Goal: Information Seeking & Learning: Learn about a topic

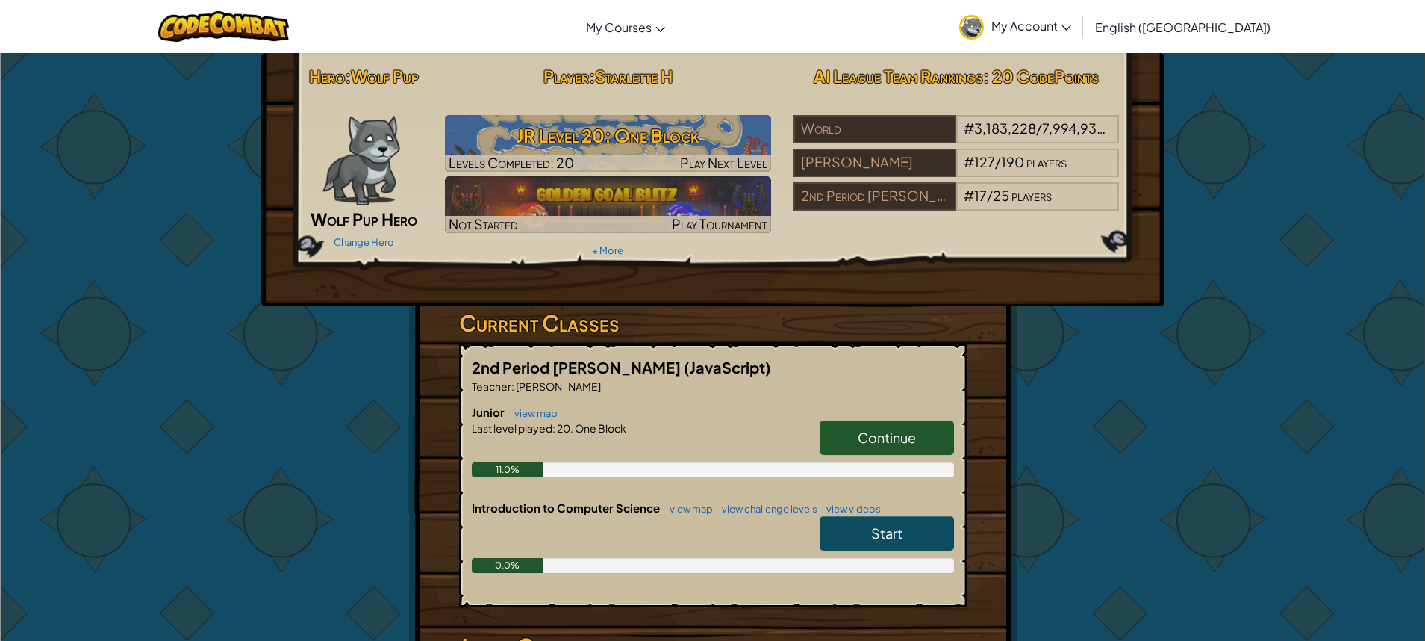
click at [913, 438] on span "Continue" at bounding box center [887, 437] width 58 height 17
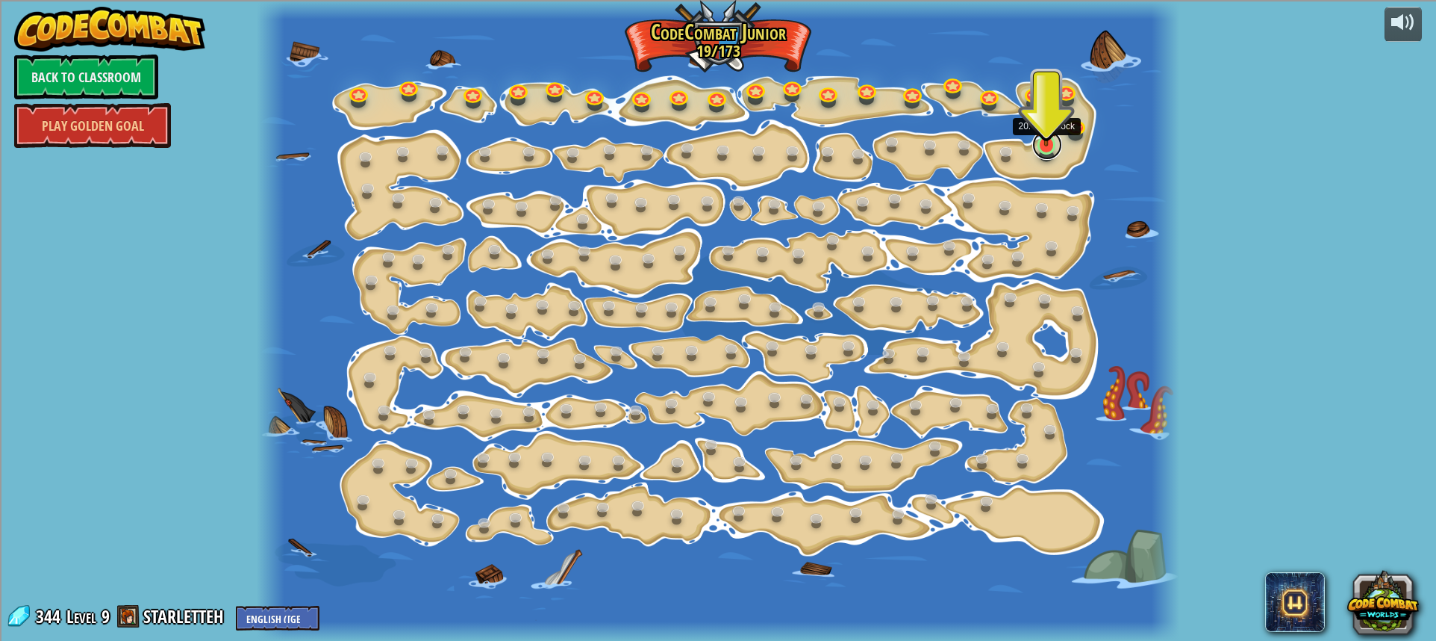
click at [1041, 152] on link at bounding box center [1048, 145] width 30 height 30
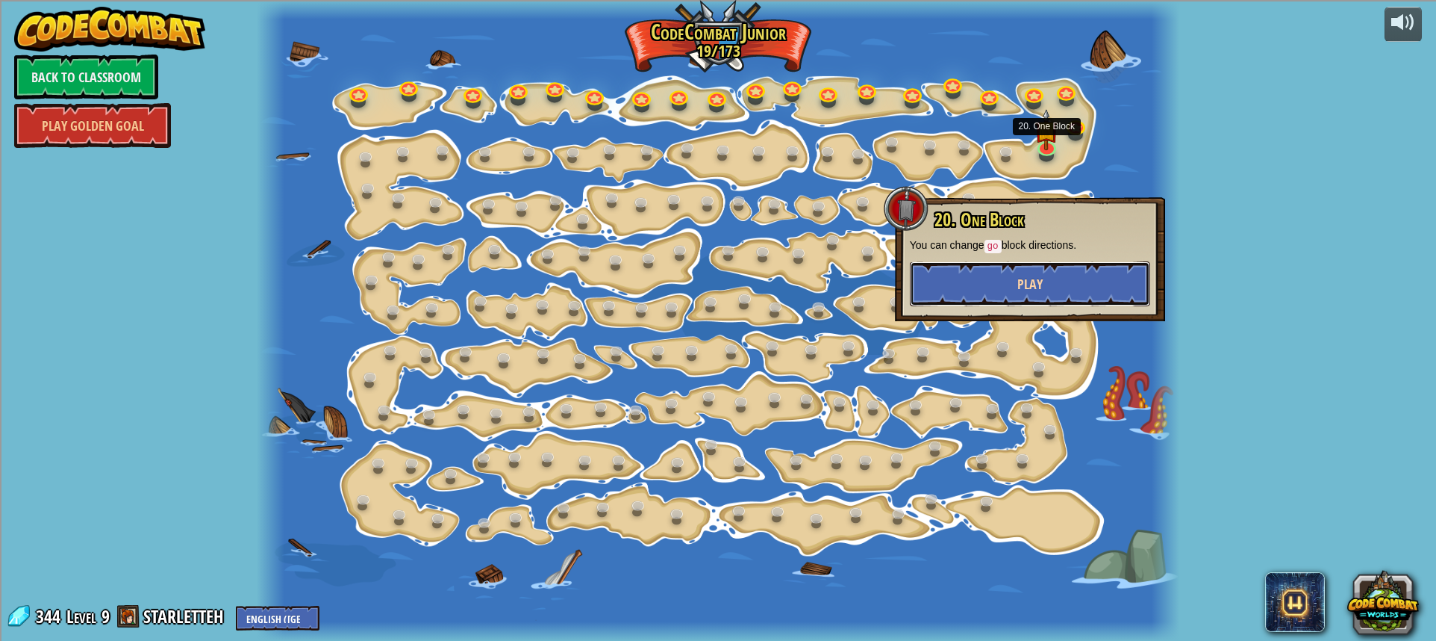
click at [1004, 279] on button "Play" at bounding box center [1030, 283] width 240 height 45
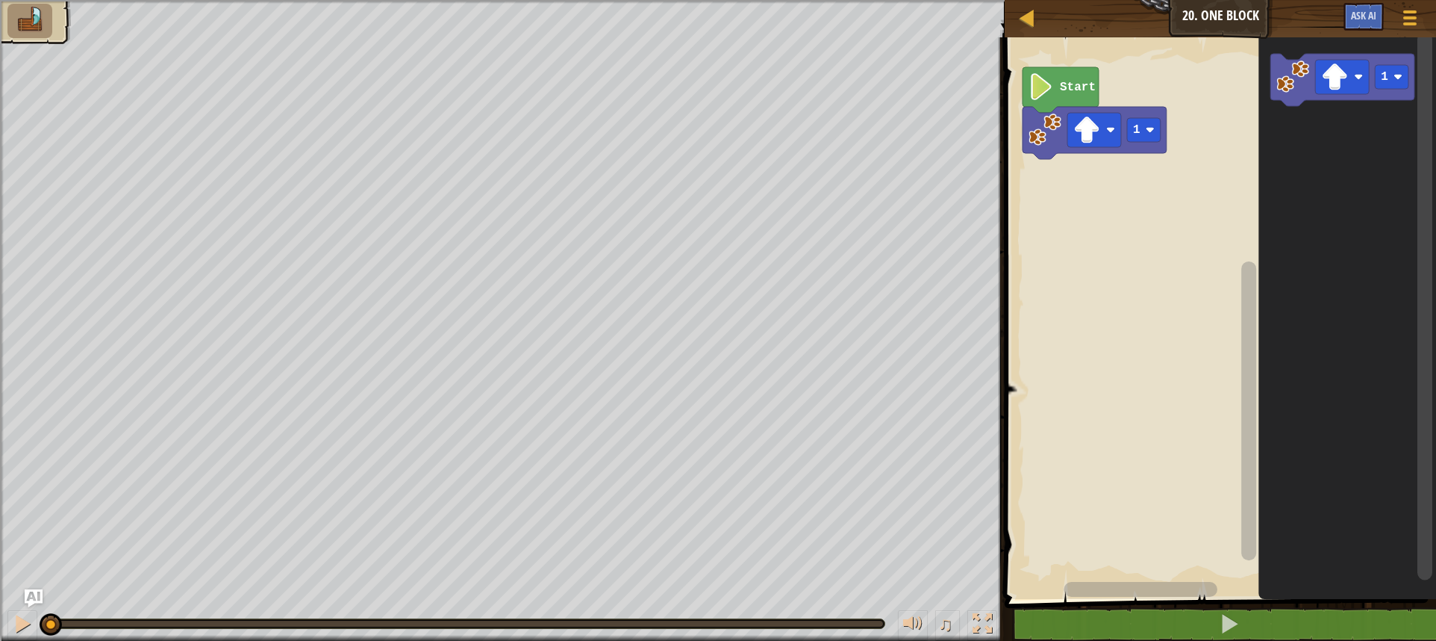
click at [1232, 157] on div "1 Start 1" at bounding box center [1218, 314] width 436 height 569
click at [1322, 72] on image "Blockly Workspace" at bounding box center [1334, 76] width 27 height 27
click at [1296, 87] on image "Blockly Workspace" at bounding box center [1293, 76] width 33 height 33
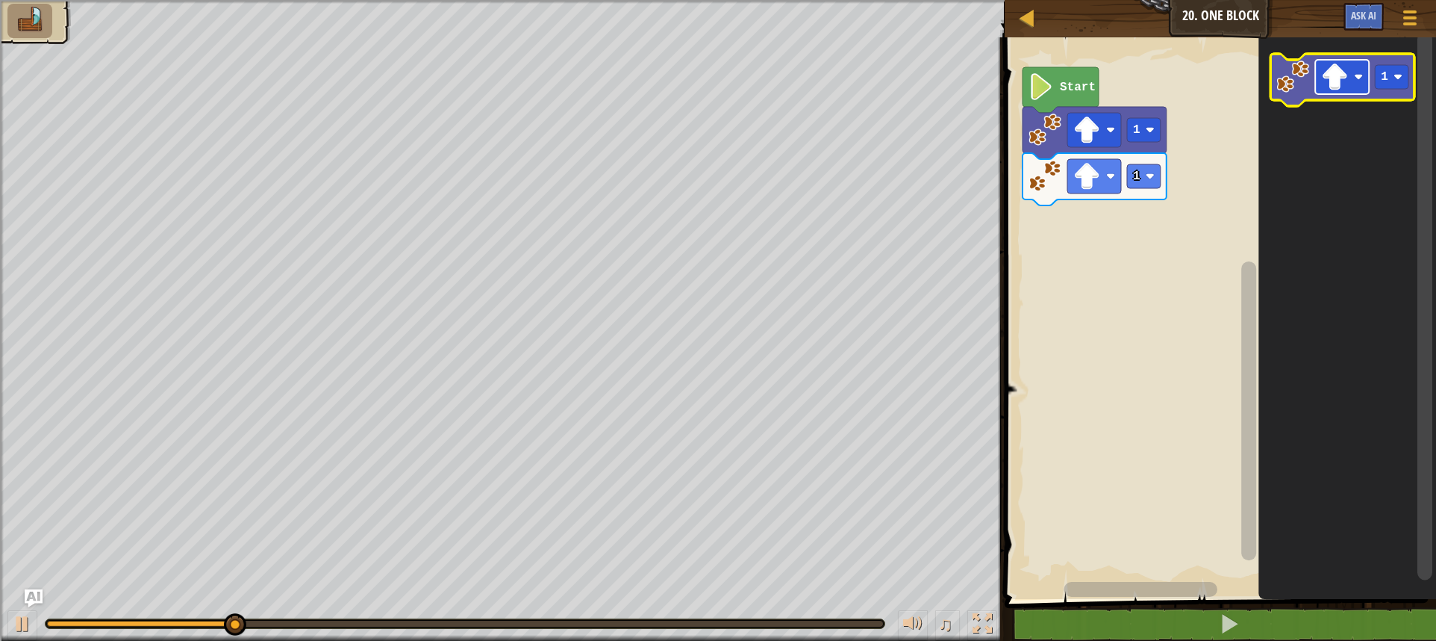
click at [1327, 81] on image "Blockly Workspace" at bounding box center [1334, 76] width 27 height 27
click at [1297, 84] on image "Blockly Workspace" at bounding box center [1293, 76] width 33 height 33
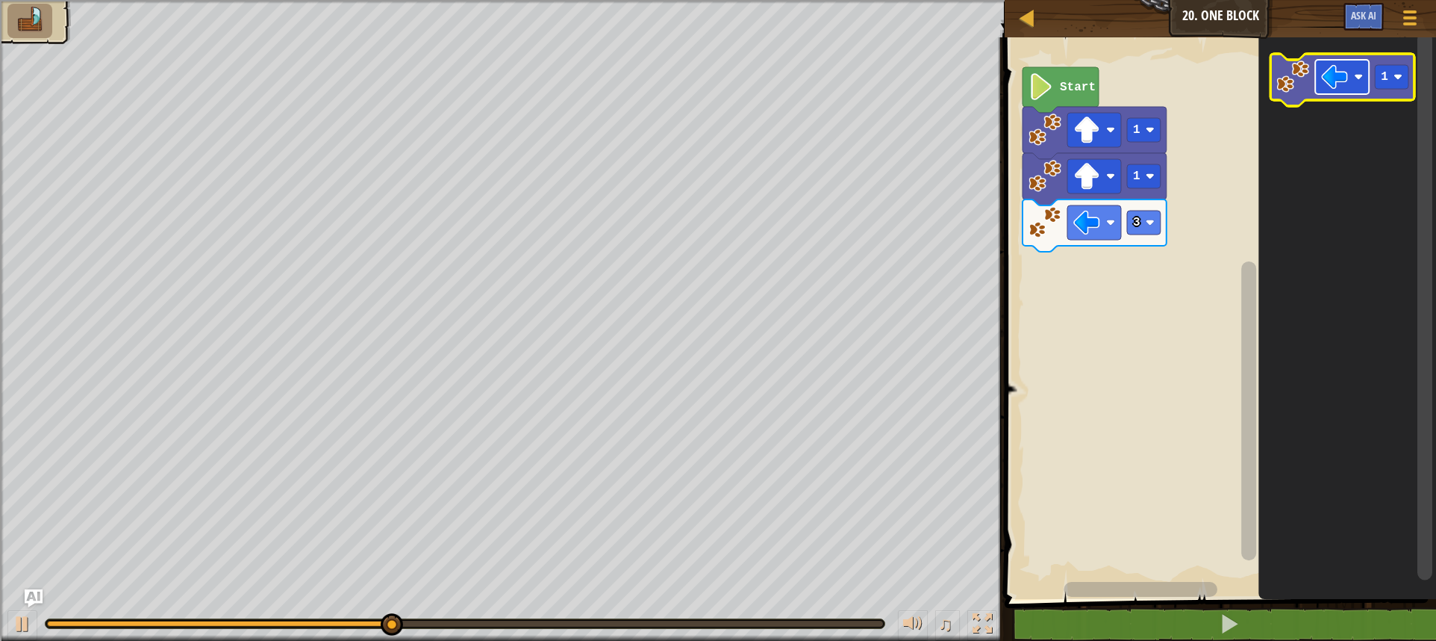
click at [1330, 69] on image "Blockly Workspace" at bounding box center [1334, 76] width 27 height 27
click at [1392, 77] on rect "Blockly Workspace" at bounding box center [1392, 77] width 34 height 24
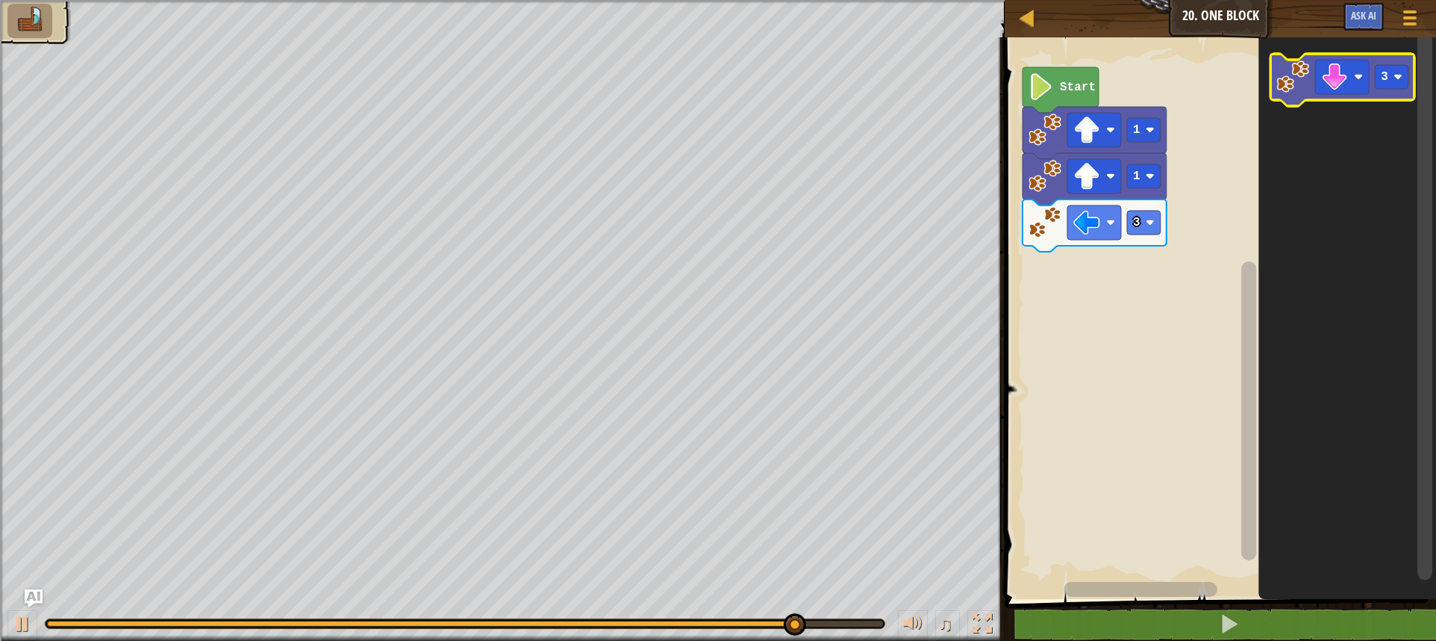
click at [1313, 85] on icon "Blockly Workspace" at bounding box center [1343, 80] width 144 height 52
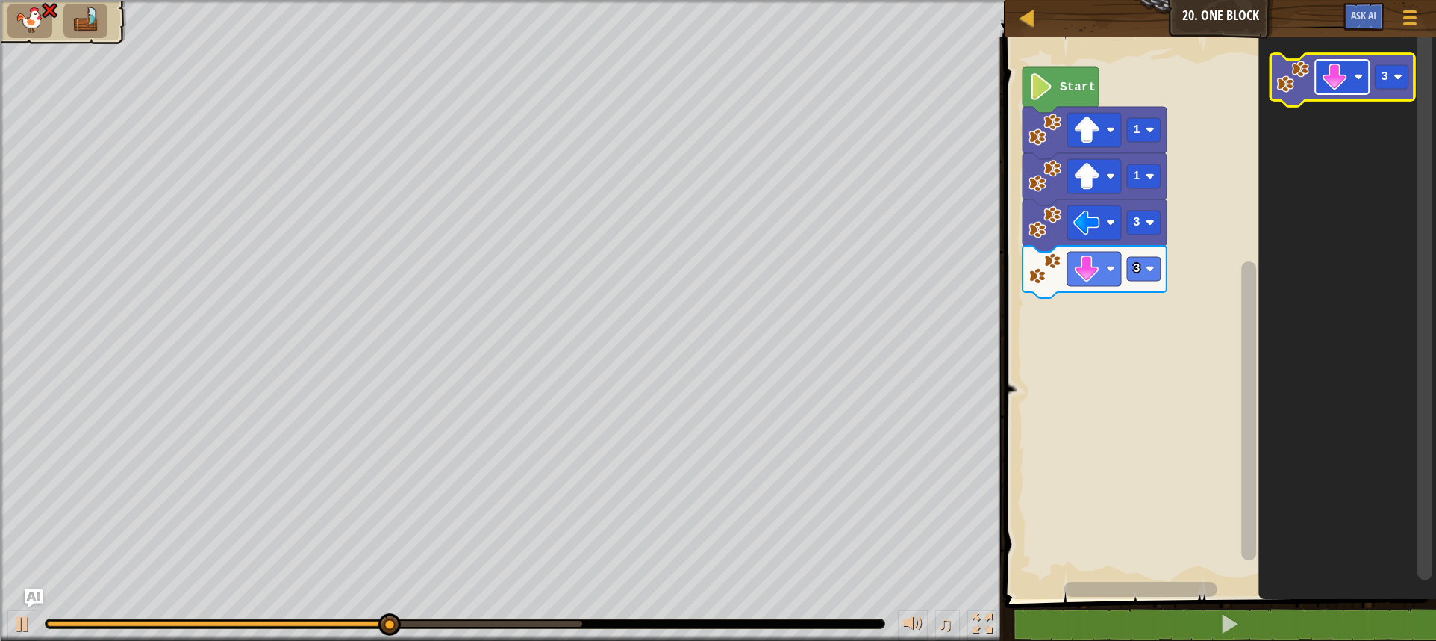
click at [1334, 89] on image "Blockly Workspace" at bounding box center [1334, 76] width 27 height 27
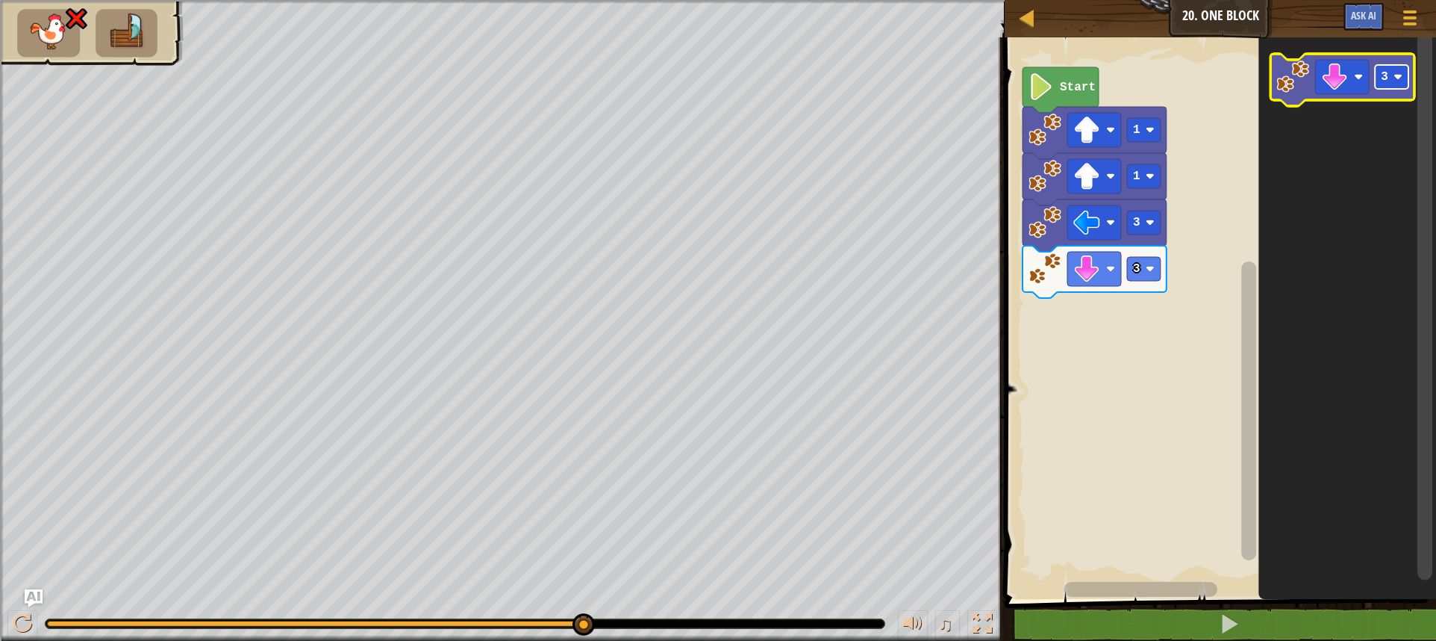
click at [1382, 83] on text "3" at bounding box center [1384, 76] width 7 height 13
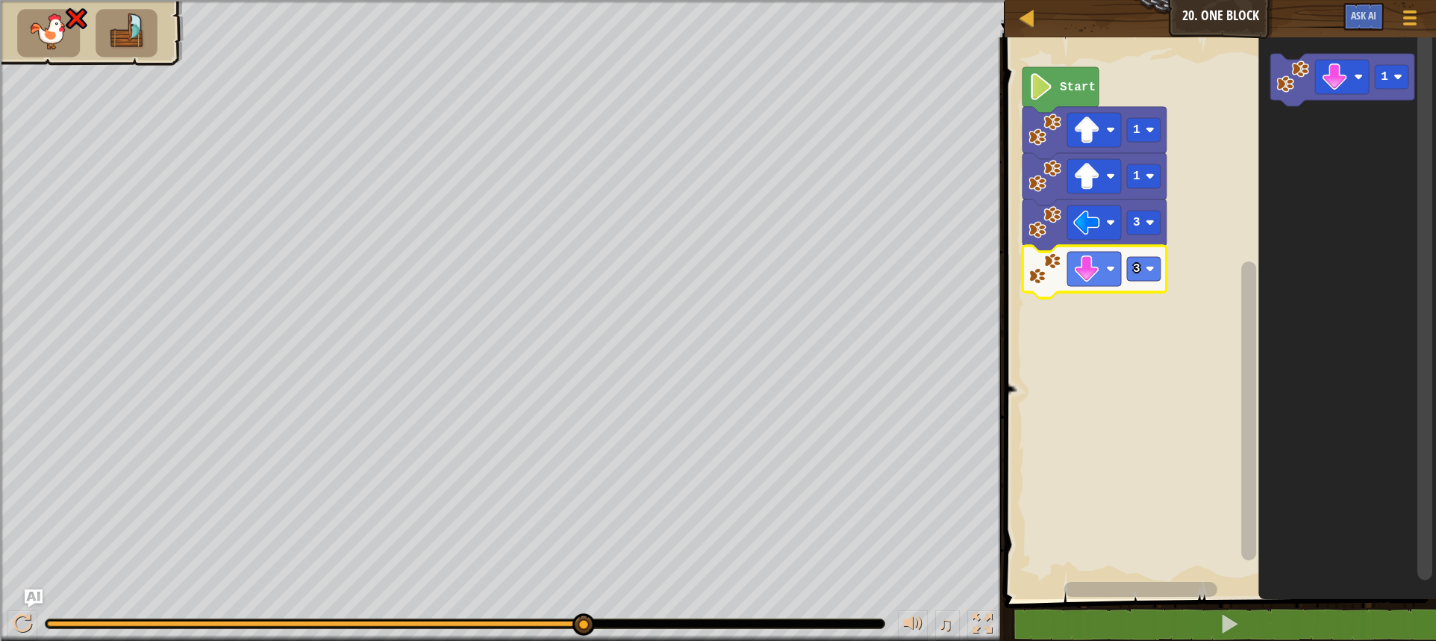
click at [1150, 286] on icon "Blockly Workspace" at bounding box center [1095, 272] width 144 height 52
click at [1151, 271] on image "Blockly Workspace" at bounding box center [1150, 268] width 9 height 9
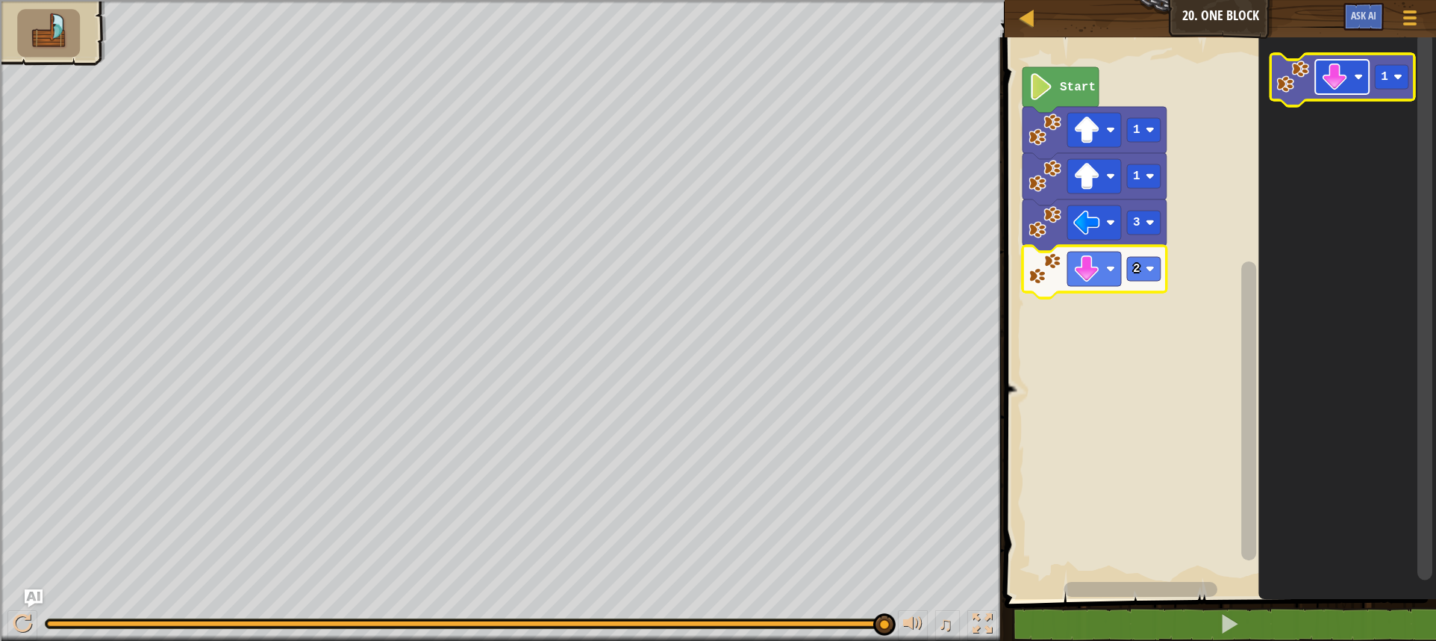
click at [1345, 68] on image "Blockly Workspace" at bounding box center [1334, 76] width 27 height 27
click at [1377, 90] on icon "Blockly Workspace" at bounding box center [1343, 80] width 144 height 52
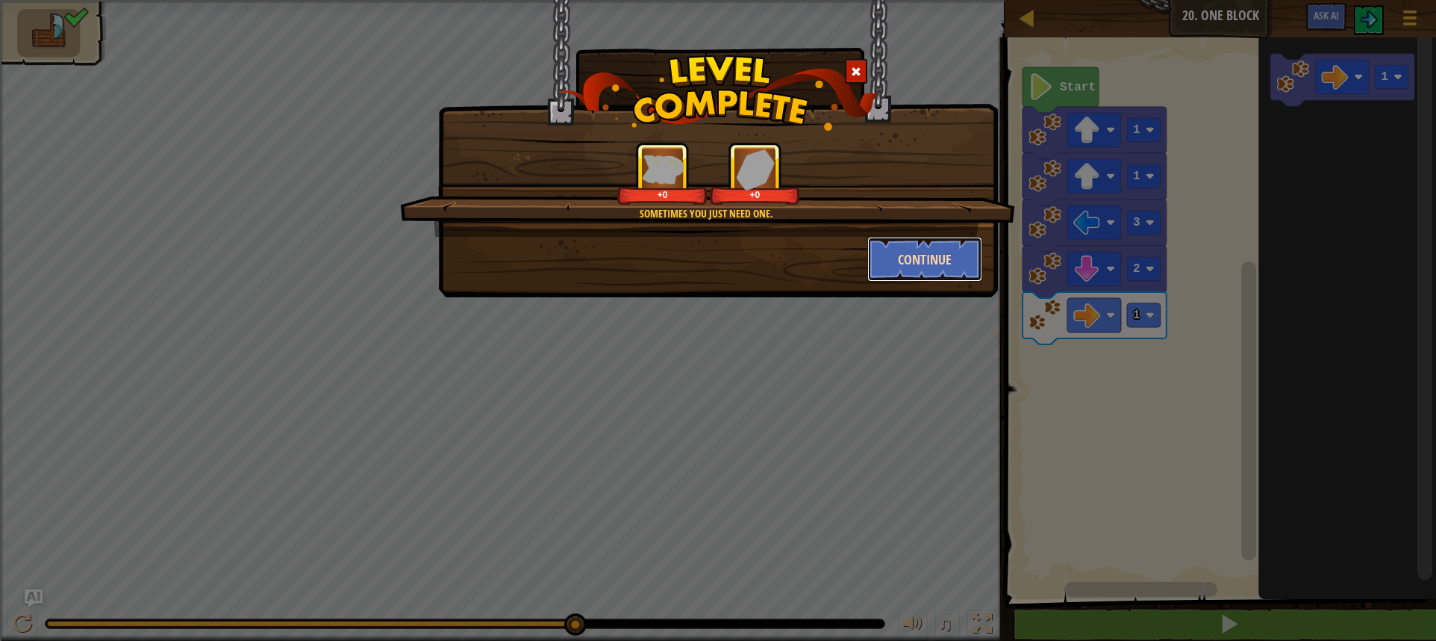
click at [935, 246] on button "Continue" at bounding box center [926, 259] width 116 height 45
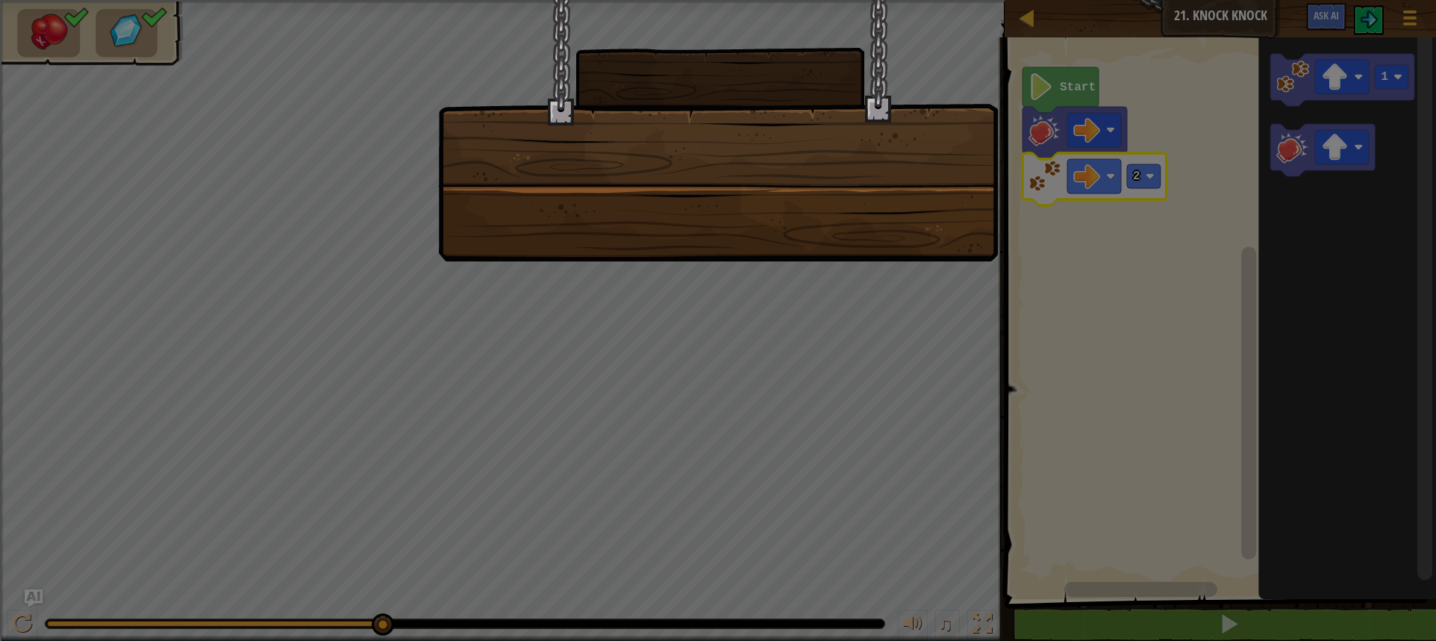
click at [733, 370] on div at bounding box center [718, 320] width 1436 height 641
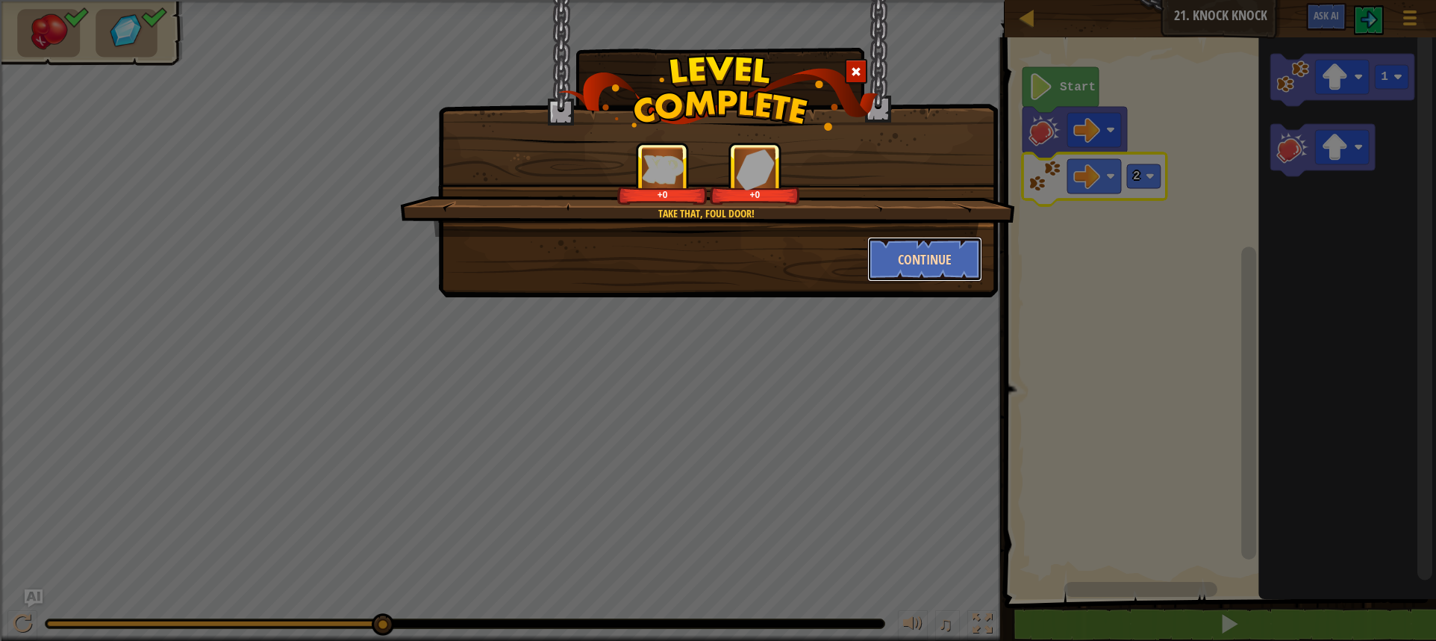
click at [933, 240] on button "Continue" at bounding box center [926, 259] width 116 height 45
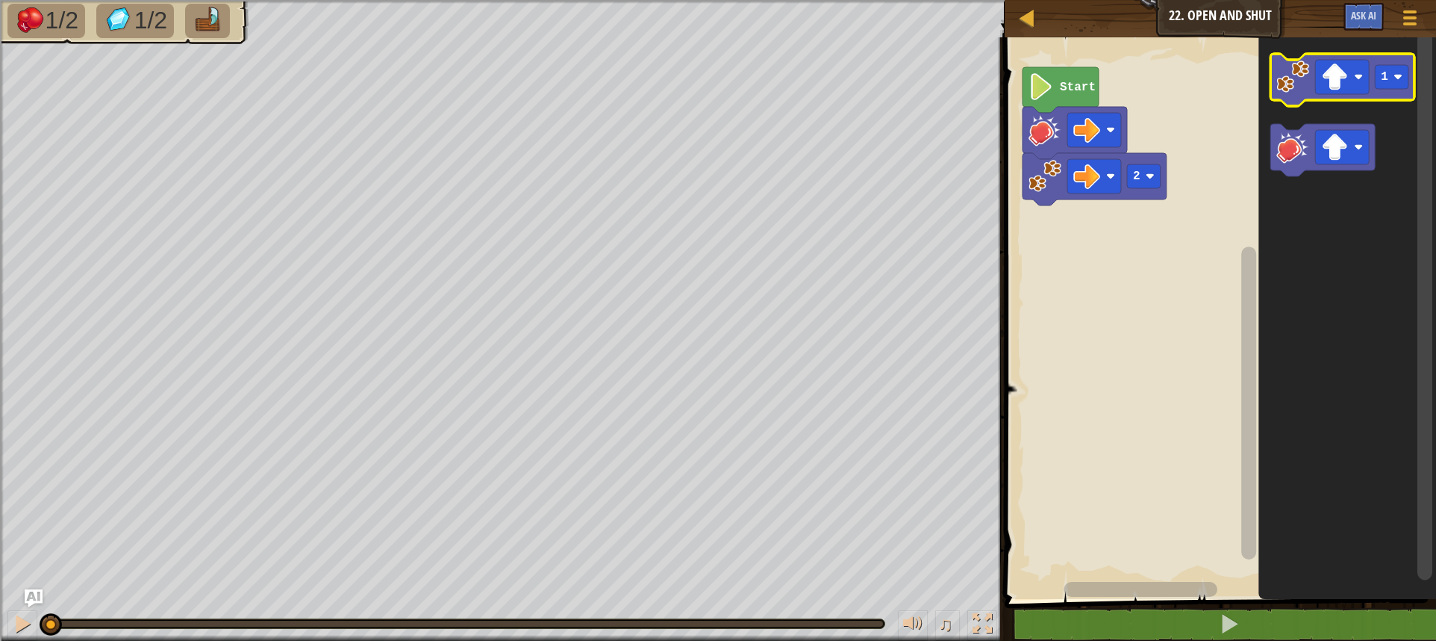
click at [1283, 83] on image "Blockly Workspace" at bounding box center [1293, 76] width 33 height 33
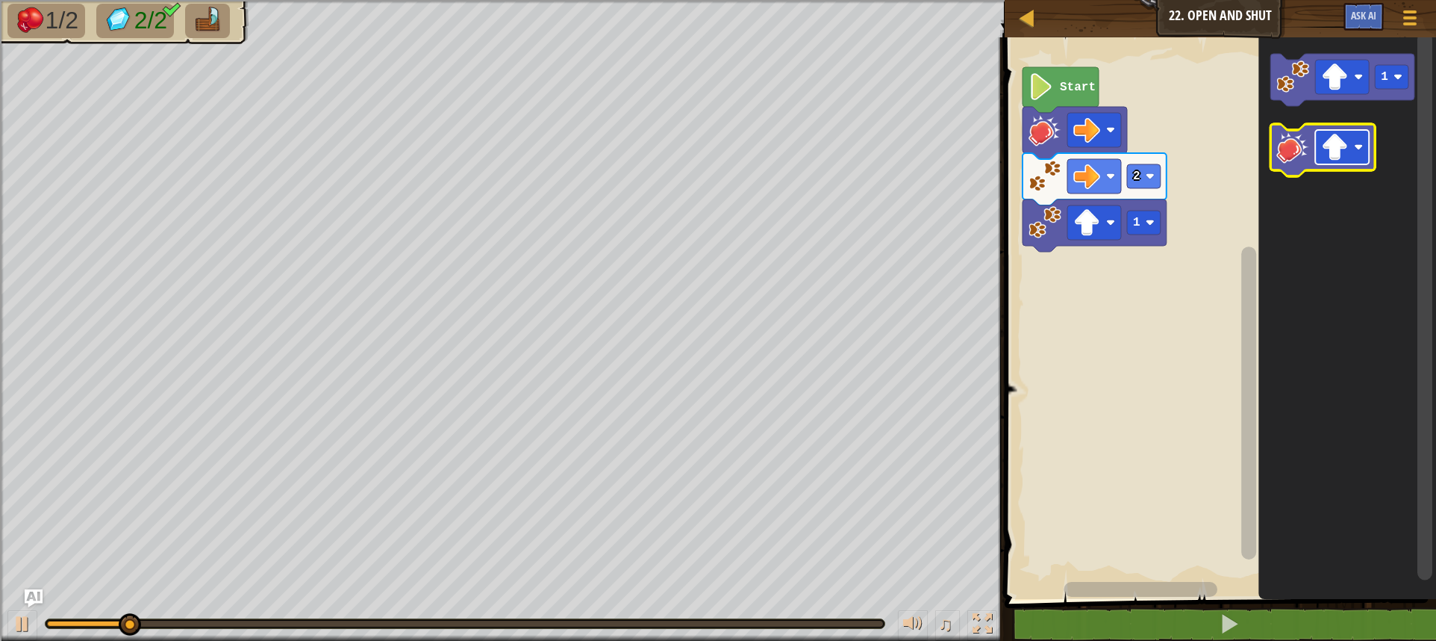
click at [1333, 145] on image "Blockly Workspace" at bounding box center [1334, 147] width 27 height 27
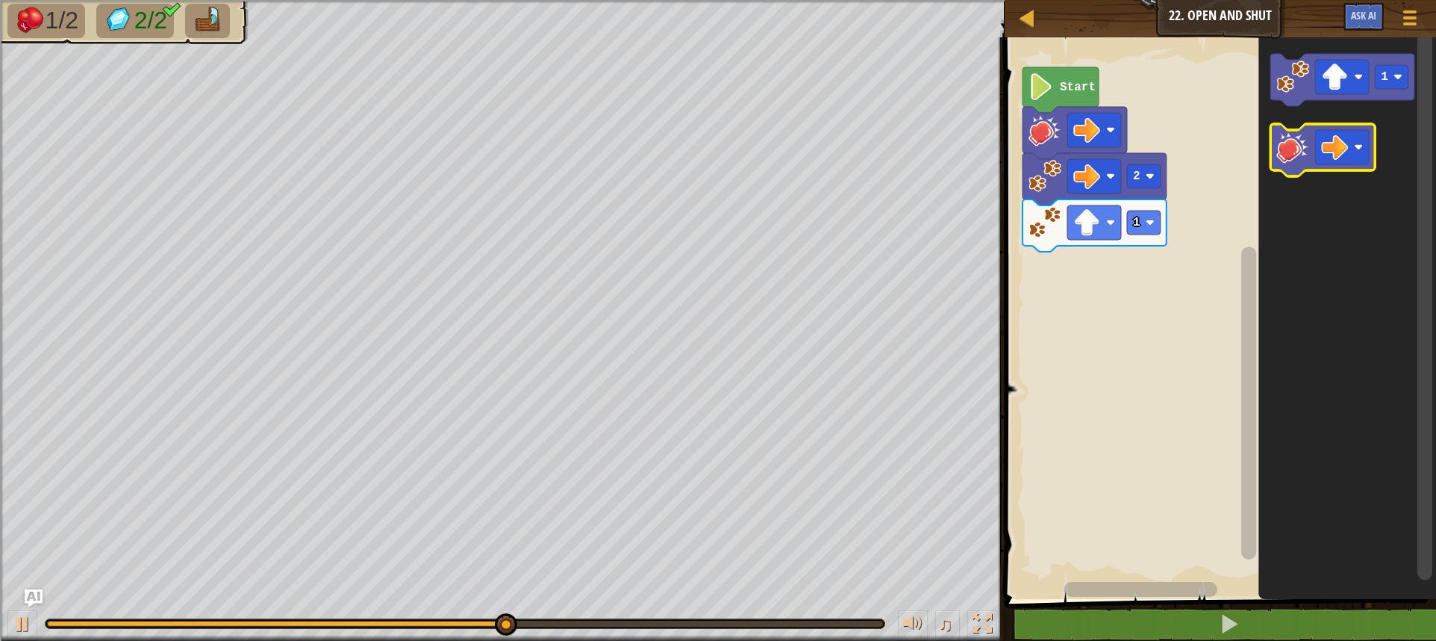
click at [1302, 150] on image "Blockly Workspace" at bounding box center [1293, 147] width 33 height 33
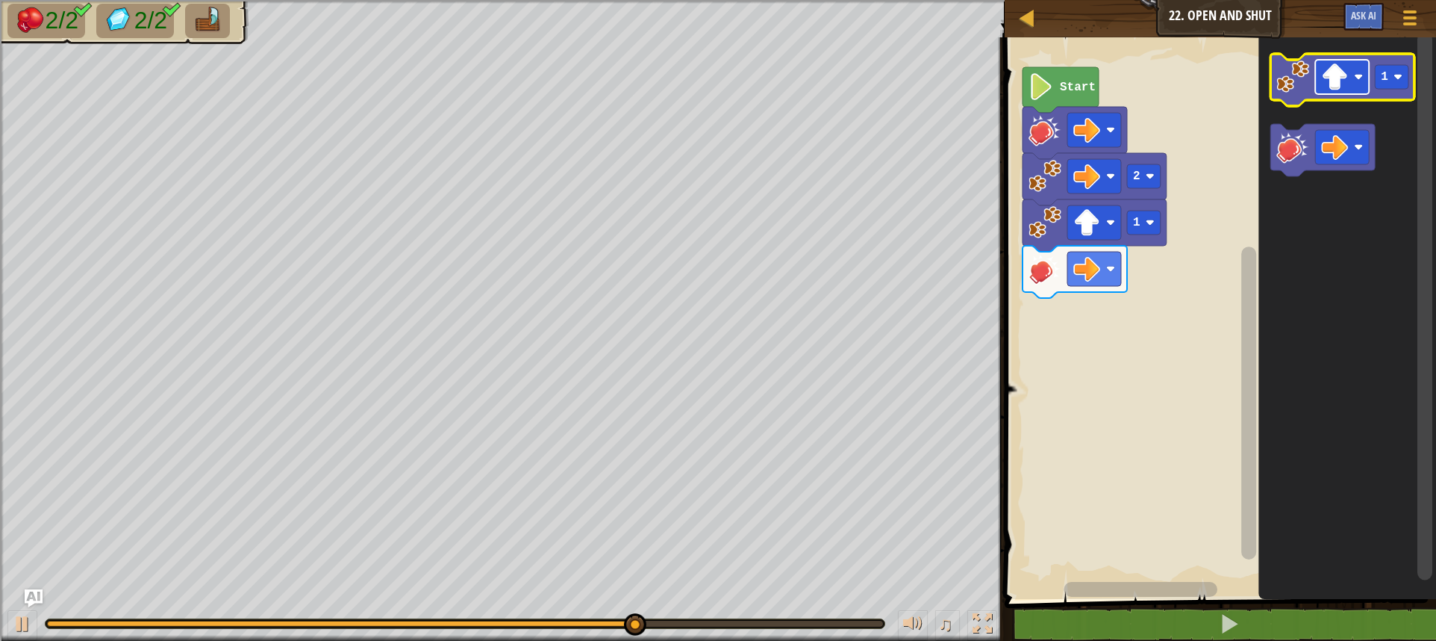
click at [1321, 79] on rect "Blockly Workspace" at bounding box center [1342, 77] width 54 height 34
click at [1389, 72] on rect "Blockly Workspace" at bounding box center [1392, 77] width 34 height 24
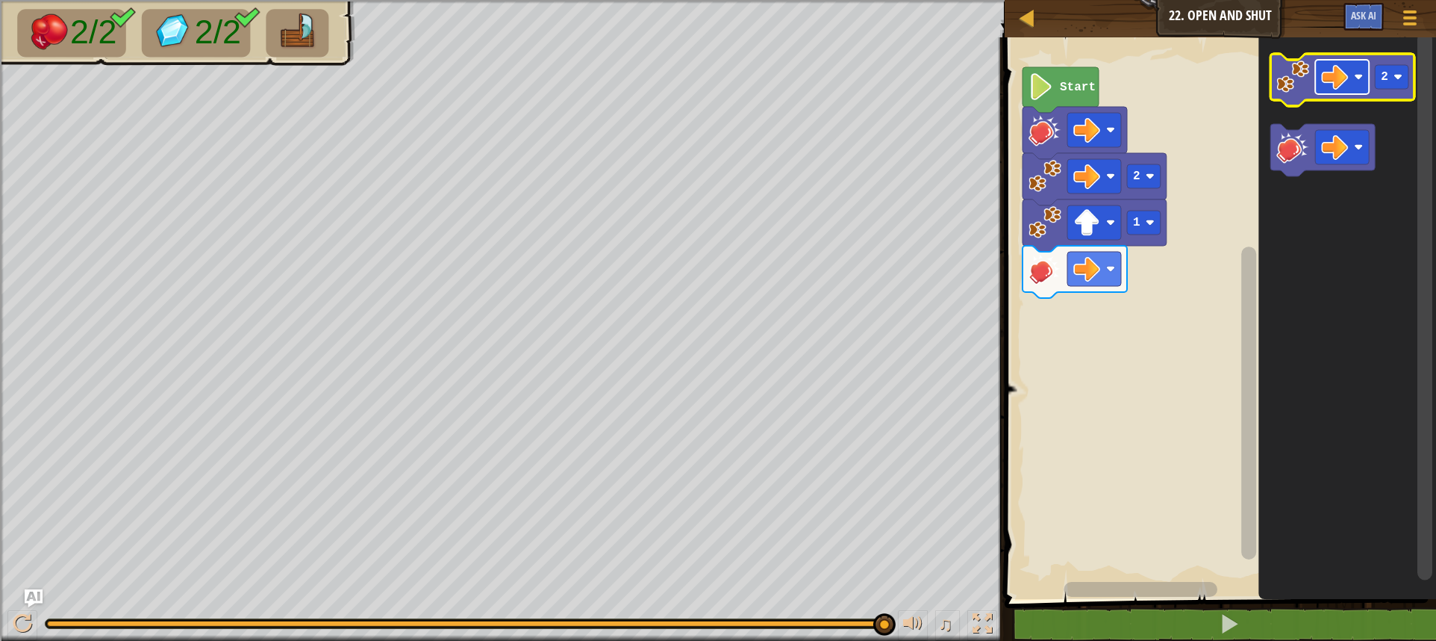
click at [1330, 93] on rect "Blockly Workspace" at bounding box center [1342, 77] width 54 height 34
click at [1276, 78] on icon "Blockly Workspace" at bounding box center [1343, 80] width 144 height 52
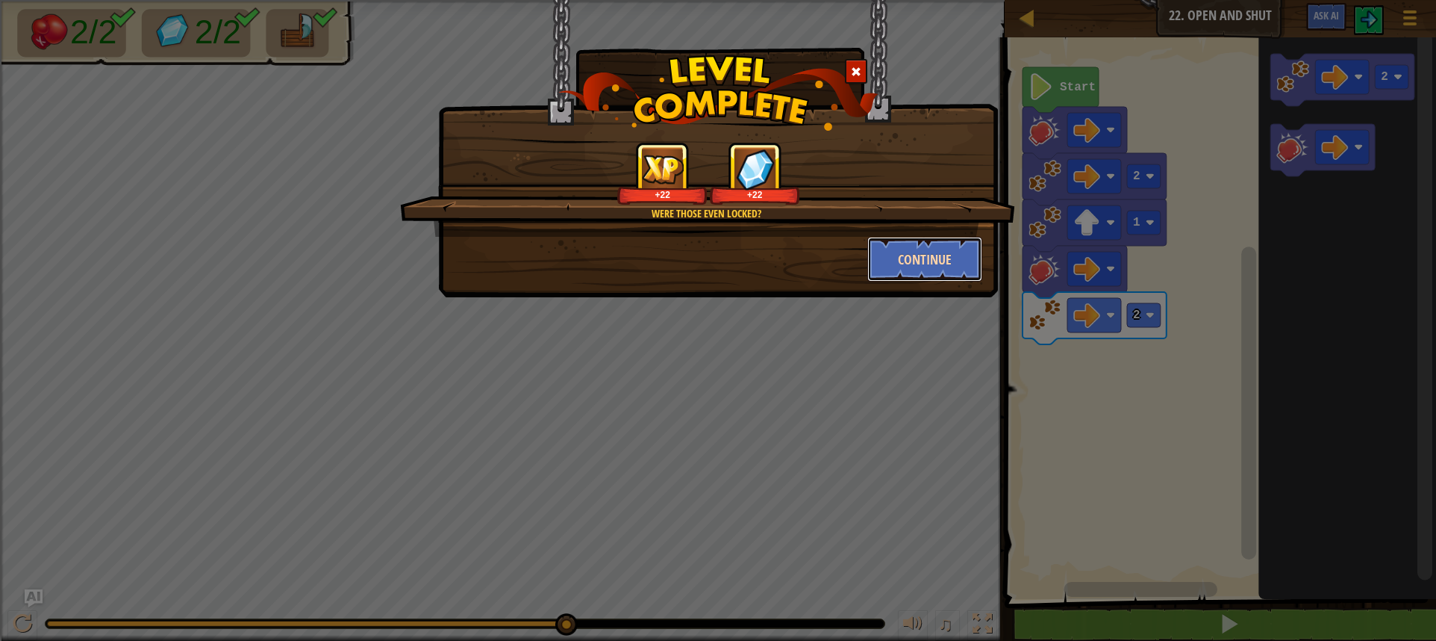
click at [967, 269] on button "Continue" at bounding box center [926, 259] width 116 height 45
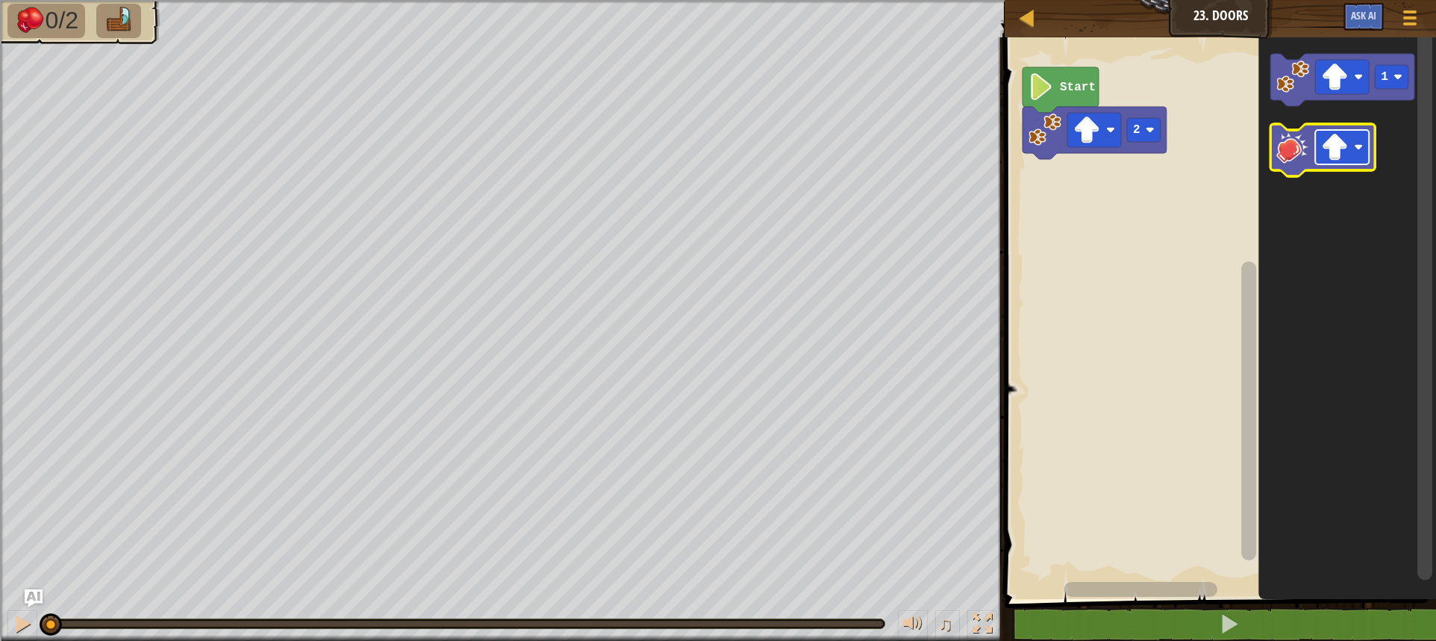
click at [1356, 143] on image "Blockly Workspace" at bounding box center [1358, 147] width 9 height 9
click at [1307, 162] on image "Blockly Workspace" at bounding box center [1293, 147] width 33 height 33
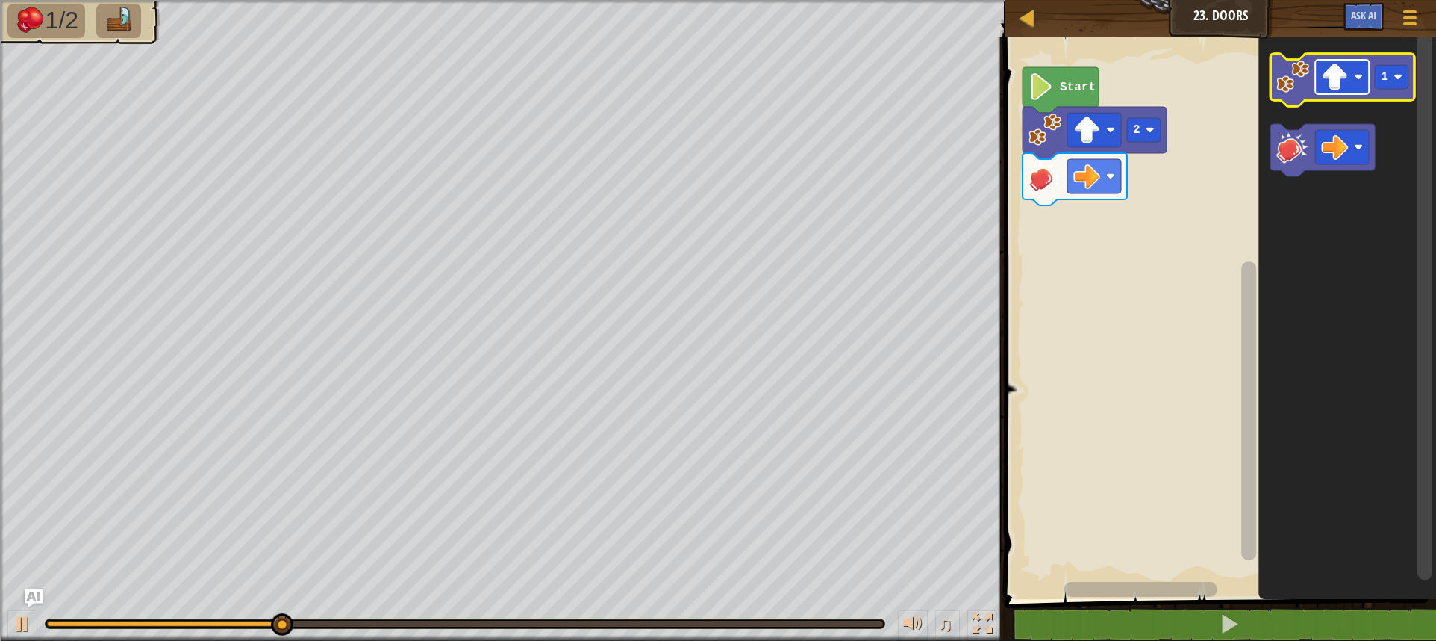
click at [1333, 87] on image "Blockly Workspace" at bounding box center [1334, 76] width 27 height 27
click at [1389, 83] on rect "Blockly Workspace" at bounding box center [1392, 77] width 34 height 24
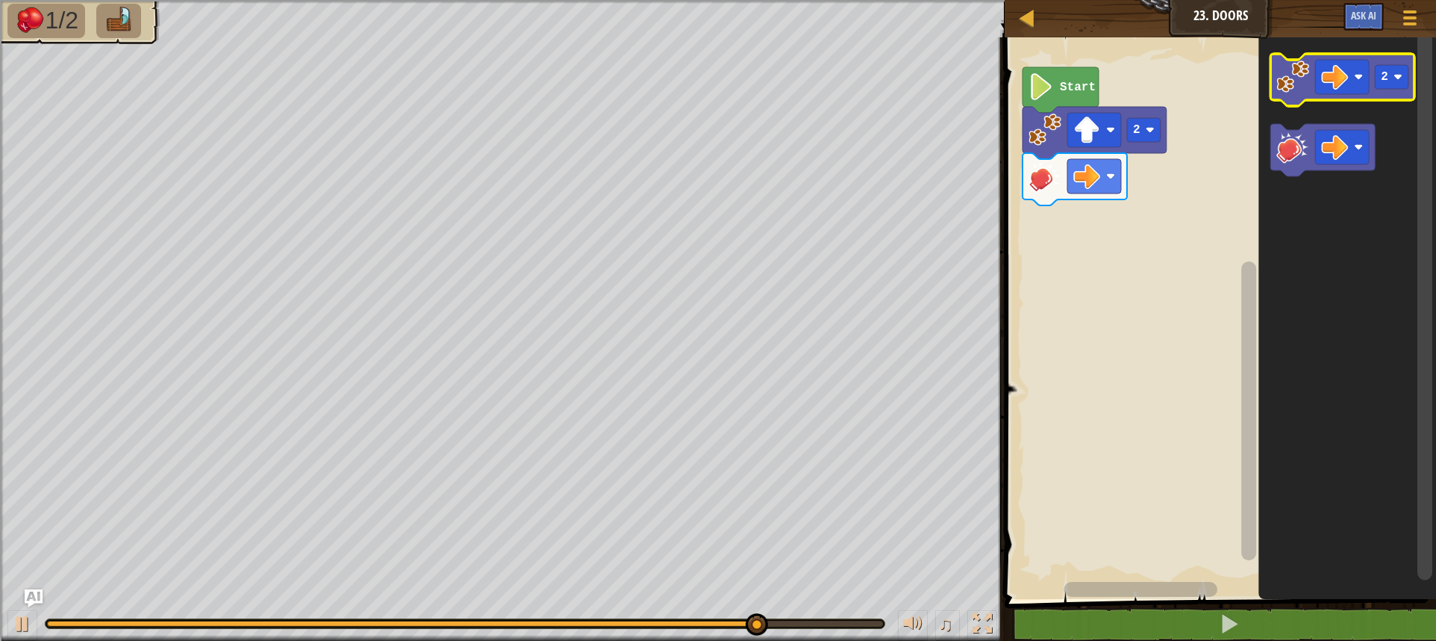
click at [1278, 92] on image "Blockly Workspace" at bounding box center [1293, 76] width 33 height 33
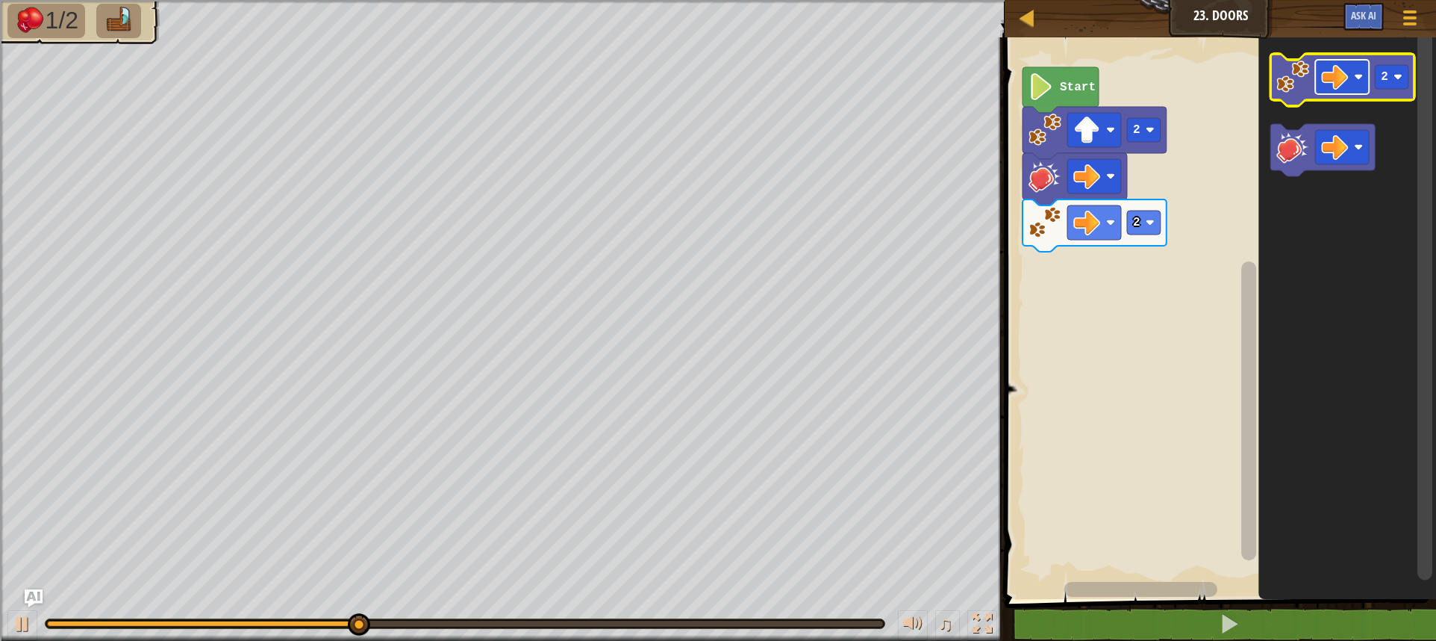
click at [1317, 77] on rect "Blockly Workspace" at bounding box center [1342, 77] width 54 height 34
click at [1287, 86] on image "Blockly Workspace" at bounding box center [1293, 76] width 33 height 33
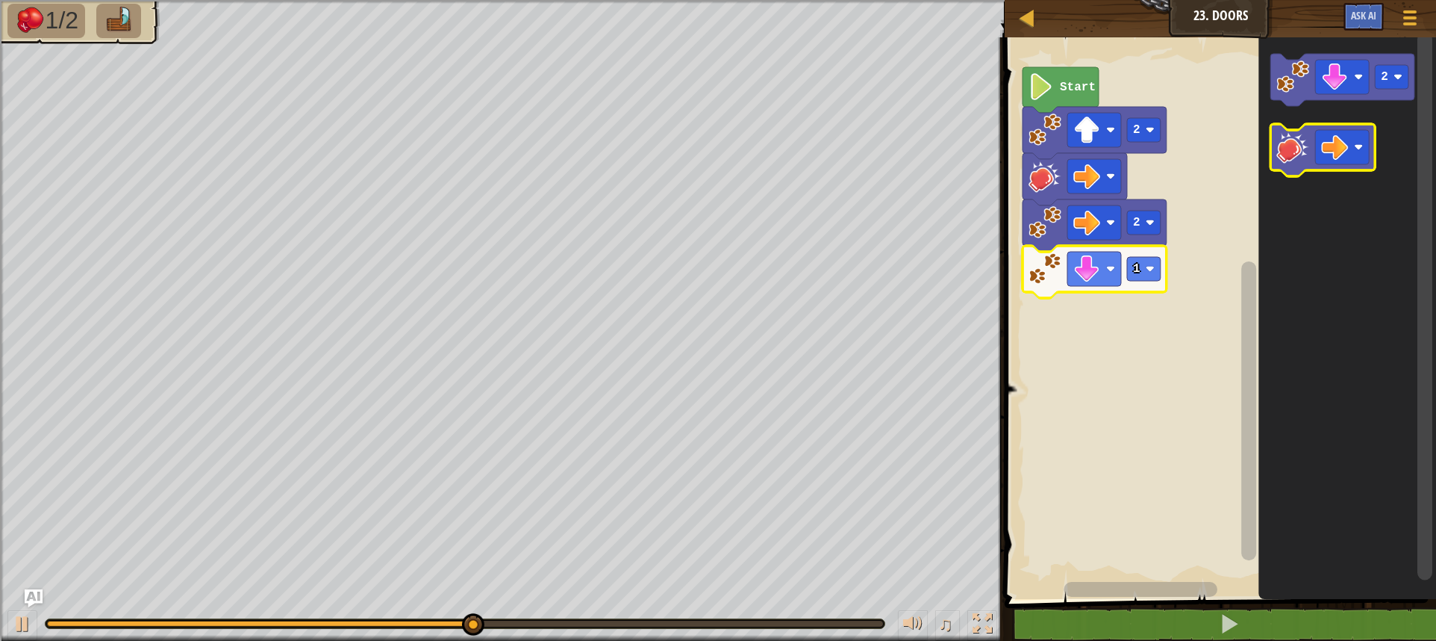
click at [1291, 137] on image "Blockly Workspace" at bounding box center [1293, 147] width 33 height 33
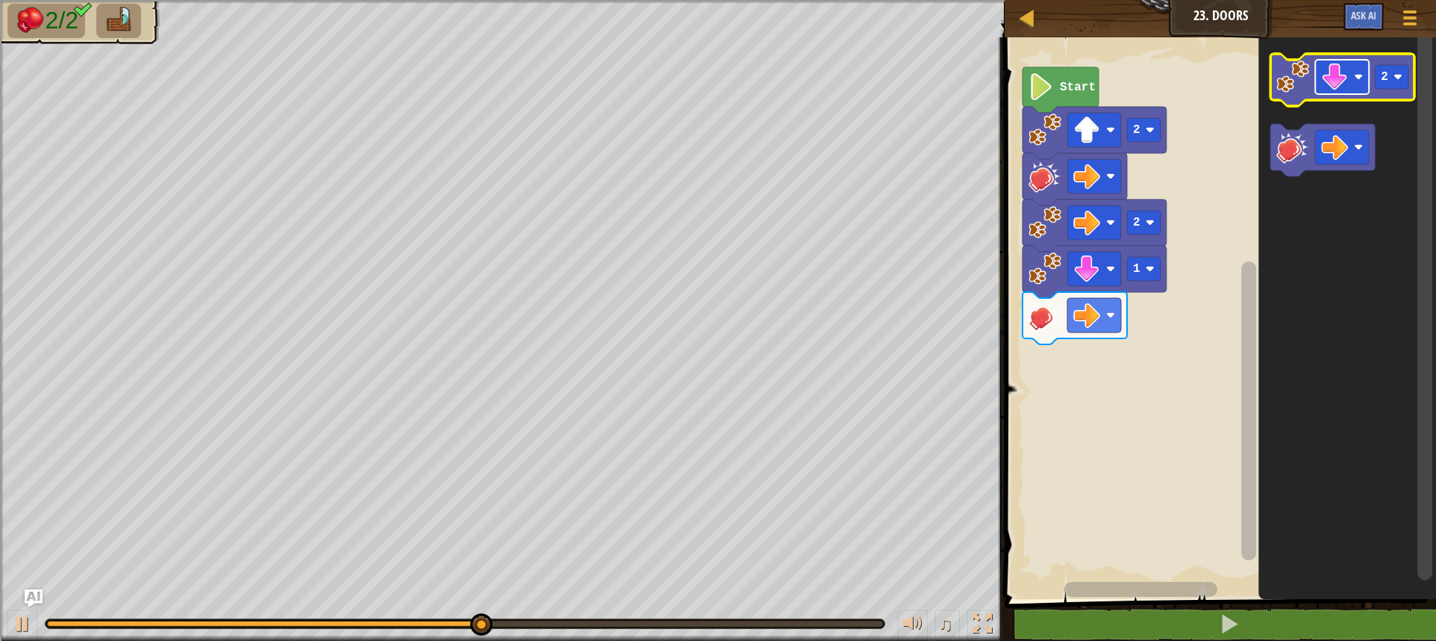
click at [1348, 72] on image "Blockly Workspace" at bounding box center [1334, 76] width 27 height 27
click at [1343, 83] on image "Blockly Workspace" at bounding box center [1334, 76] width 27 height 27
click at [1305, 86] on image "Blockly Workspace" at bounding box center [1293, 76] width 33 height 33
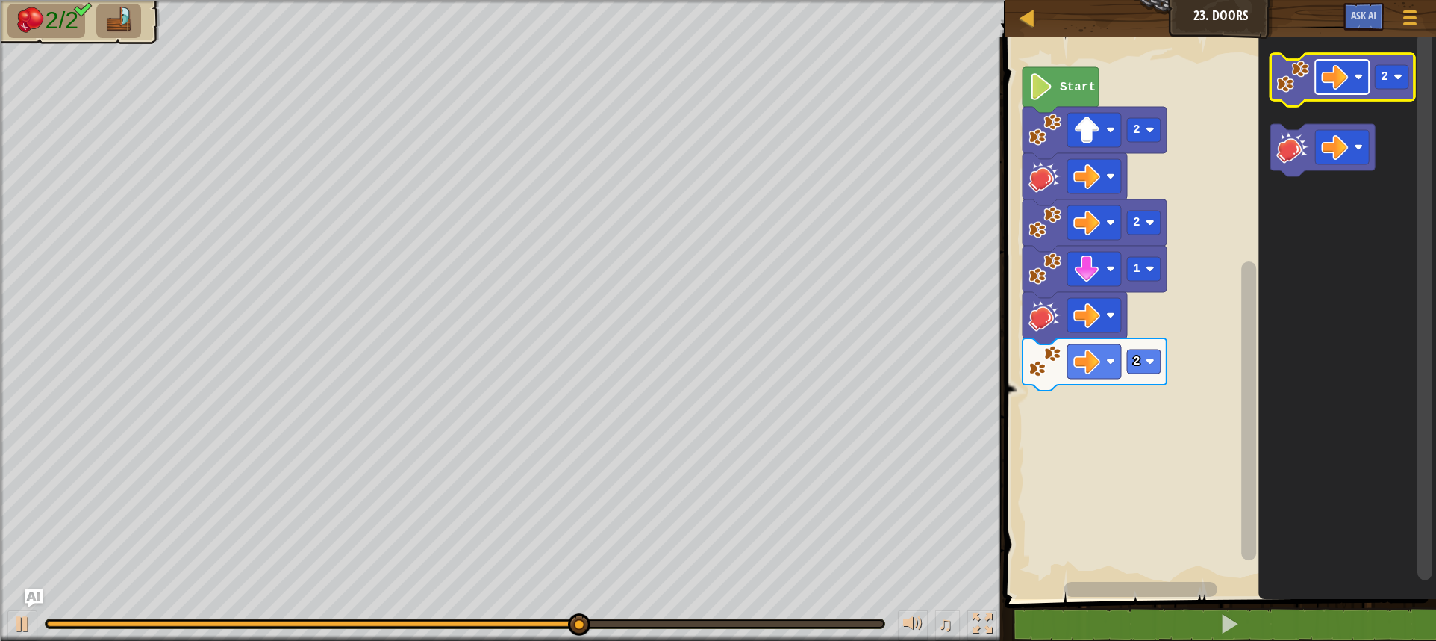
click at [1338, 78] on image "Blockly Workspace" at bounding box center [1334, 76] width 27 height 27
click at [1392, 80] on rect "Blockly Workspace" at bounding box center [1392, 77] width 34 height 24
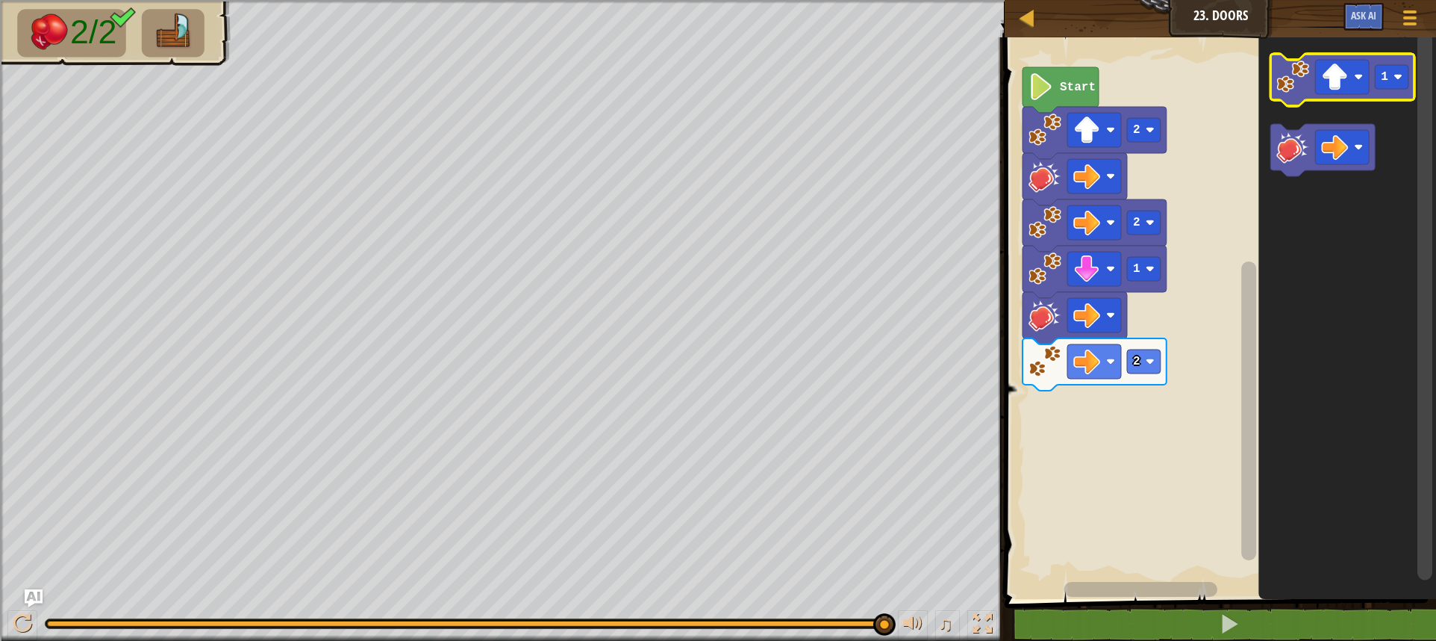
click at [1287, 91] on image "Blockly Workspace" at bounding box center [1293, 76] width 33 height 33
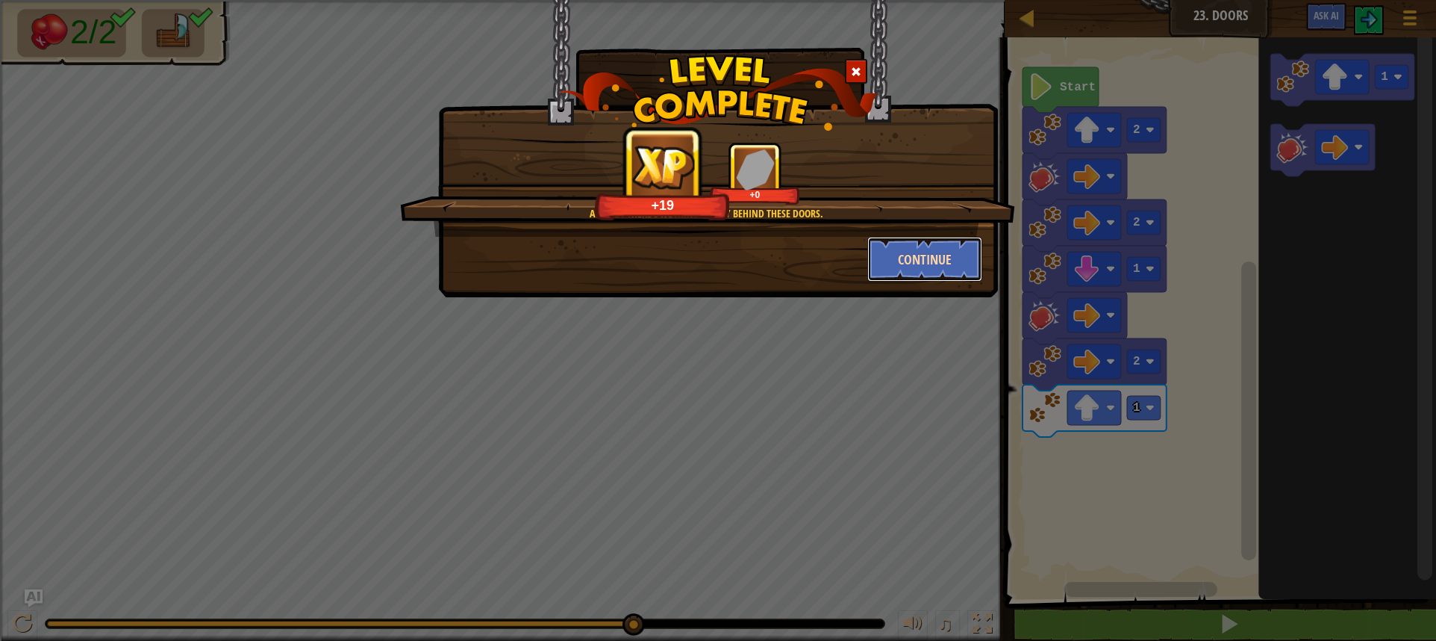
click at [938, 249] on button "Continue" at bounding box center [926, 259] width 116 height 45
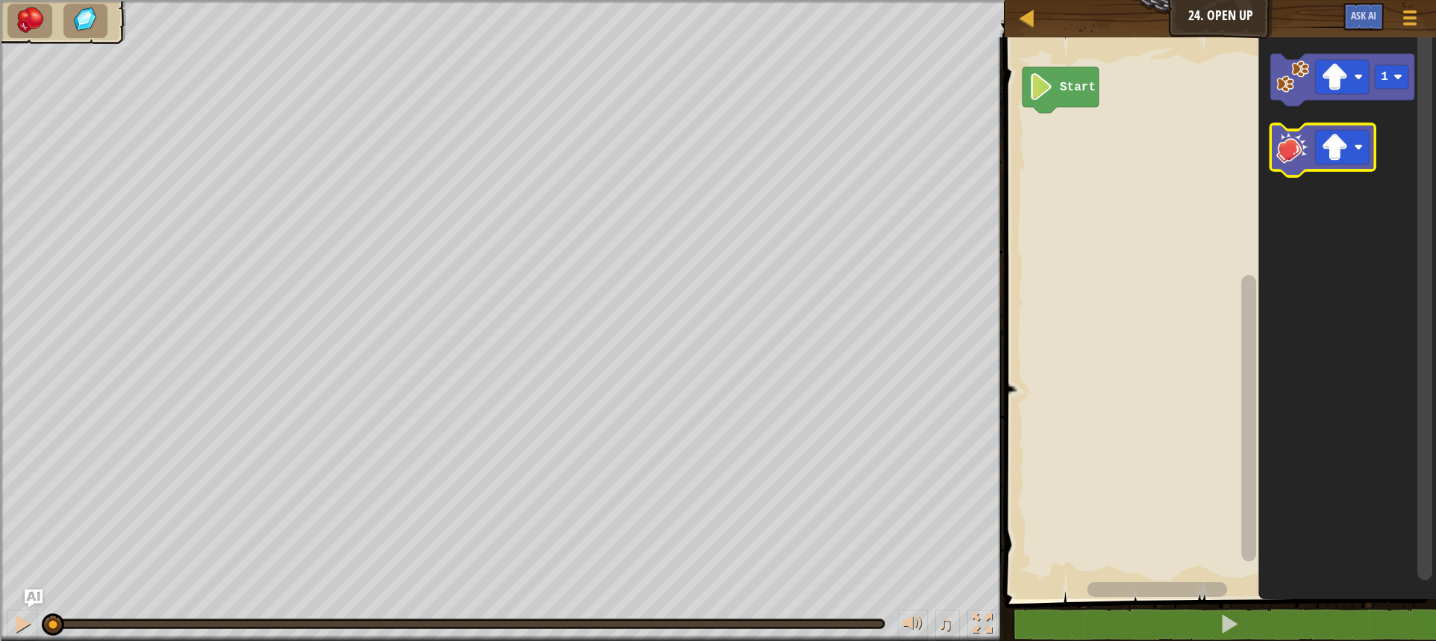
click at [1281, 159] on image "Blockly Workspace" at bounding box center [1293, 147] width 33 height 33
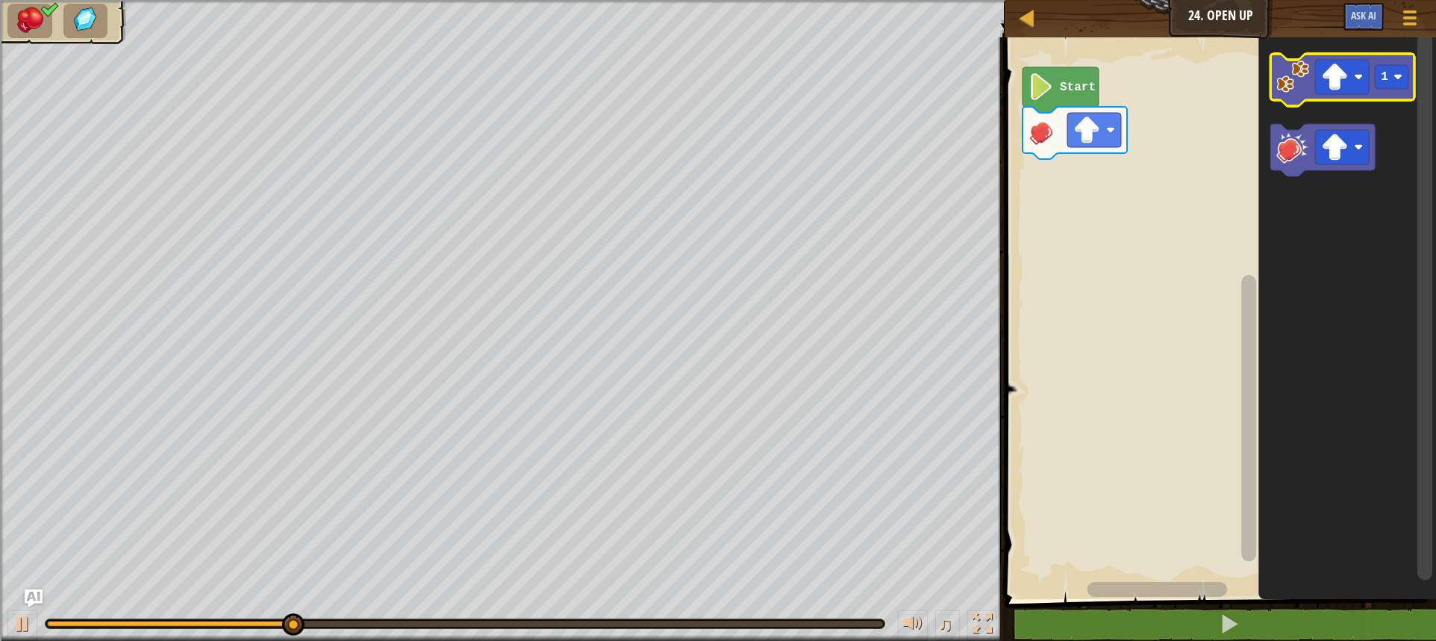
click at [1306, 96] on icon "Blockly Workspace" at bounding box center [1343, 80] width 144 height 52
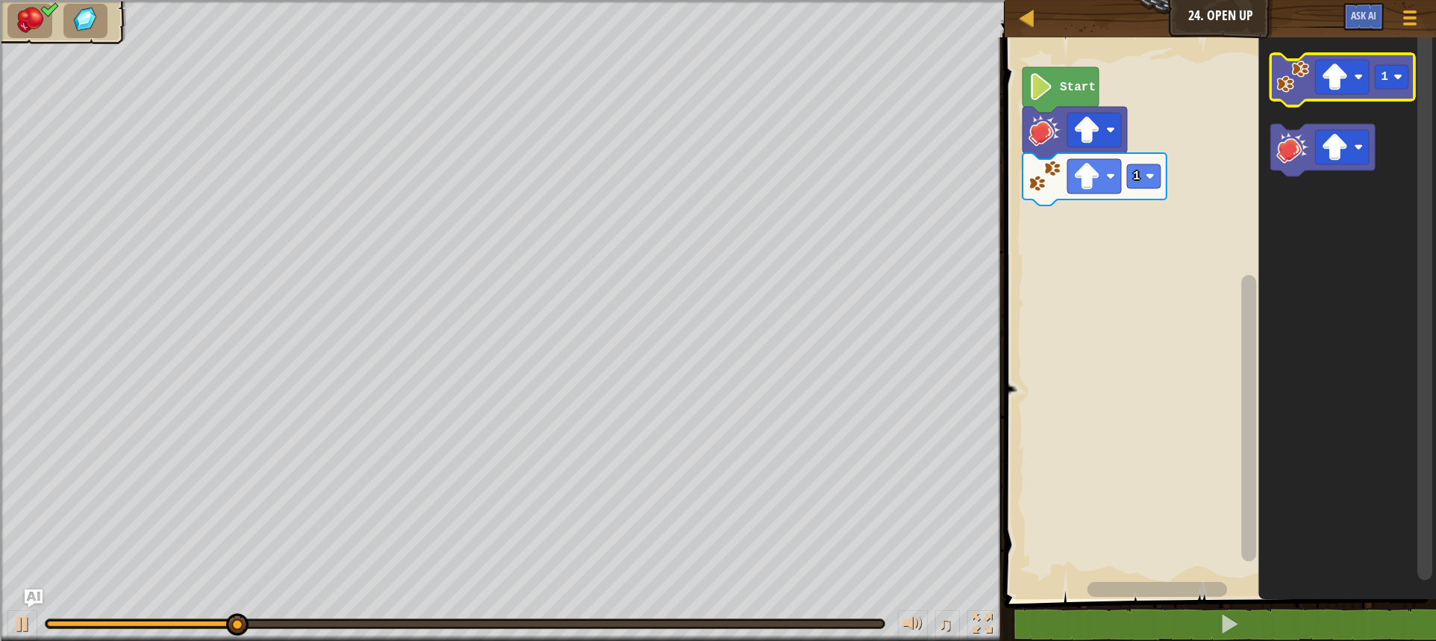
click at [1306, 96] on icon "Blockly Workspace" at bounding box center [1343, 80] width 144 height 52
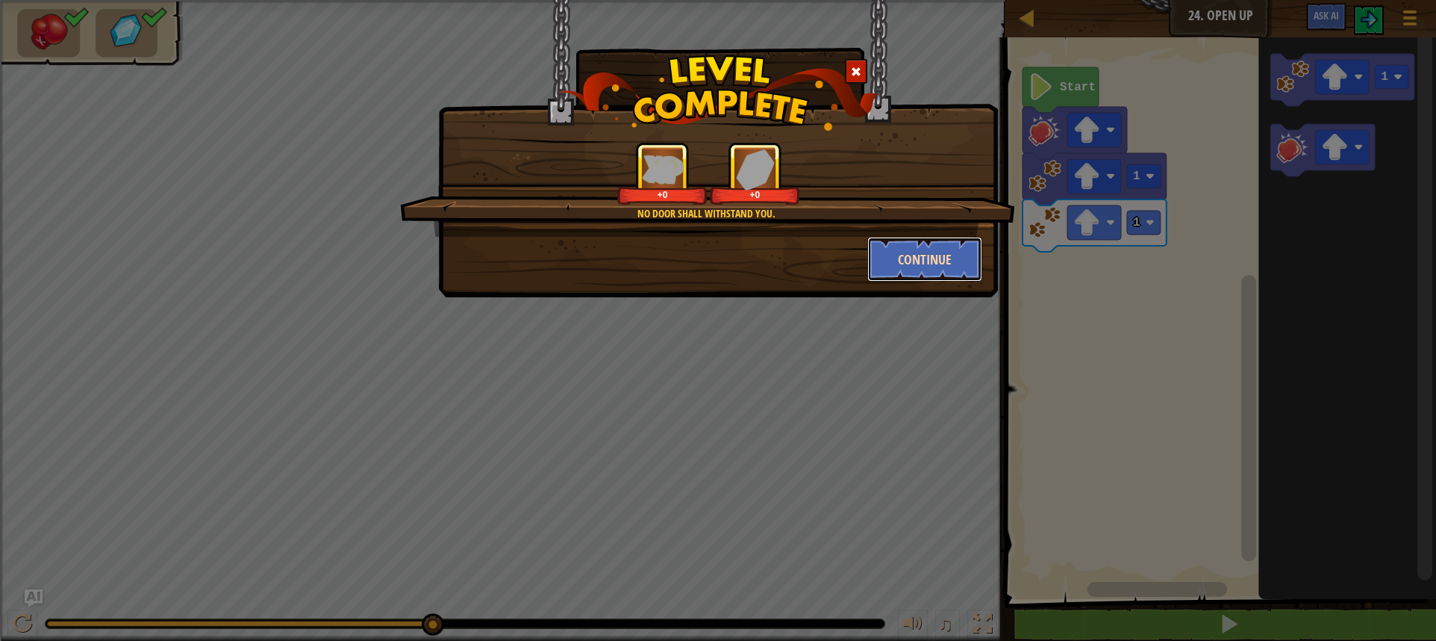
click at [928, 255] on button "Continue" at bounding box center [926, 259] width 116 height 45
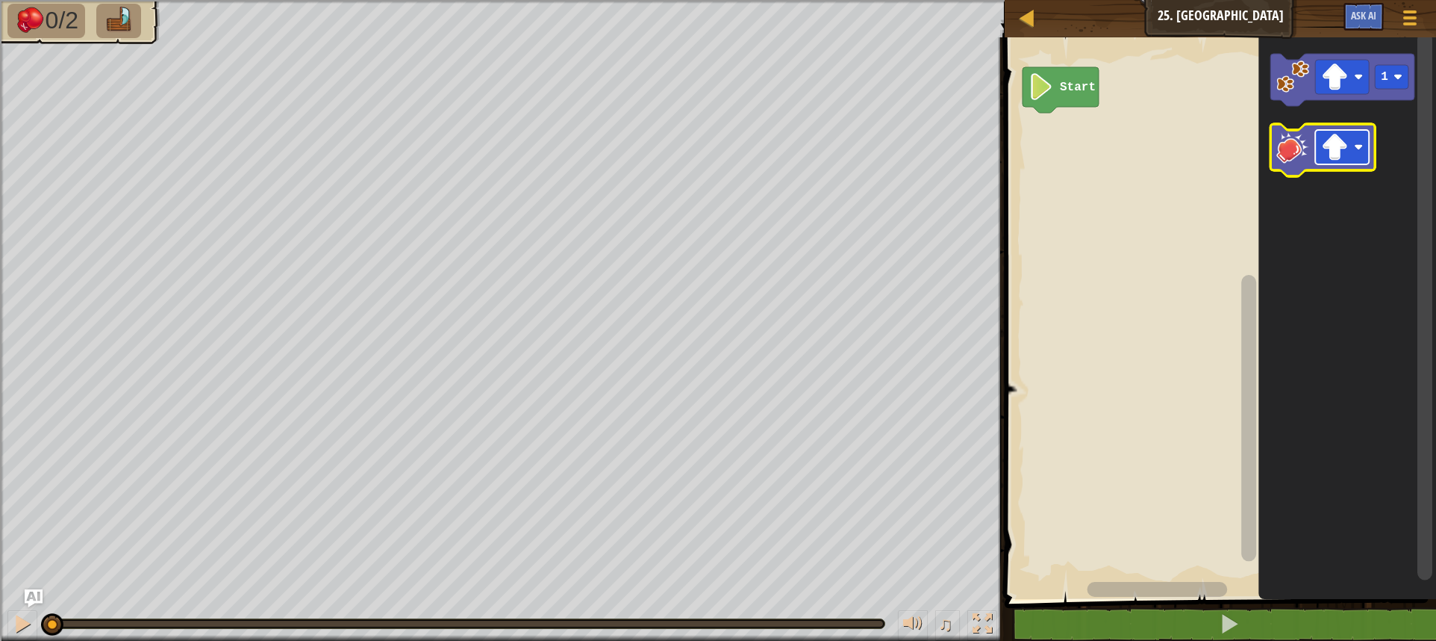
click at [1338, 152] on image "Blockly Workspace" at bounding box center [1334, 147] width 27 height 27
click at [1292, 153] on image "Blockly Workspace" at bounding box center [1293, 147] width 33 height 33
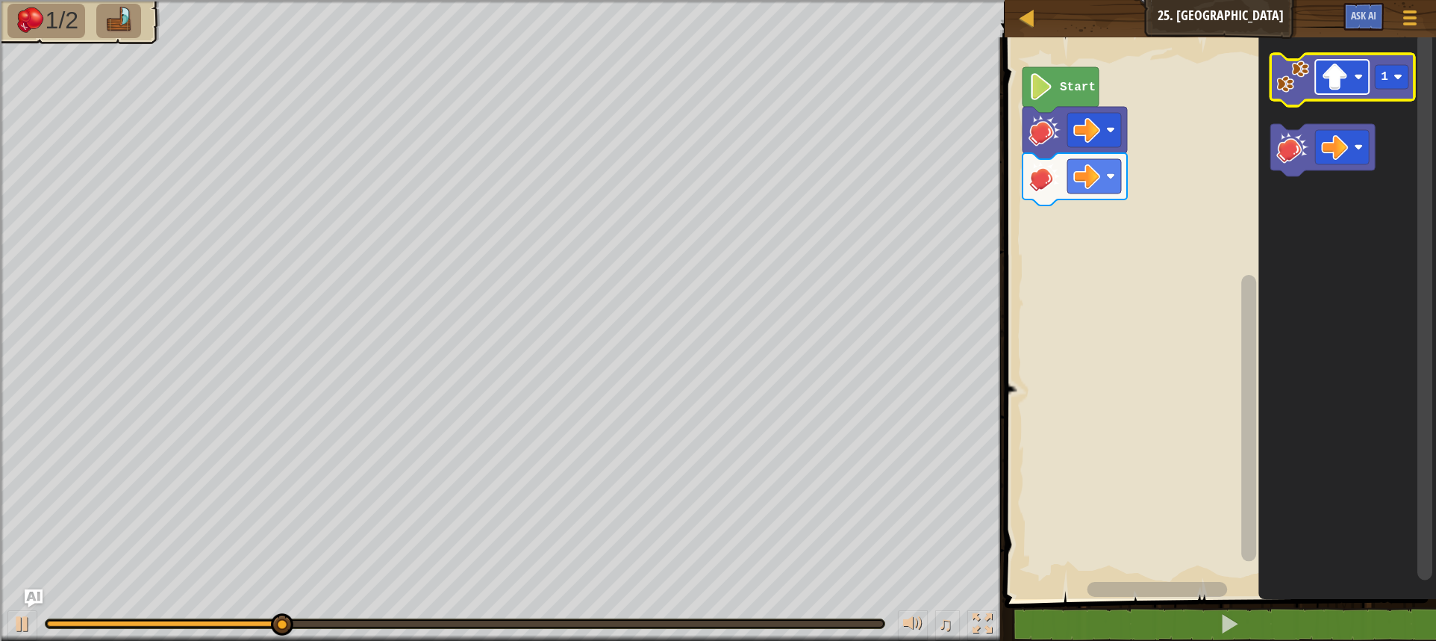
click at [1324, 88] on image "Blockly Workspace" at bounding box center [1334, 76] width 27 height 27
click at [1302, 93] on image "Blockly Workspace" at bounding box center [1293, 76] width 33 height 33
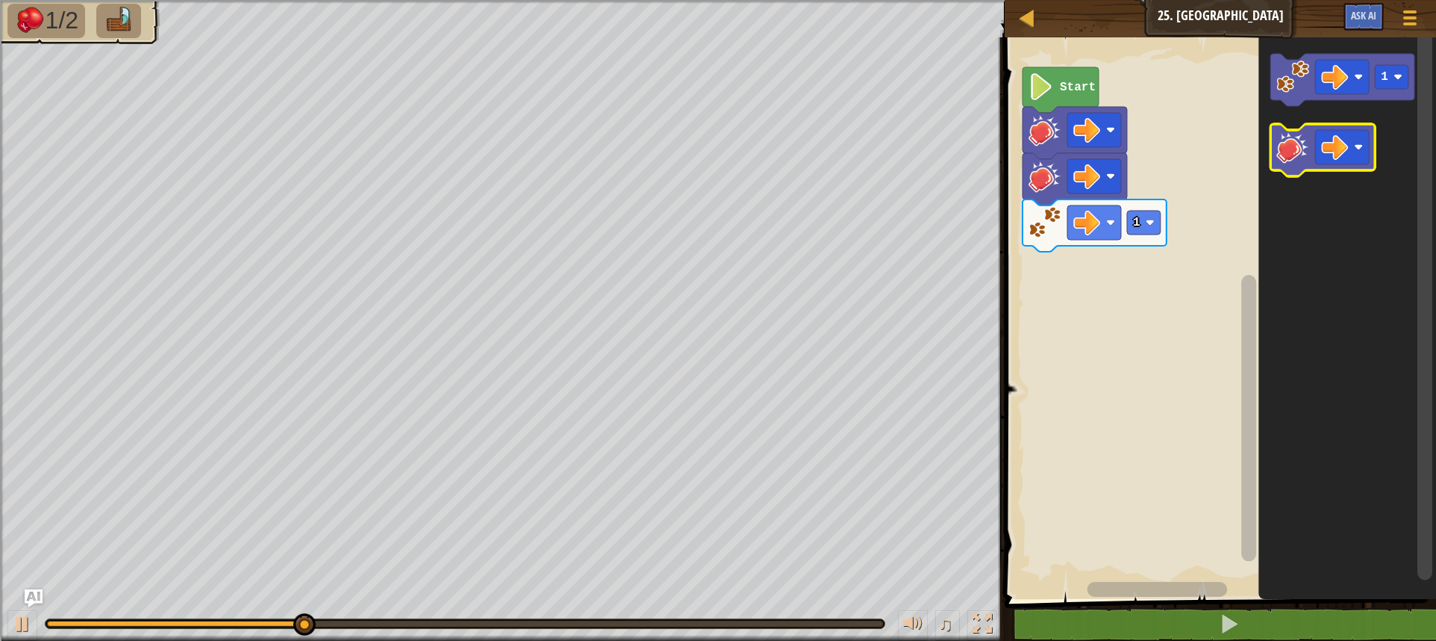
click at [1300, 162] on image "Blockly Workspace" at bounding box center [1293, 147] width 33 height 33
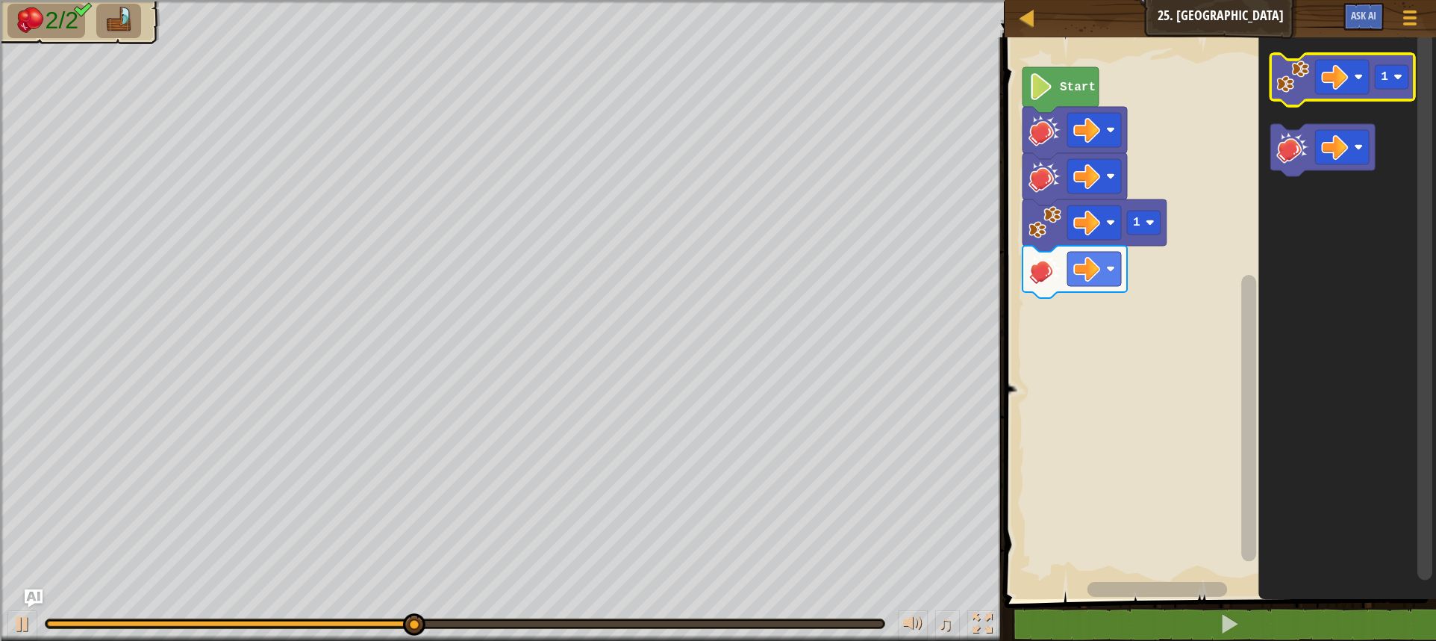
click at [1299, 87] on image "Blockly Workspace" at bounding box center [1293, 76] width 33 height 33
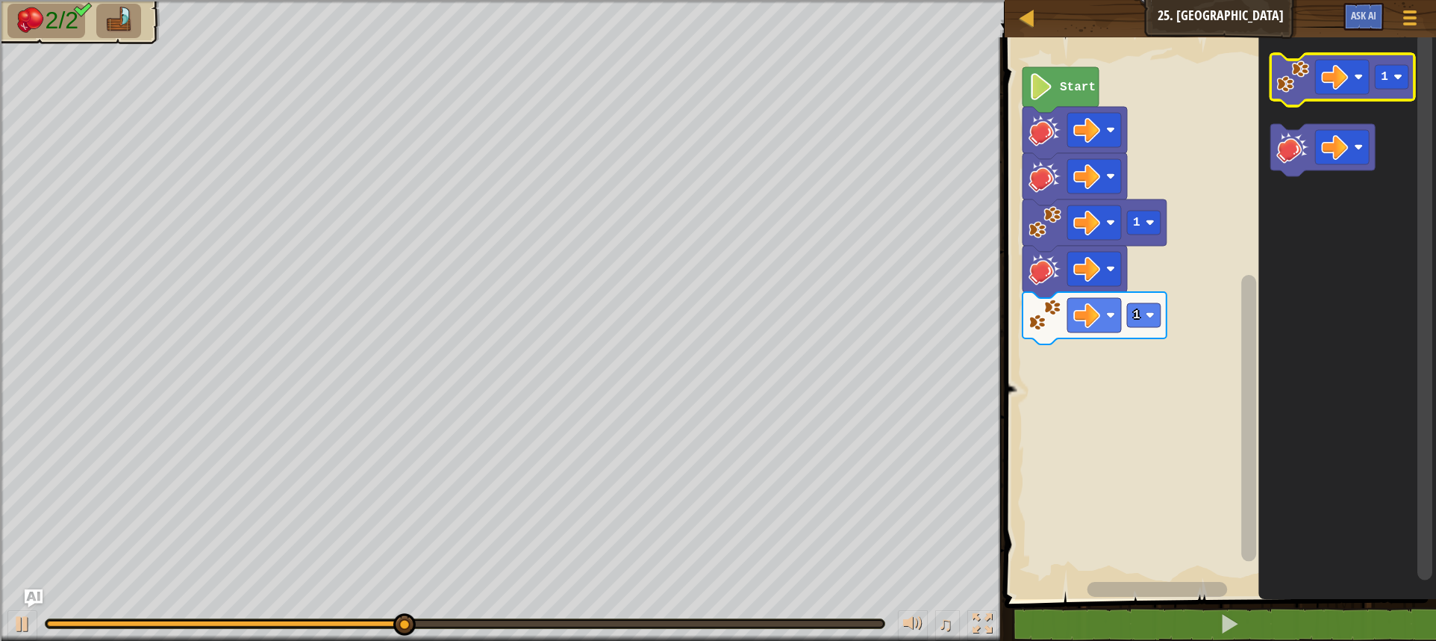
click at [1299, 87] on image "Blockly Workspace" at bounding box center [1293, 76] width 33 height 33
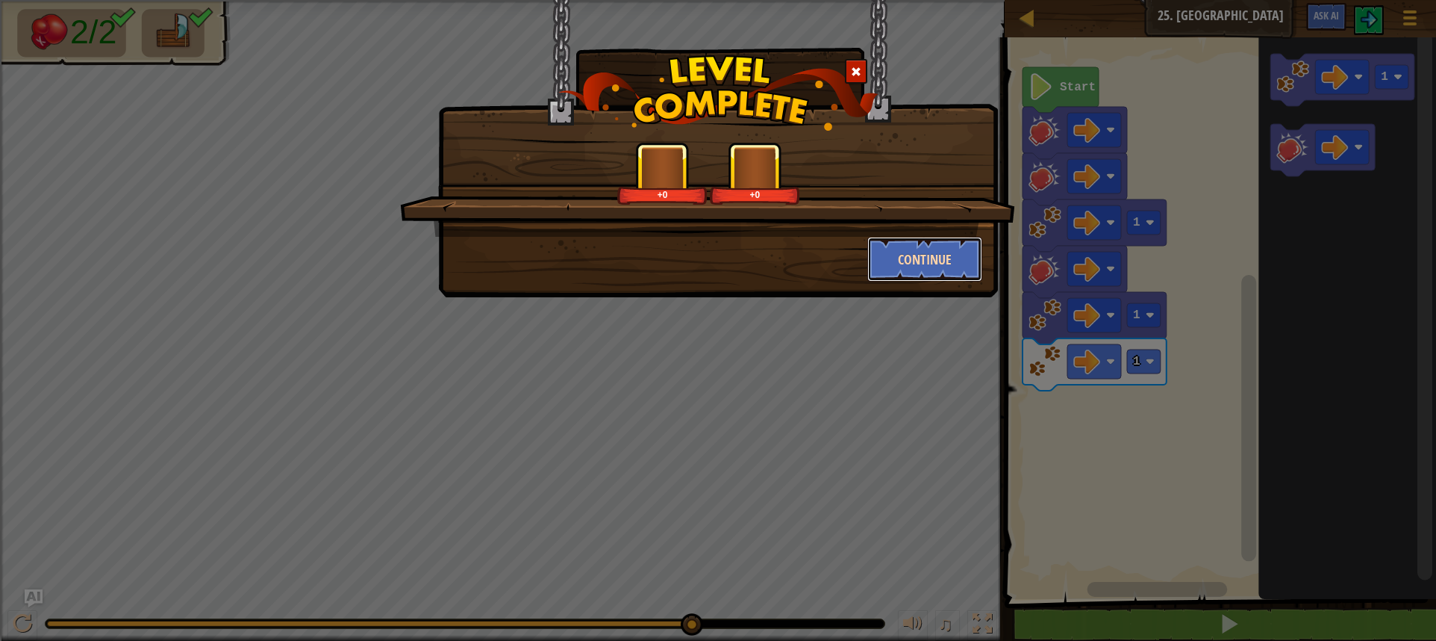
click at [923, 264] on button "Continue" at bounding box center [926, 259] width 116 height 45
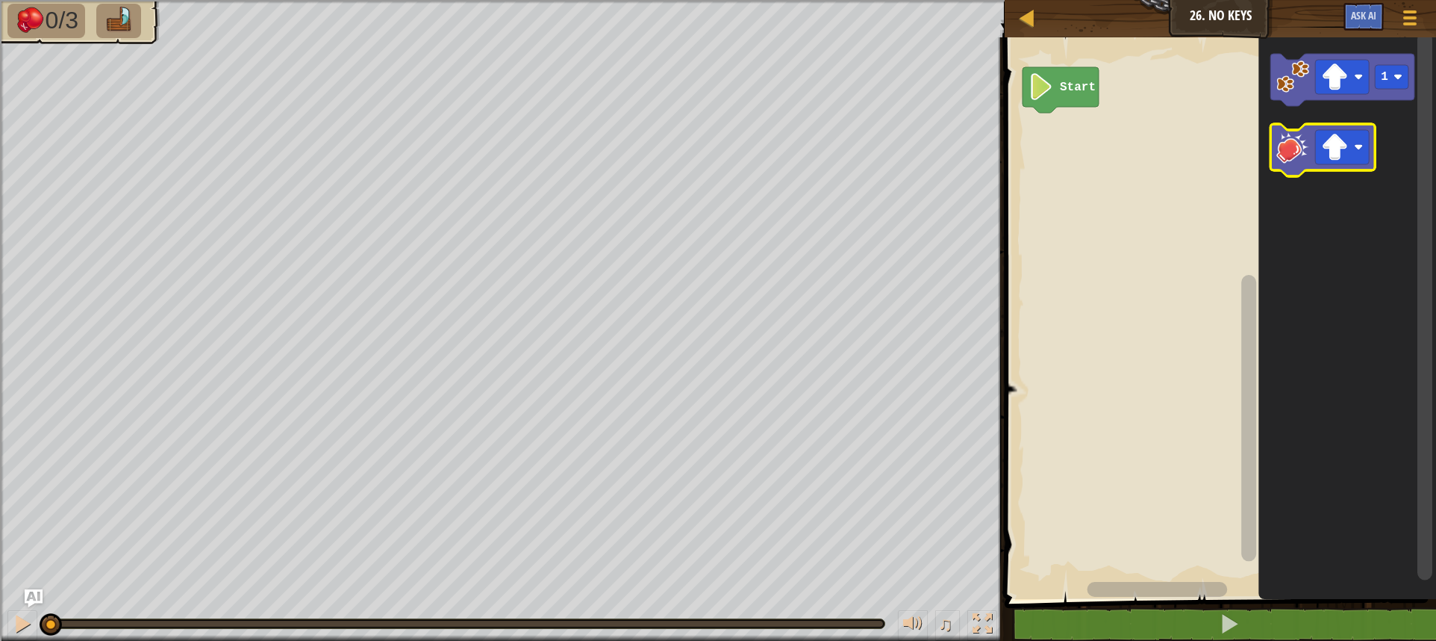
click at [1301, 146] on image "Blockly Workspace" at bounding box center [1293, 147] width 33 height 33
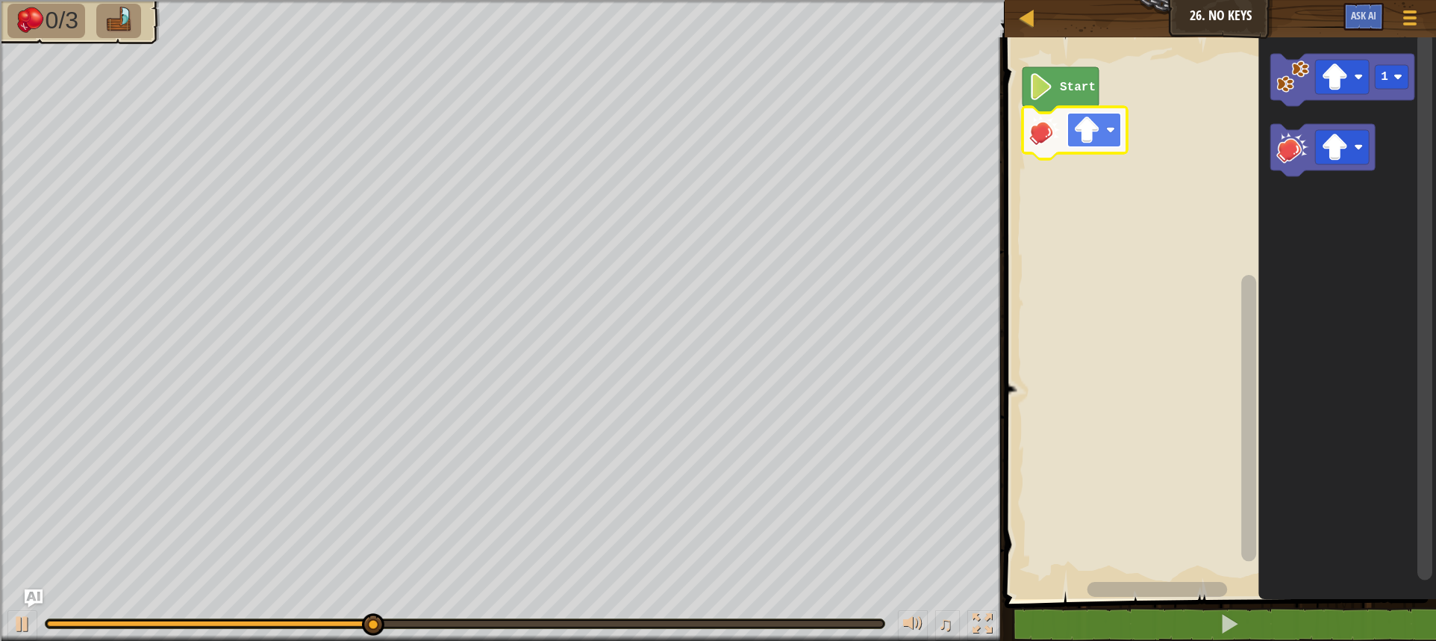
click at [1091, 130] on image "Blockly Workspace" at bounding box center [1087, 129] width 27 height 27
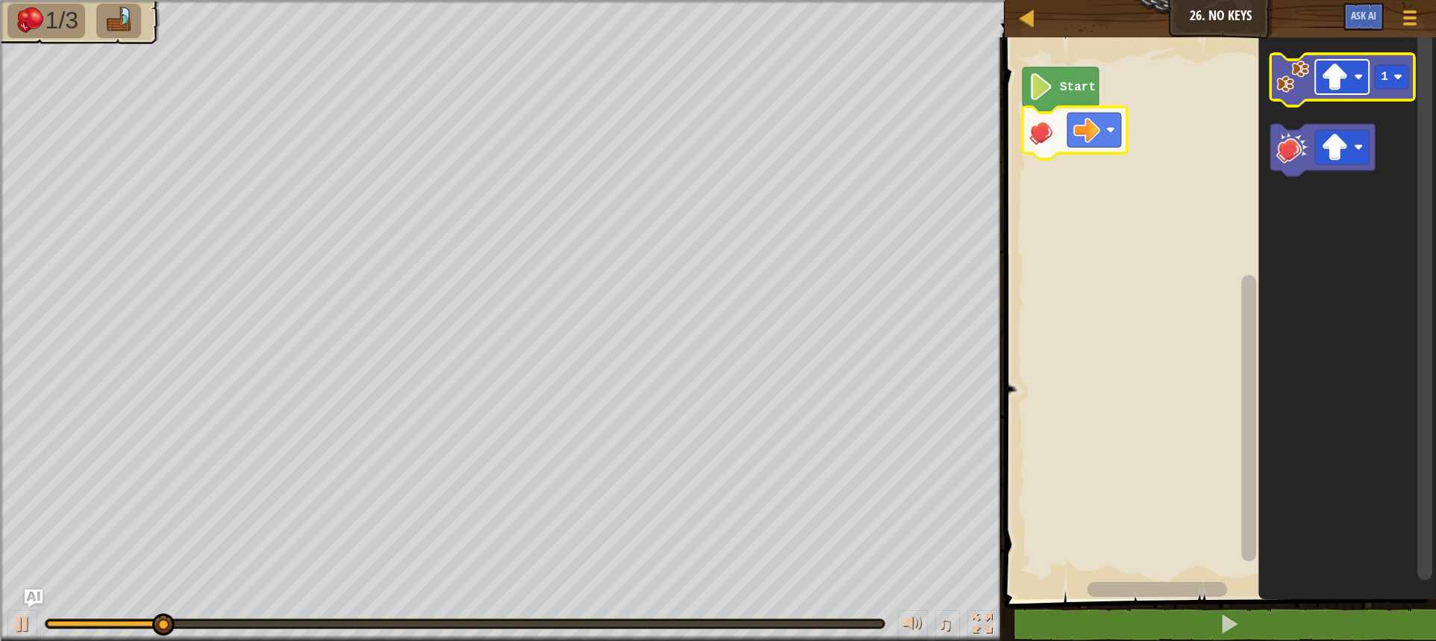
click at [1327, 78] on image "Blockly Workspace" at bounding box center [1334, 76] width 27 height 27
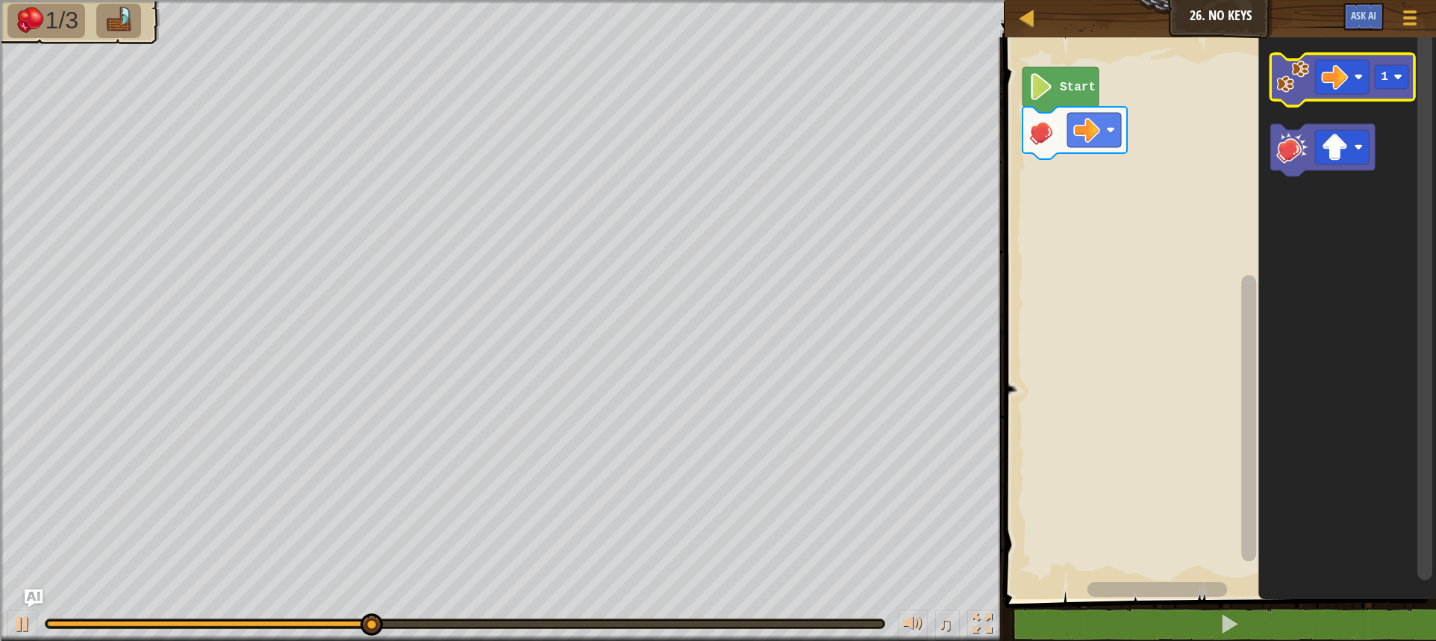
click at [1297, 85] on image "Blockly Workspace" at bounding box center [1293, 76] width 33 height 33
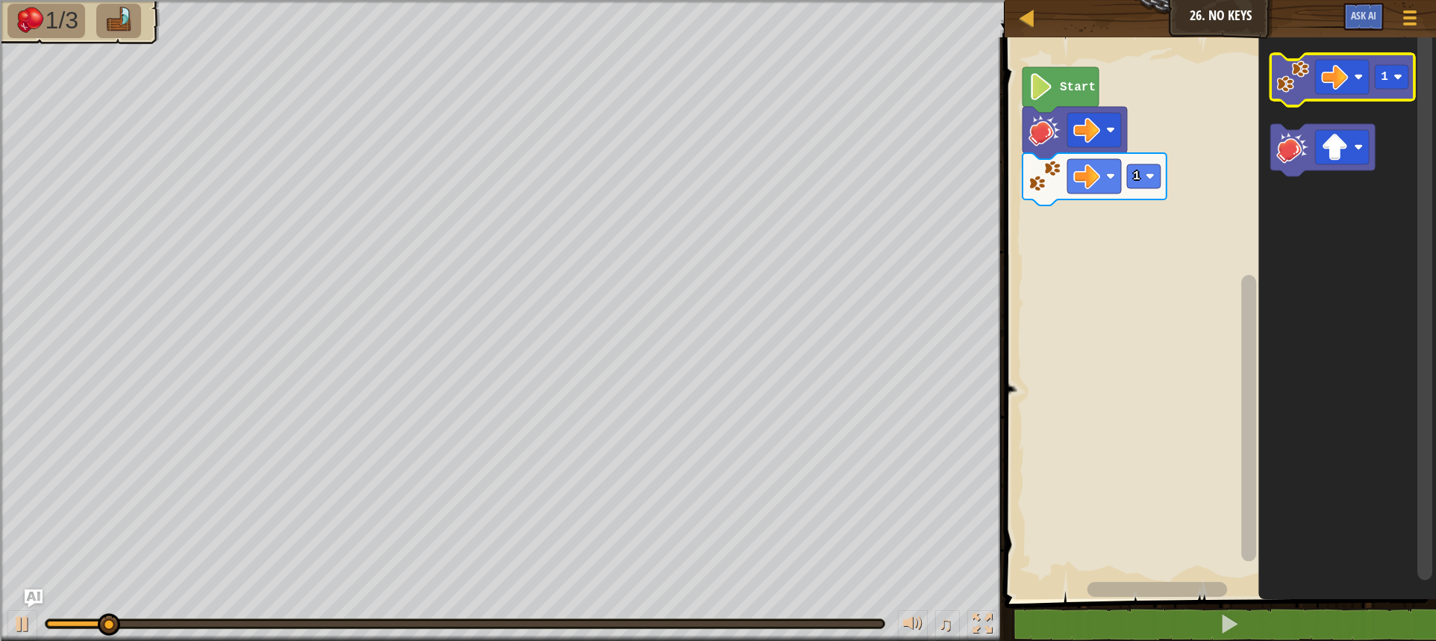
click at [1297, 85] on image "Blockly Workspace" at bounding box center [1293, 76] width 33 height 33
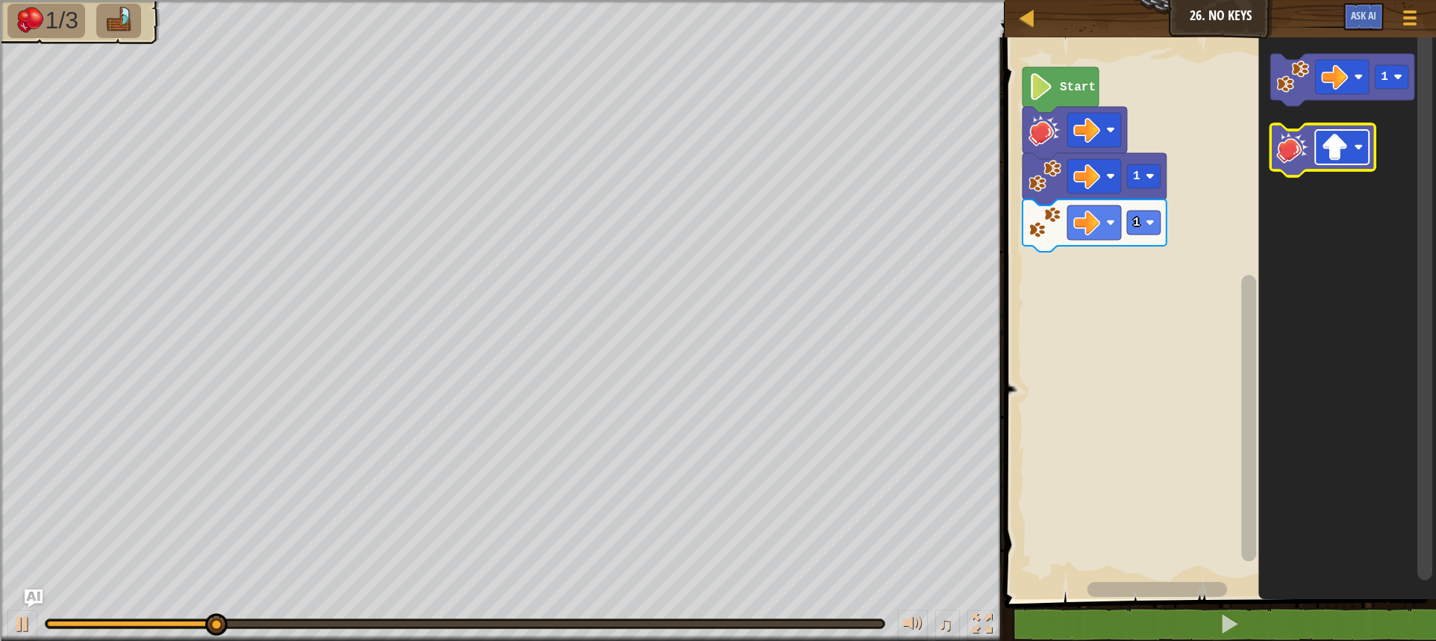
click at [1345, 146] on image "Blockly Workspace" at bounding box center [1334, 147] width 27 height 27
click at [1292, 155] on image "Blockly Workspace" at bounding box center [1293, 147] width 33 height 33
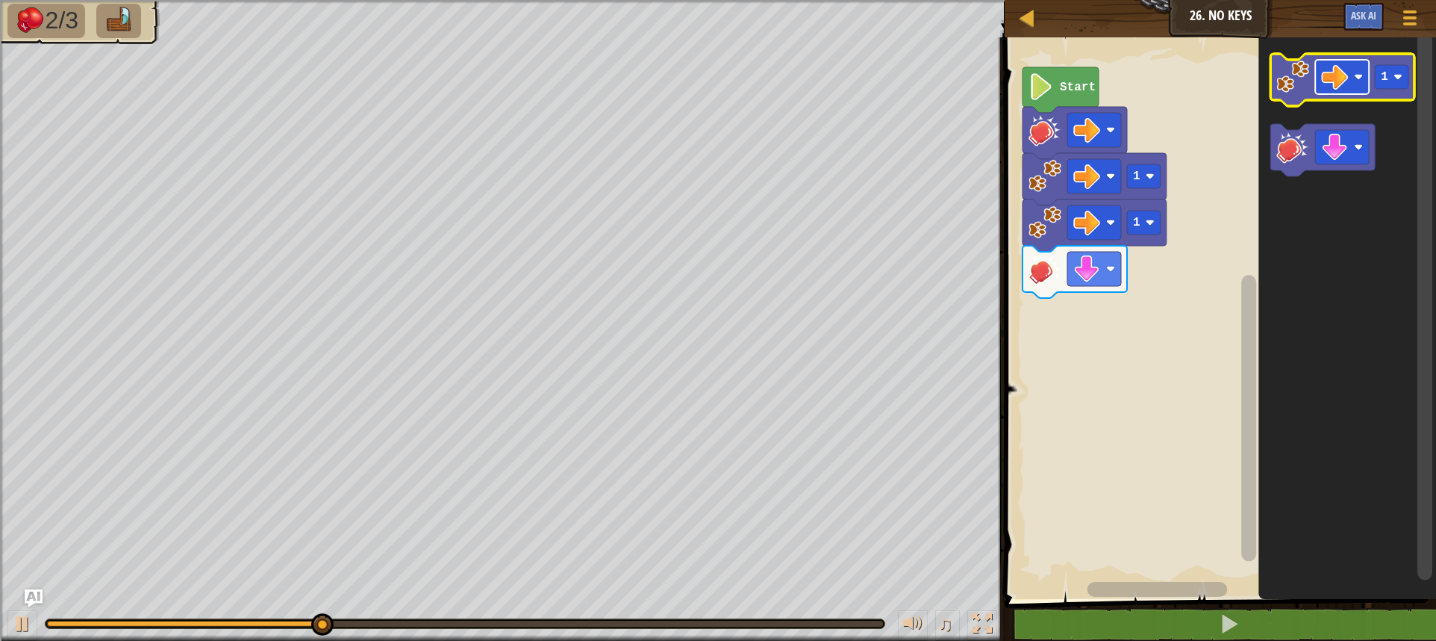
click at [1337, 87] on image "Blockly Workspace" at bounding box center [1334, 76] width 27 height 27
click at [1298, 87] on image "Blockly Workspace" at bounding box center [1293, 76] width 33 height 33
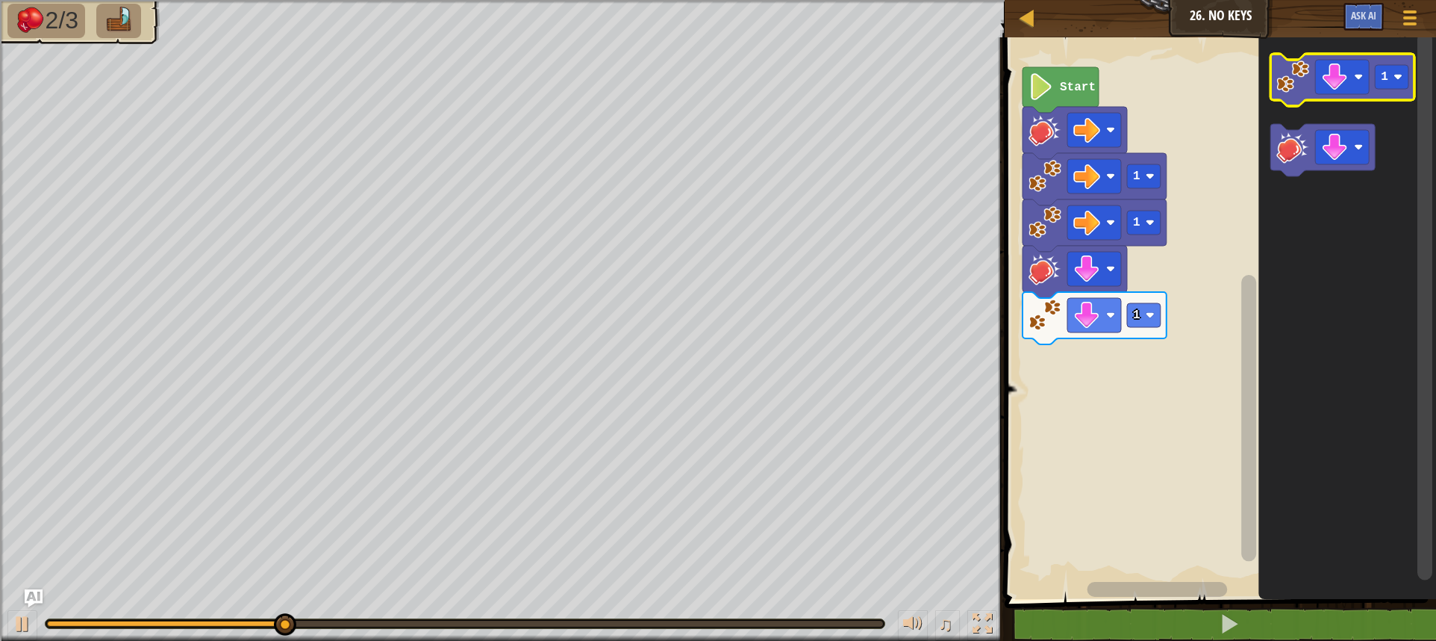
click at [1298, 87] on image "Blockly Workspace" at bounding box center [1293, 76] width 33 height 33
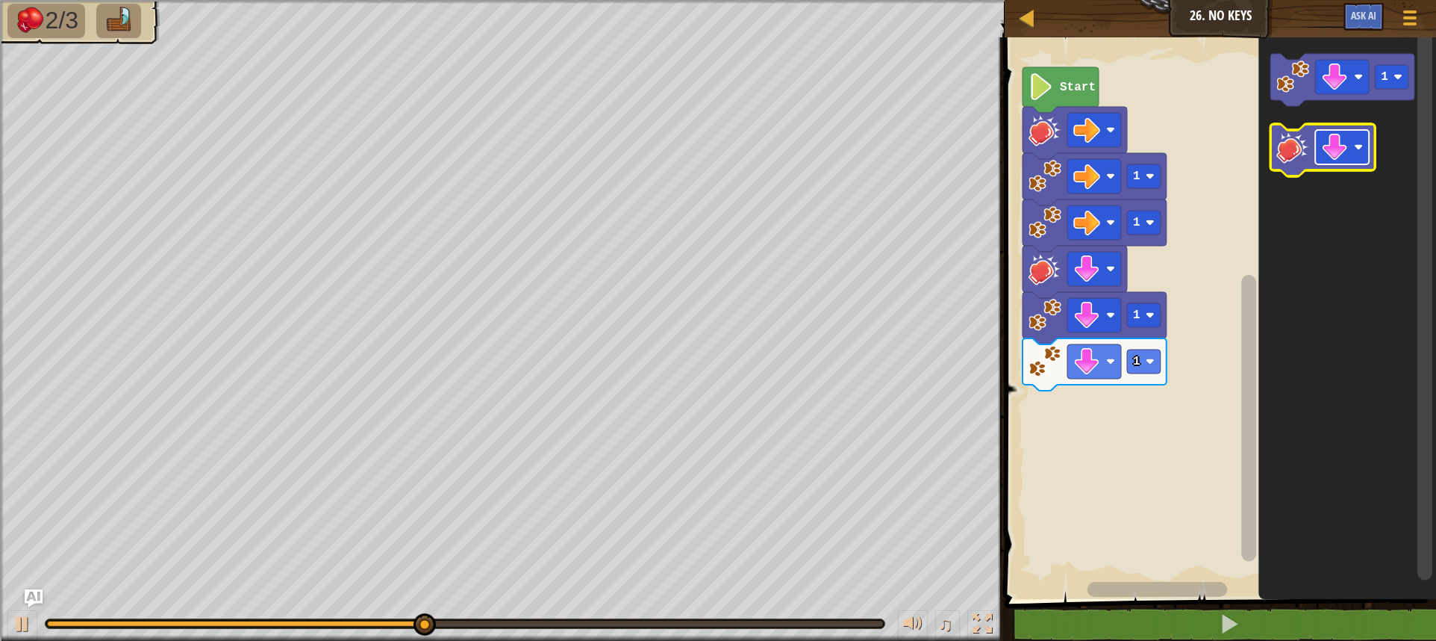
click at [1325, 147] on image "Blockly Workspace" at bounding box center [1334, 147] width 27 height 27
click at [1307, 166] on icon "Blockly Workspace" at bounding box center [1323, 150] width 105 height 52
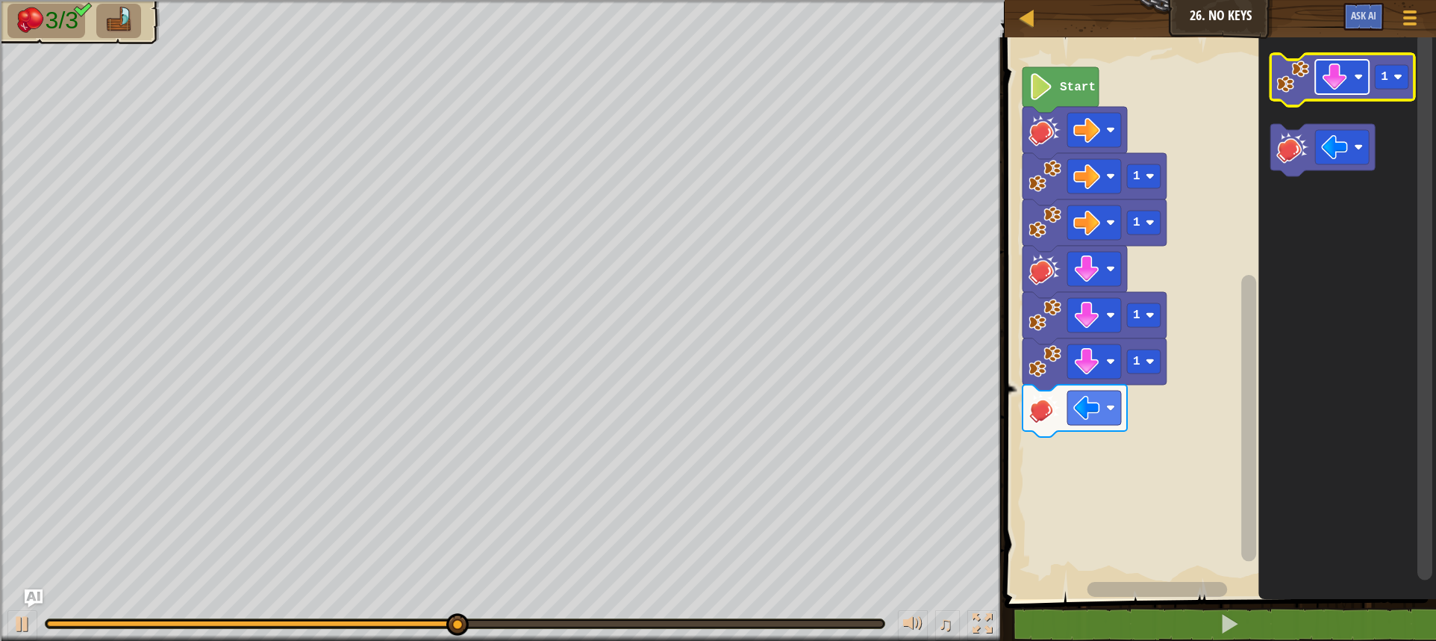
click at [1355, 84] on rect "Blockly Workspace" at bounding box center [1342, 77] width 54 height 34
click at [1280, 81] on image "Blockly Workspace" at bounding box center [1293, 76] width 33 height 33
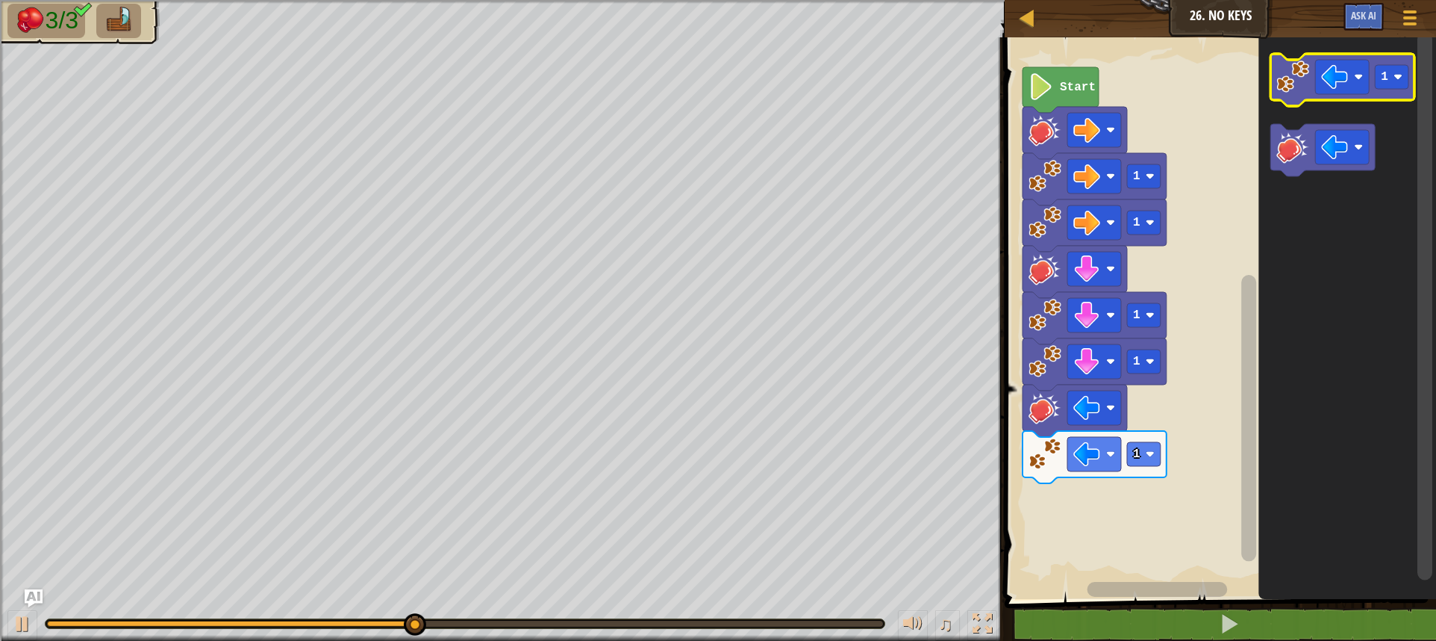
click at [1275, 82] on icon "Blockly Workspace" at bounding box center [1343, 80] width 144 height 52
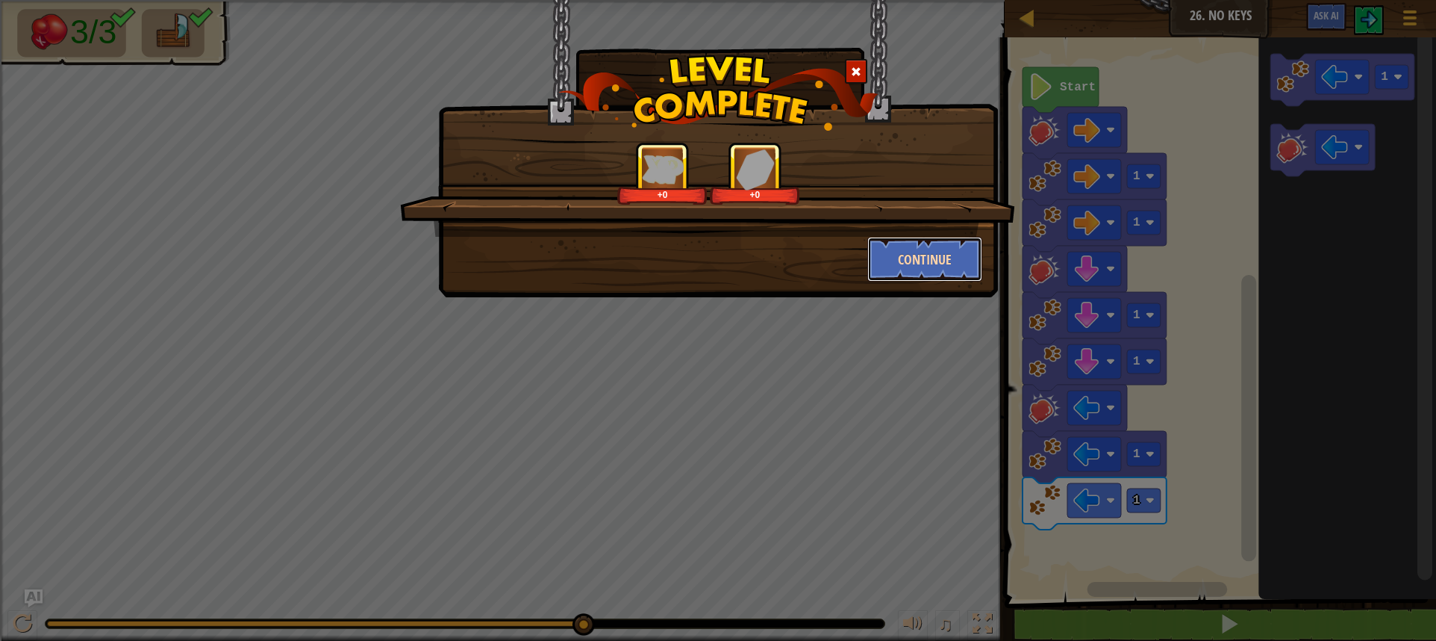
click at [941, 273] on button "Continue" at bounding box center [926, 259] width 116 height 45
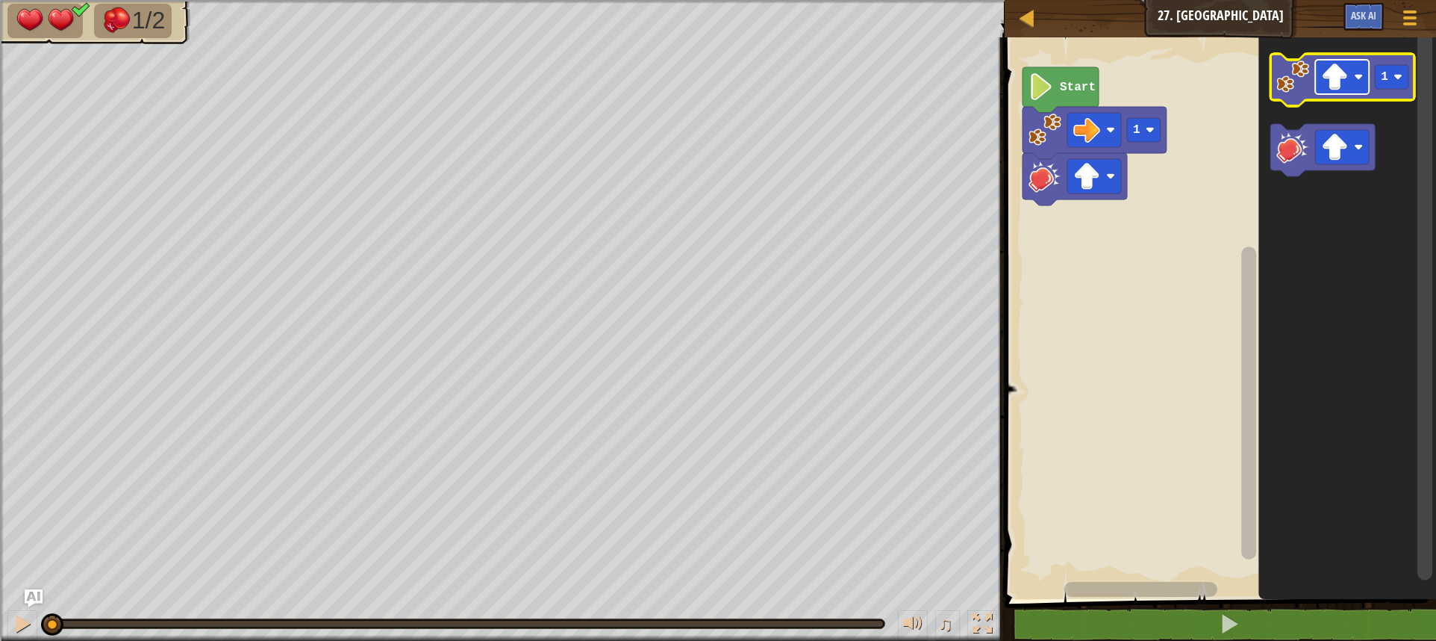
click at [1320, 75] on rect "Blockly Workspace" at bounding box center [1342, 77] width 54 height 34
click at [1298, 68] on image "Blockly Workspace" at bounding box center [1293, 76] width 33 height 33
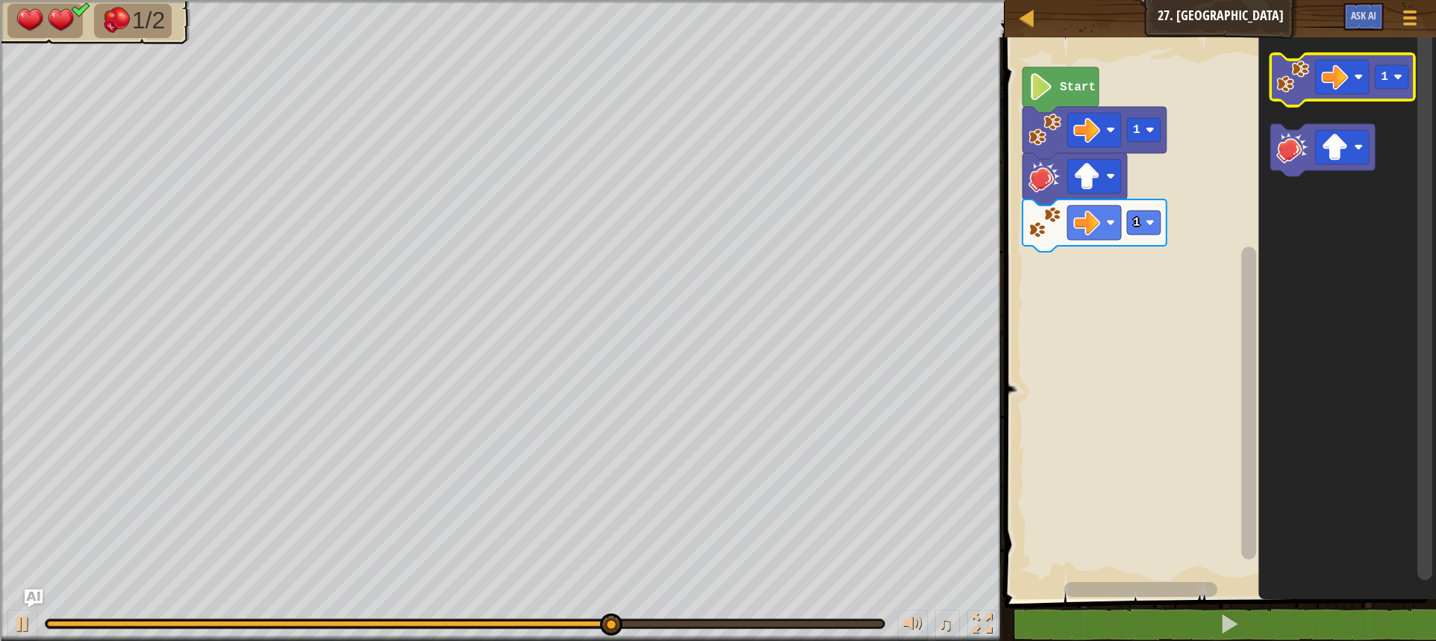
click at [1295, 100] on icon "Blockly Workspace" at bounding box center [1343, 80] width 144 height 52
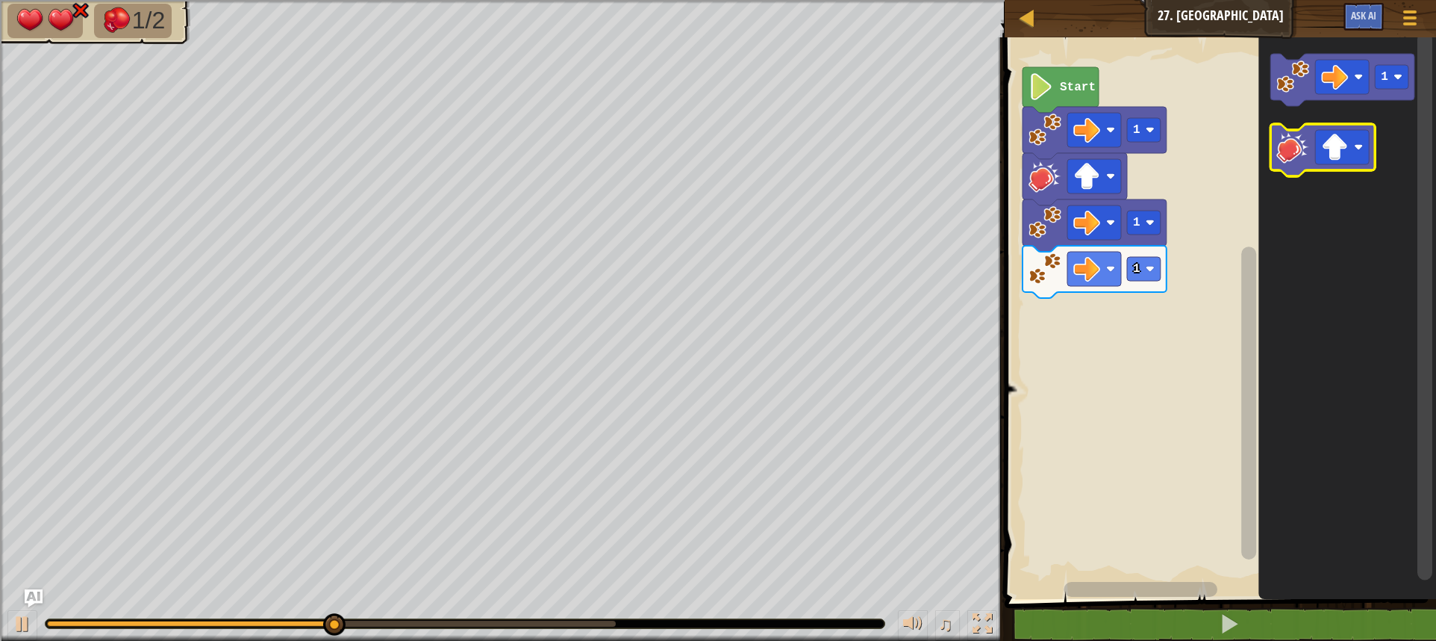
click at [1313, 164] on icon "Blockly Workspace" at bounding box center [1323, 150] width 105 height 52
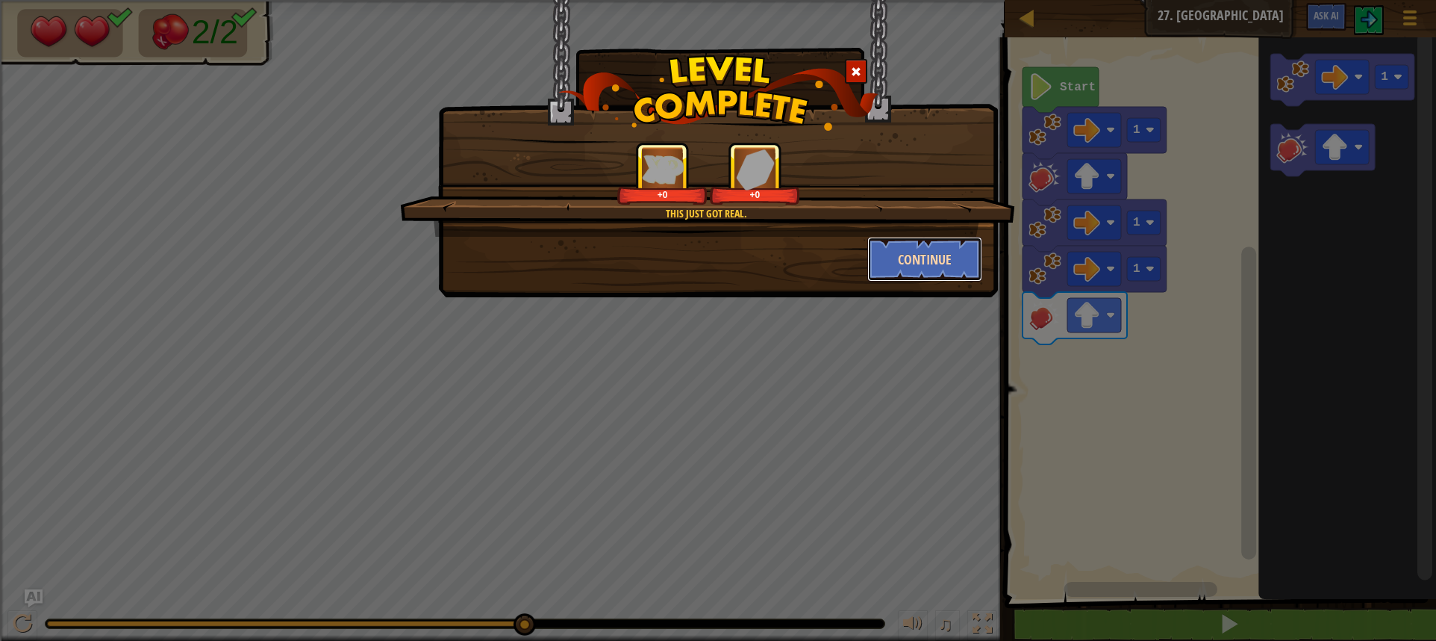
click at [908, 272] on button "Continue" at bounding box center [926, 259] width 116 height 45
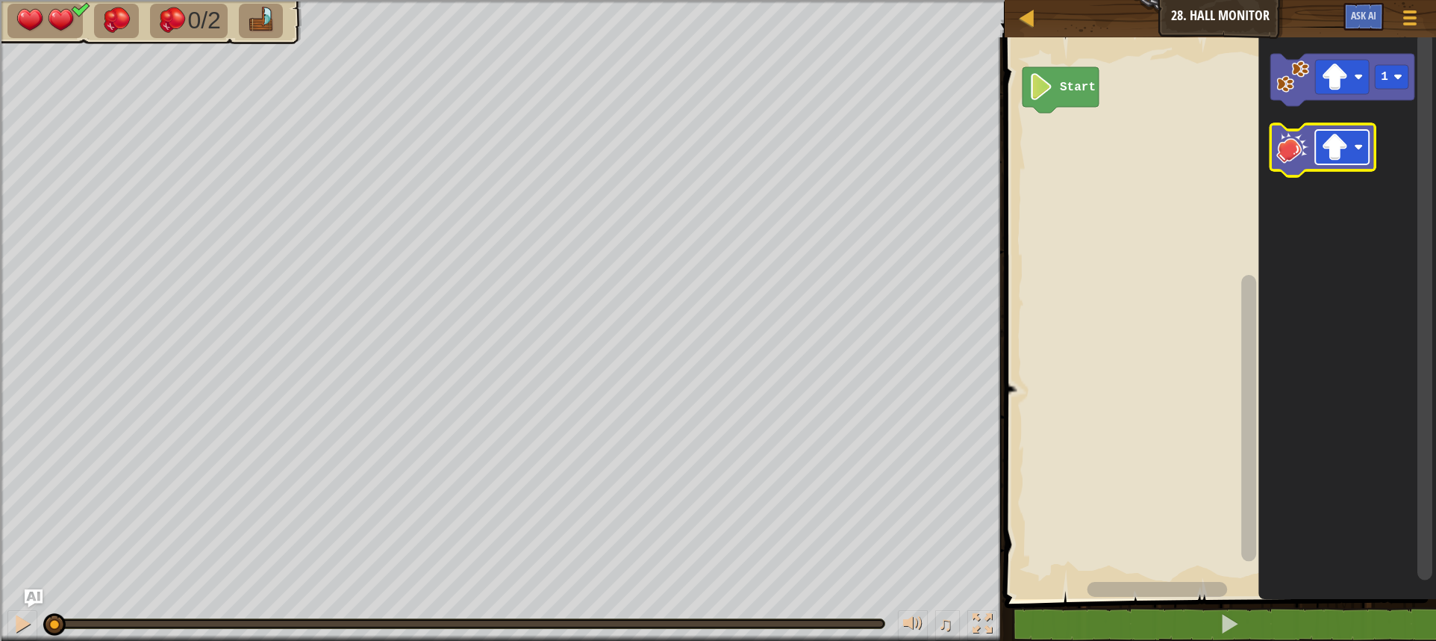
click at [1336, 131] on rect "Blockly Workspace" at bounding box center [1342, 147] width 54 height 34
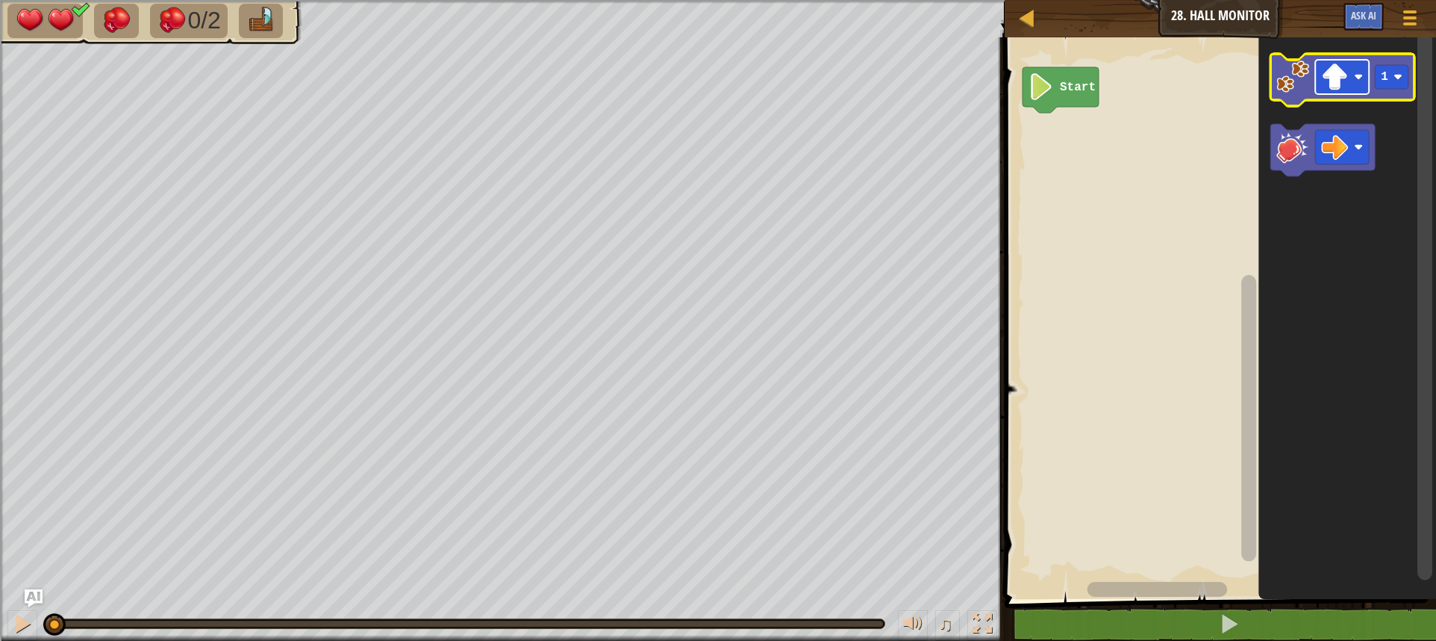
click at [1350, 67] on rect "Blockly Workspace" at bounding box center [1342, 77] width 54 height 34
click at [1286, 95] on icon "Blockly Workspace" at bounding box center [1343, 80] width 144 height 52
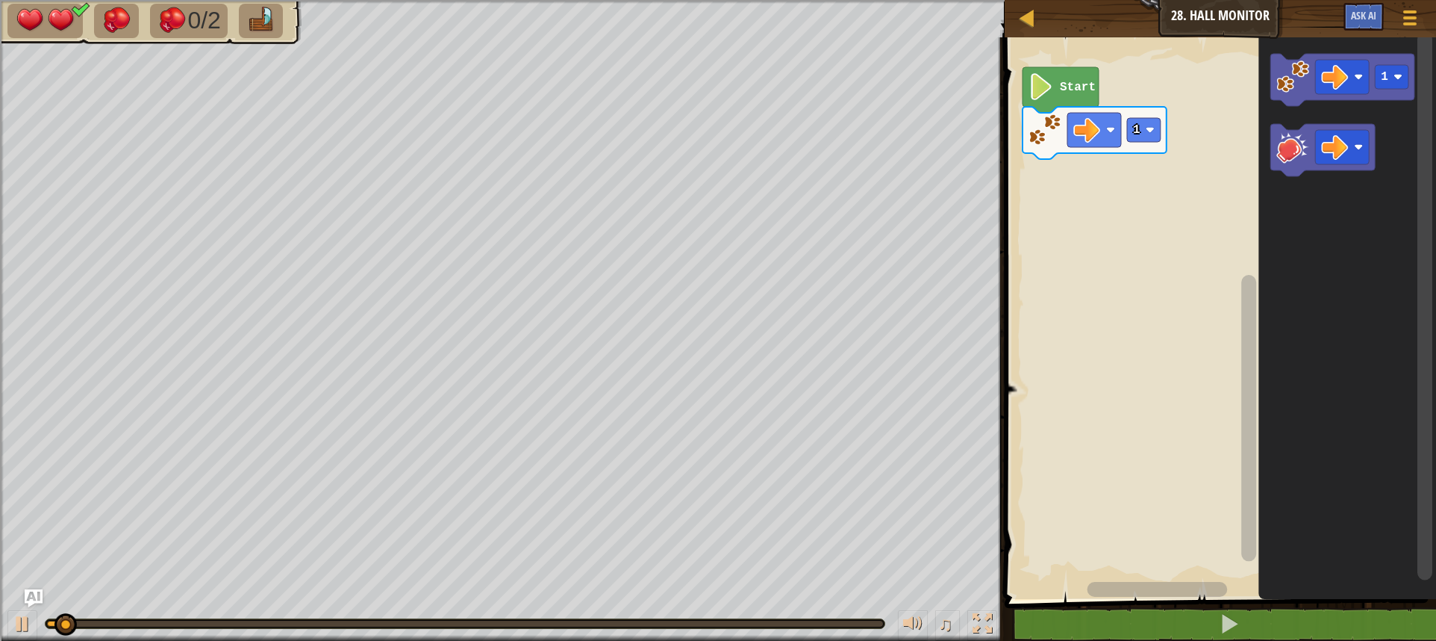
click at [1289, 171] on icon "1" at bounding box center [1348, 314] width 178 height 569
click at [1297, 143] on image "Blockly Workspace" at bounding box center [1293, 147] width 33 height 33
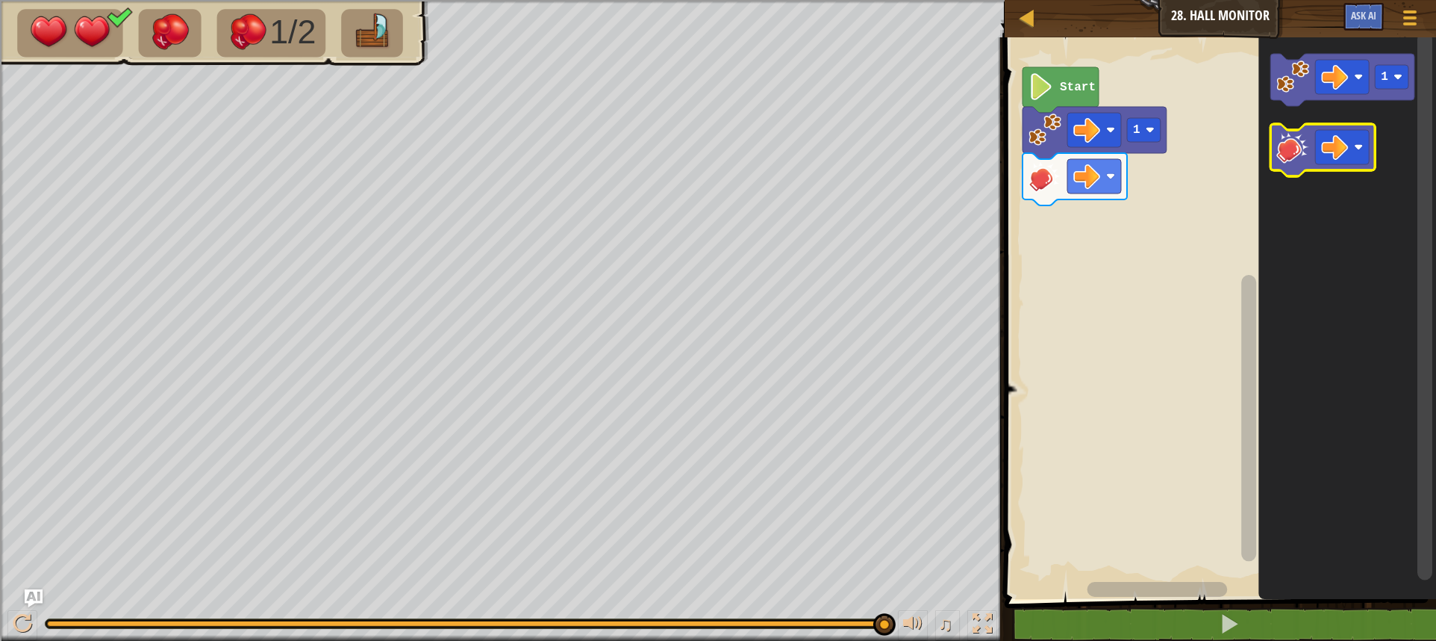
click at [1280, 152] on image "Blockly Workspace" at bounding box center [1293, 147] width 33 height 33
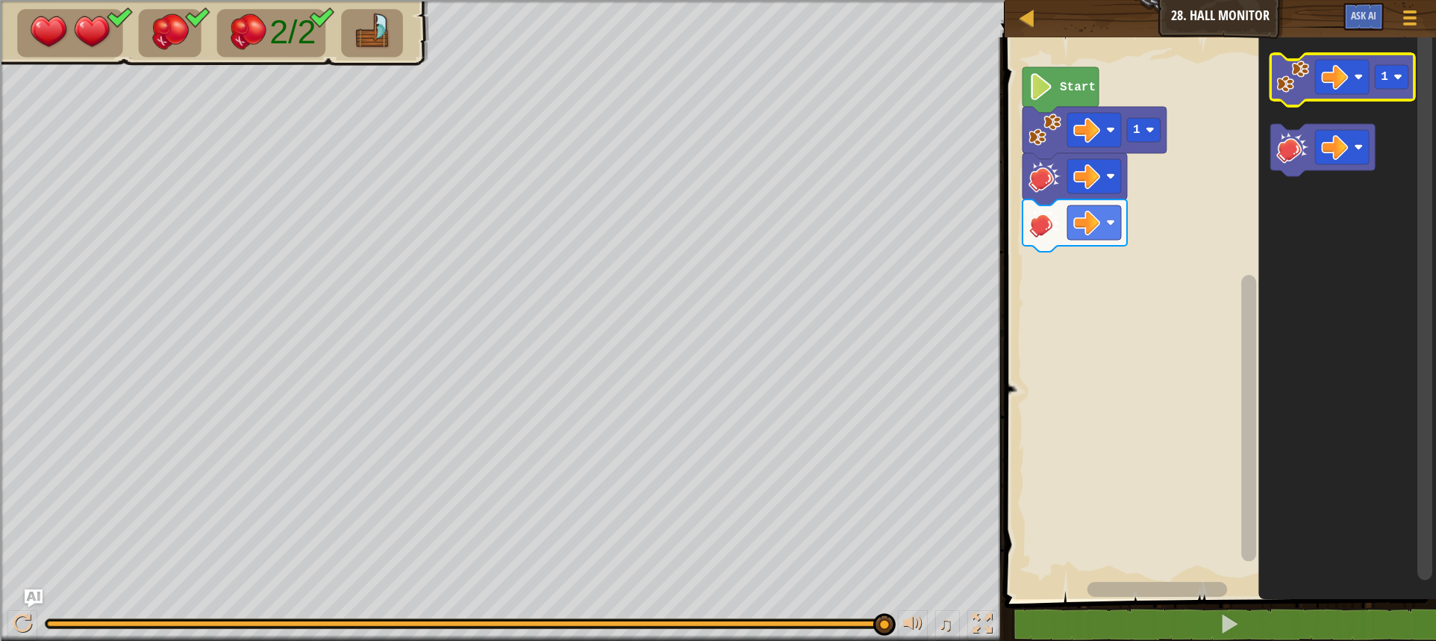
click at [1307, 90] on image "Blockly Workspace" at bounding box center [1293, 76] width 33 height 33
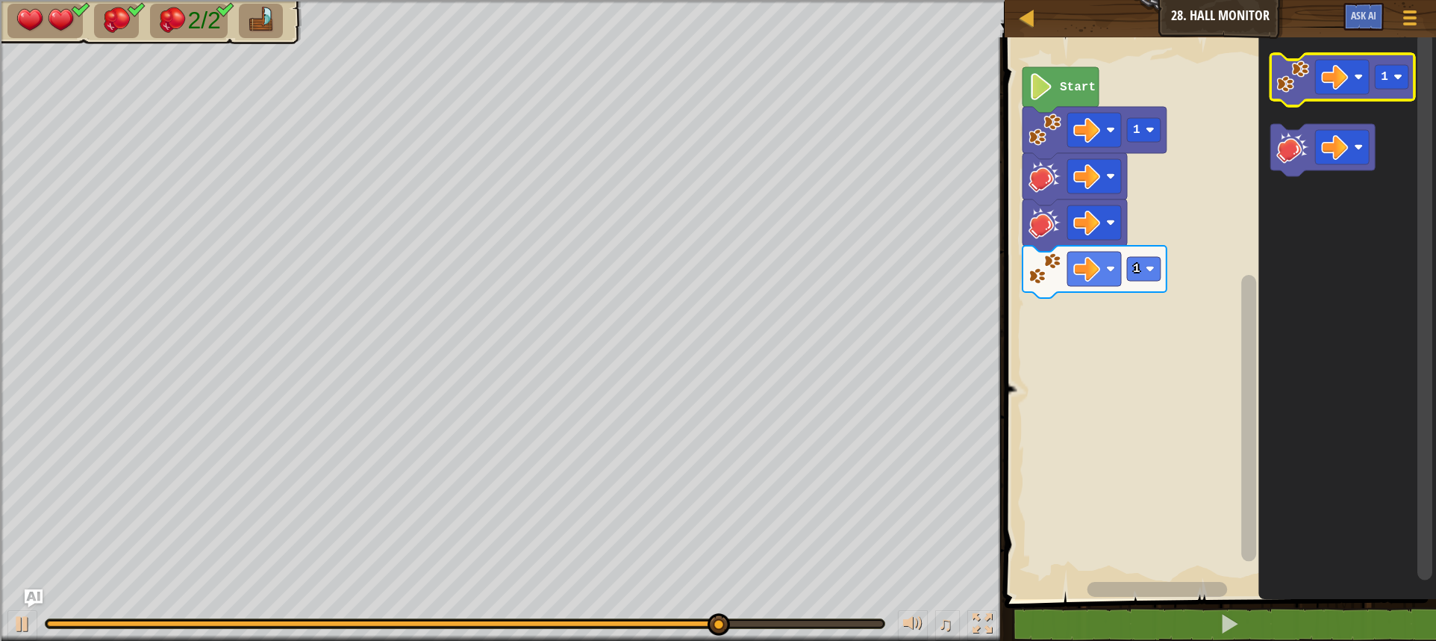
click at [1307, 90] on image "Blockly Workspace" at bounding box center [1293, 76] width 33 height 33
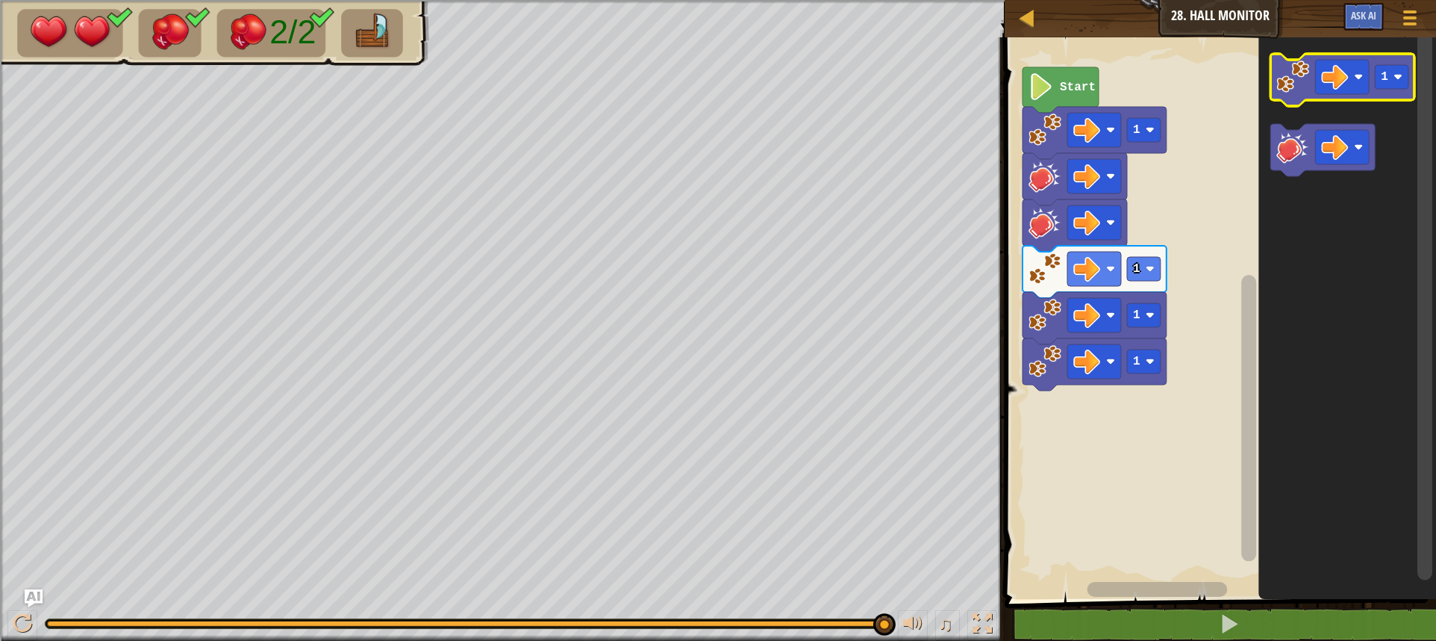
click at [1307, 90] on image "Blockly Workspace" at bounding box center [1293, 76] width 33 height 33
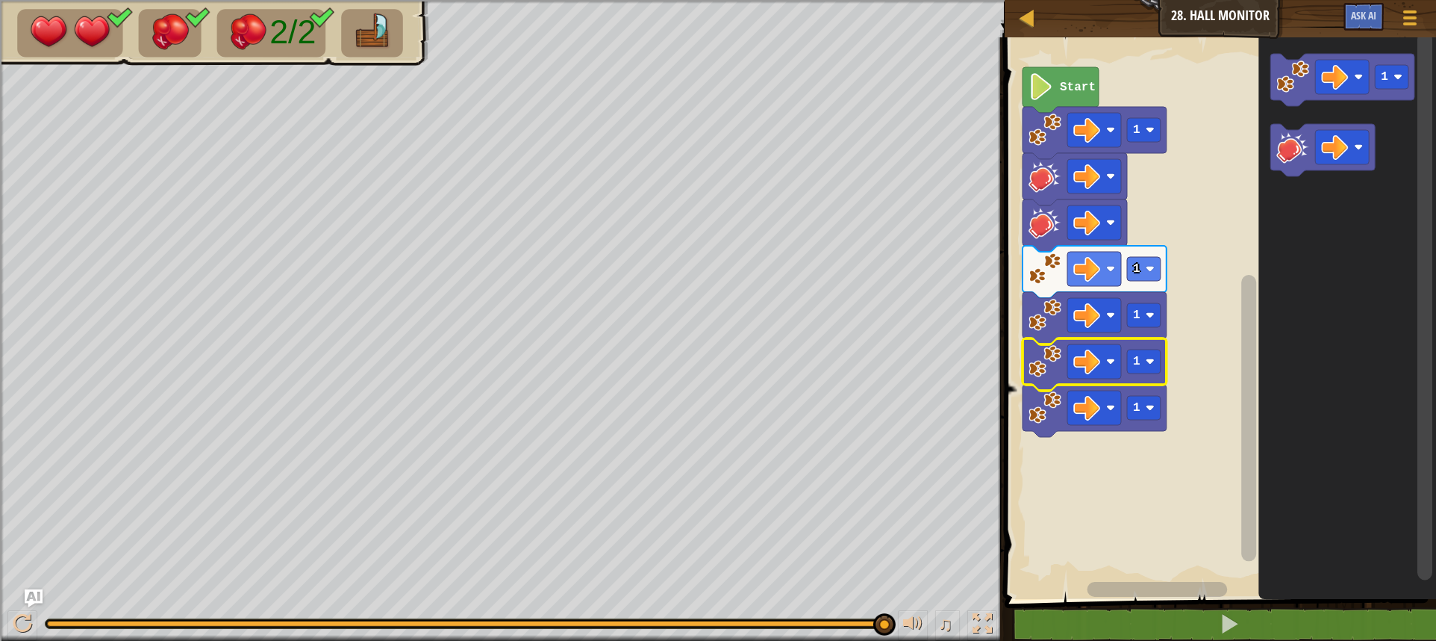
click at [1058, 361] on image "Blockly Workspace" at bounding box center [1045, 361] width 33 height 33
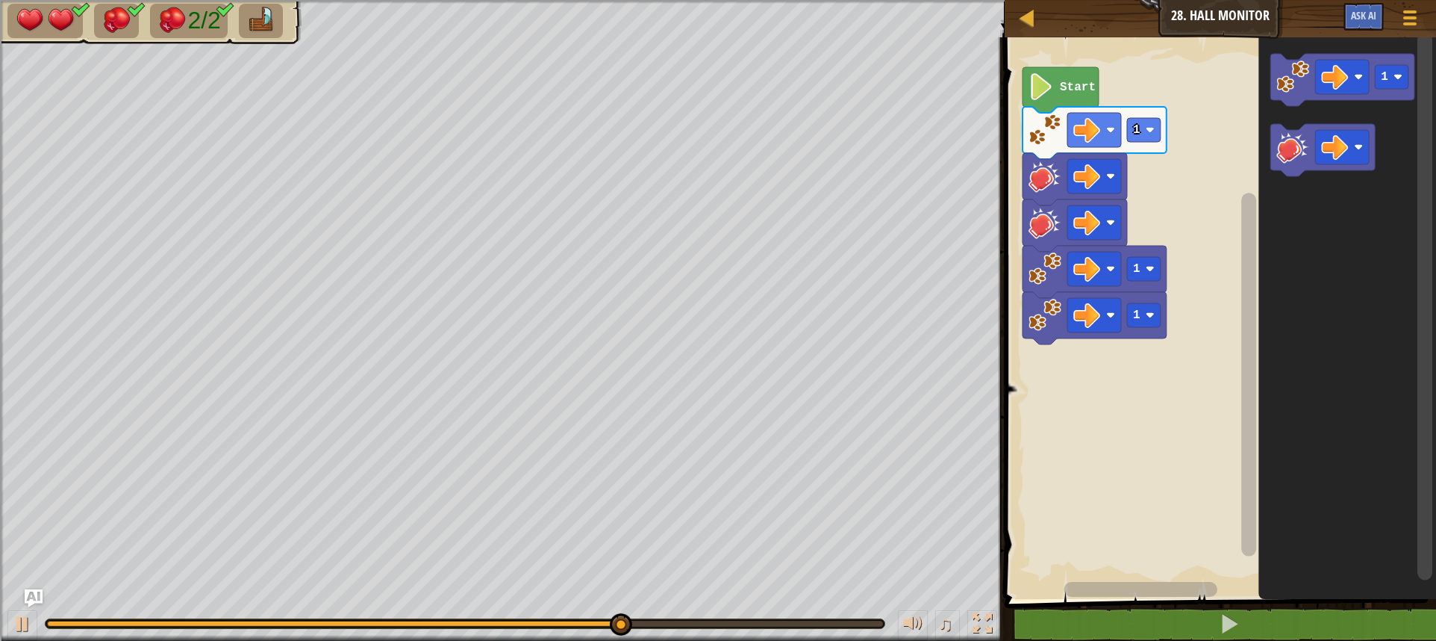
click at [1021, 274] on rect "Blockly Workspace" at bounding box center [1218, 314] width 436 height 569
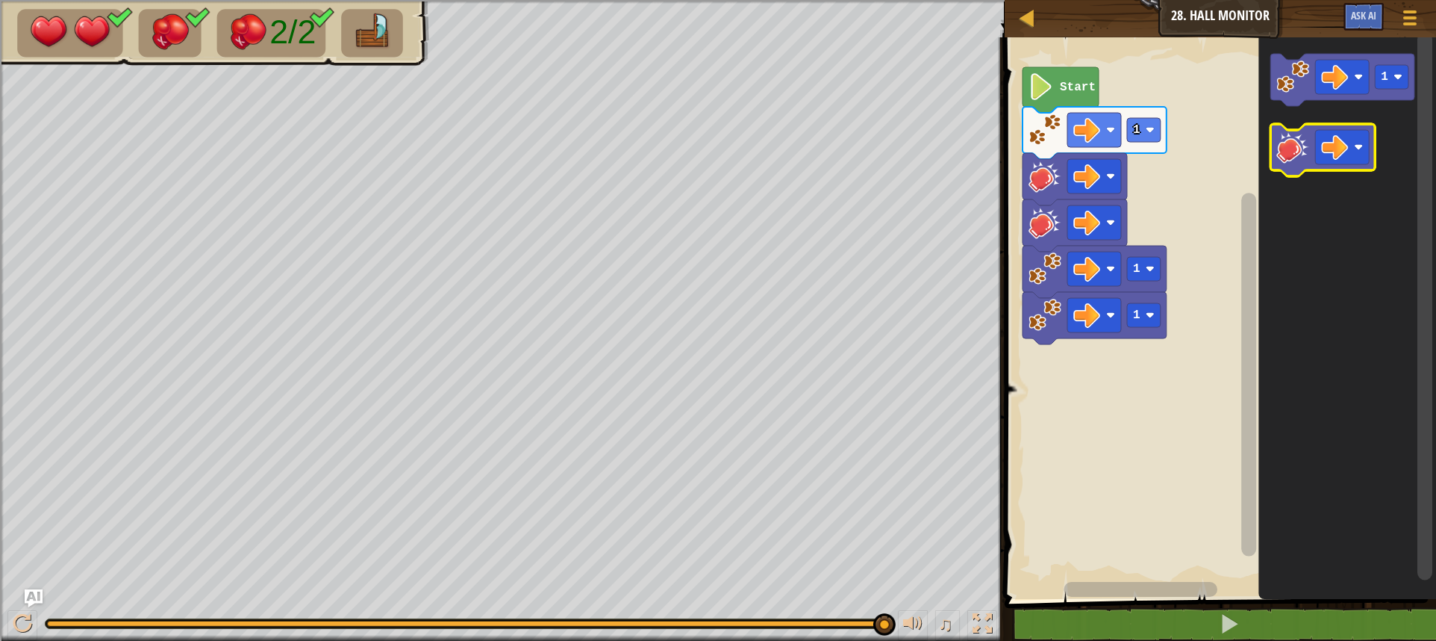
click at [1301, 151] on image "Blockly Workspace" at bounding box center [1293, 147] width 33 height 33
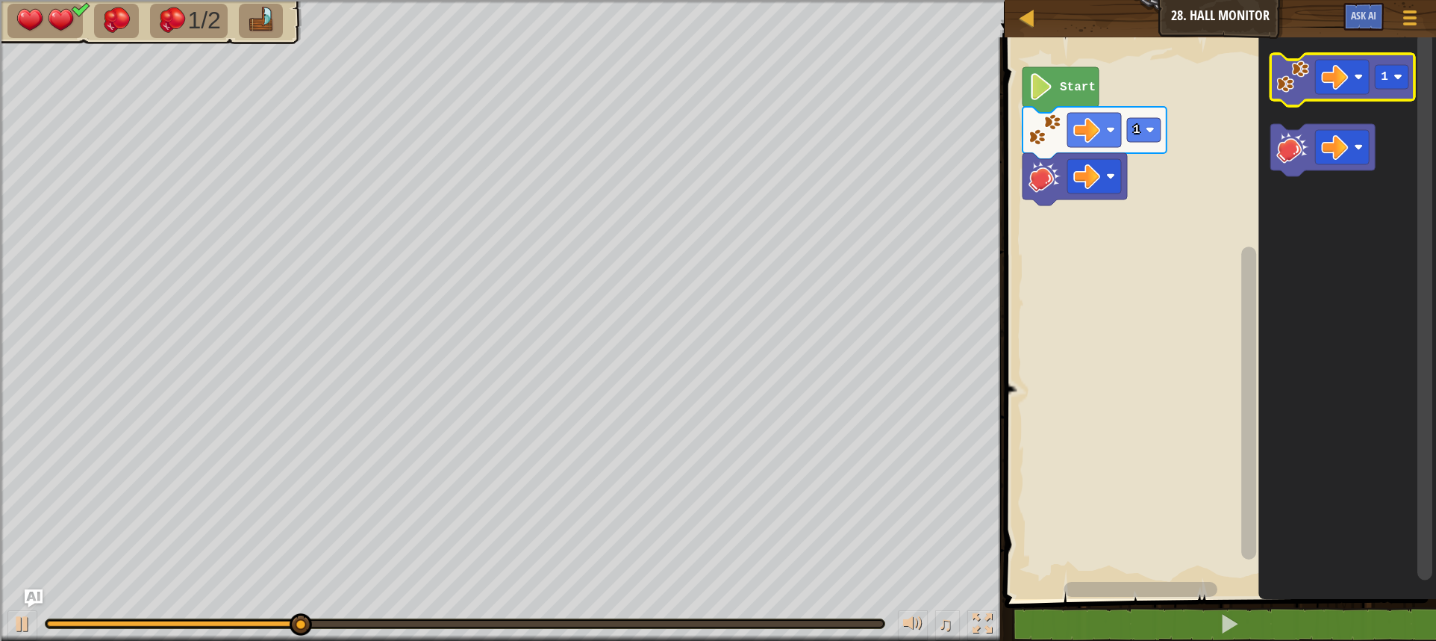
click at [1303, 97] on icon "Blockly Workspace" at bounding box center [1343, 80] width 144 height 52
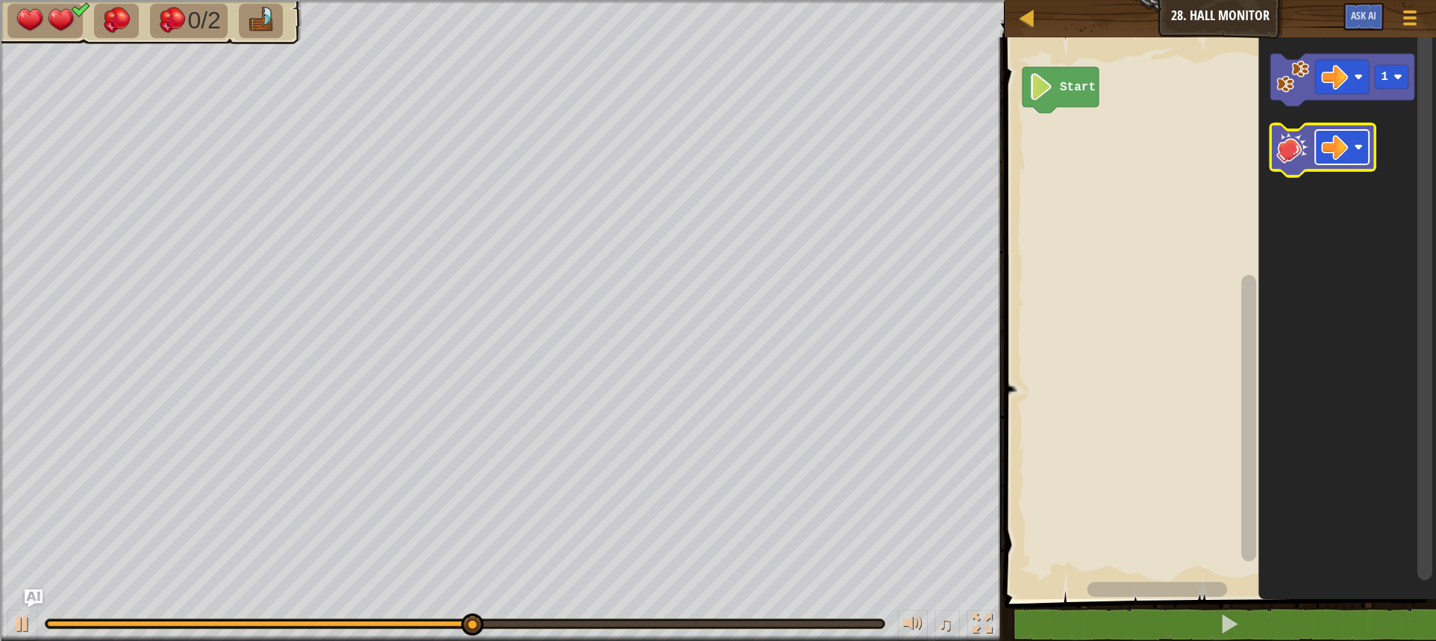
click at [1318, 161] on rect "Blockly Workspace" at bounding box center [1342, 147] width 54 height 34
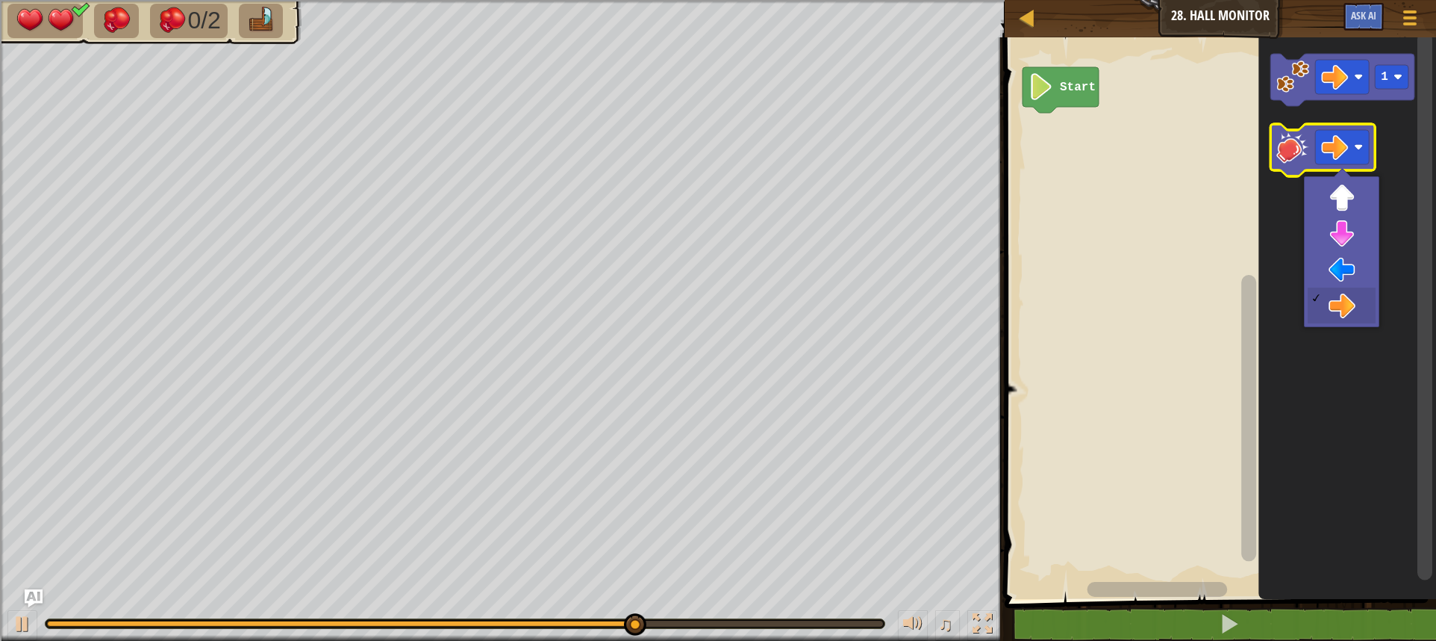
click at [1292, 168] on icon "Blockly Workspace" at bounding box center [1323, 150] width 105 height 52
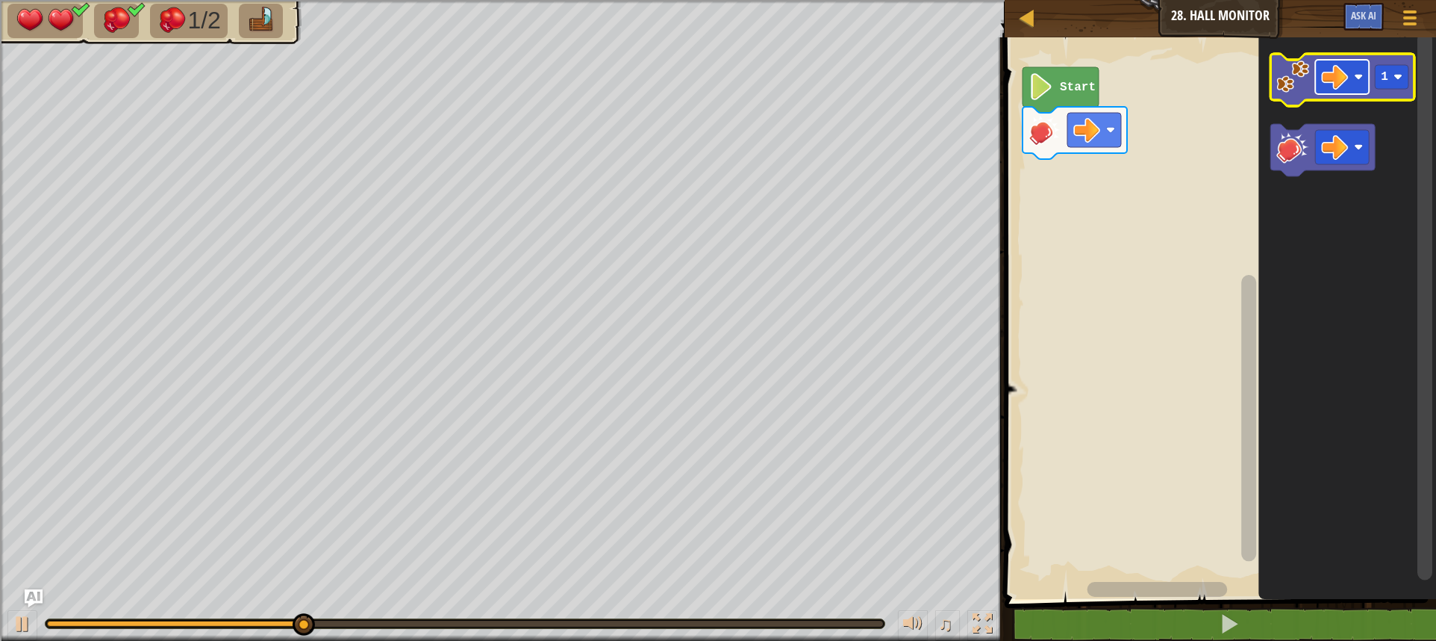
click at [1348, 60] on rect "Blockly Workspace" at bounding box center [1342, 77] width 54 height 34
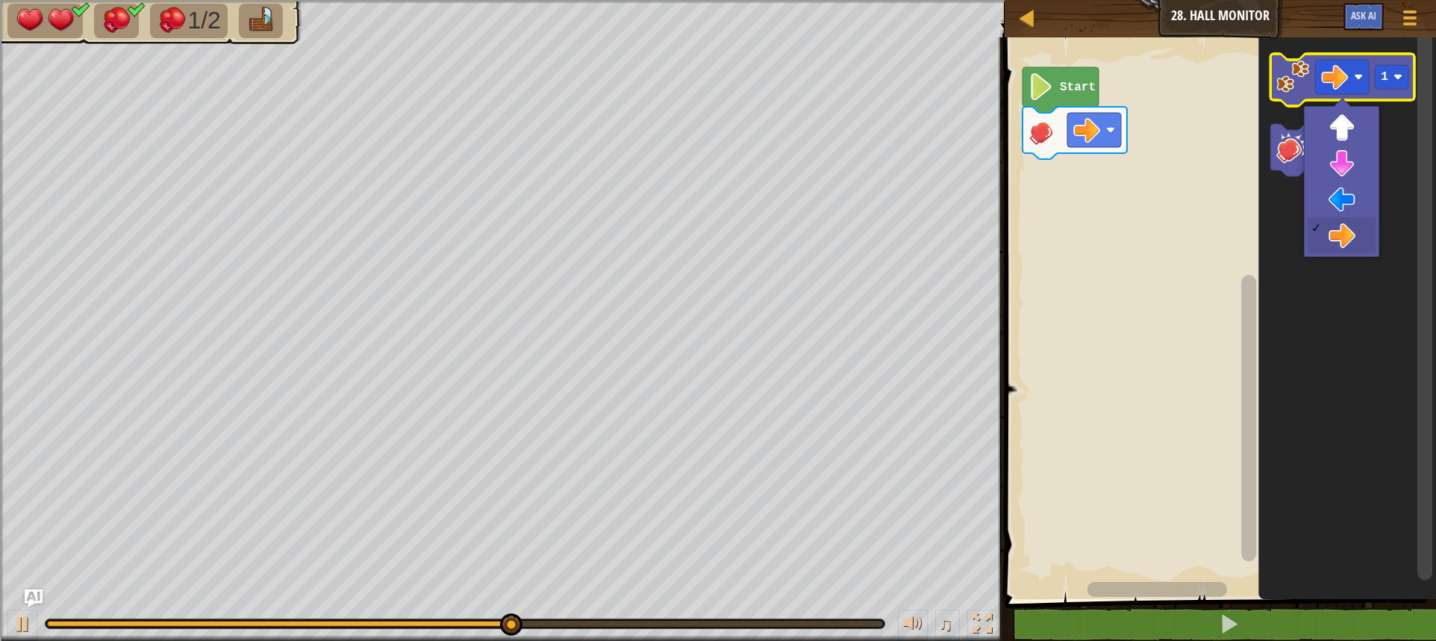
click at [1274, 73] on icon "Blockly Workspace" at bounding box center [1343, 80] width 144 height 52
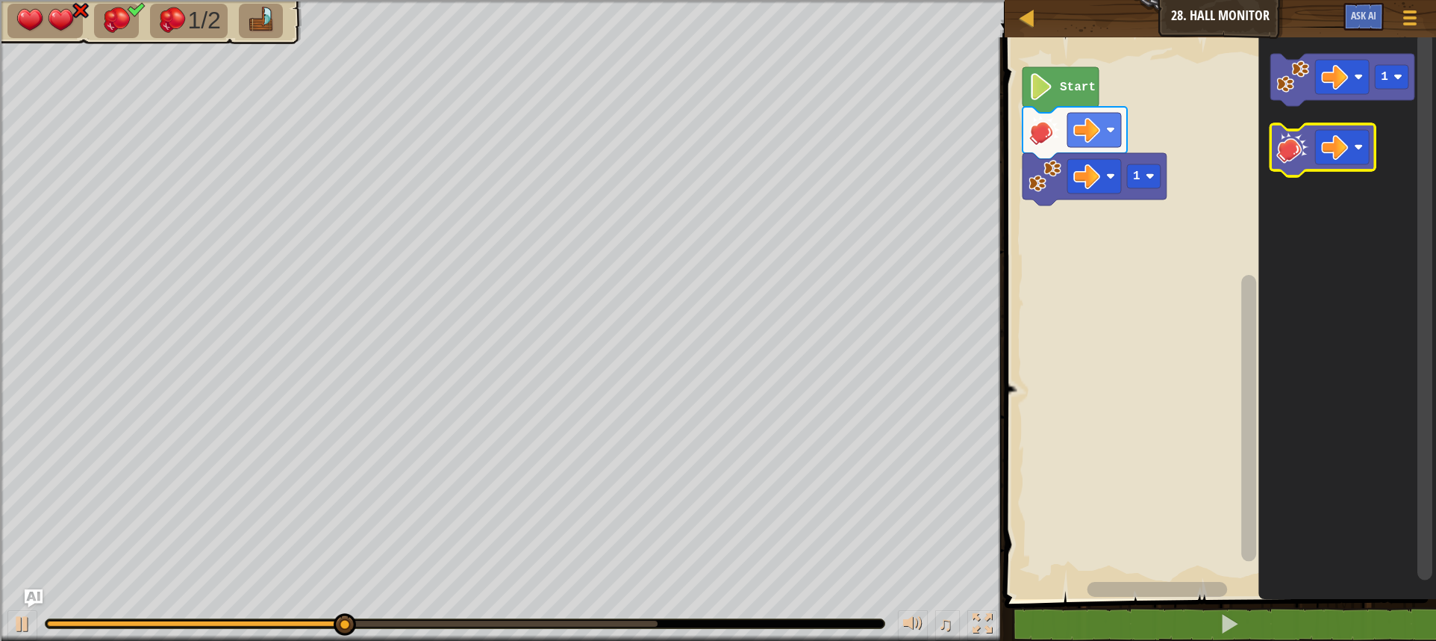
click at [1295, 143] on image "Blockly Workspace" at bounding box center [1293, 147] width 33 height 33
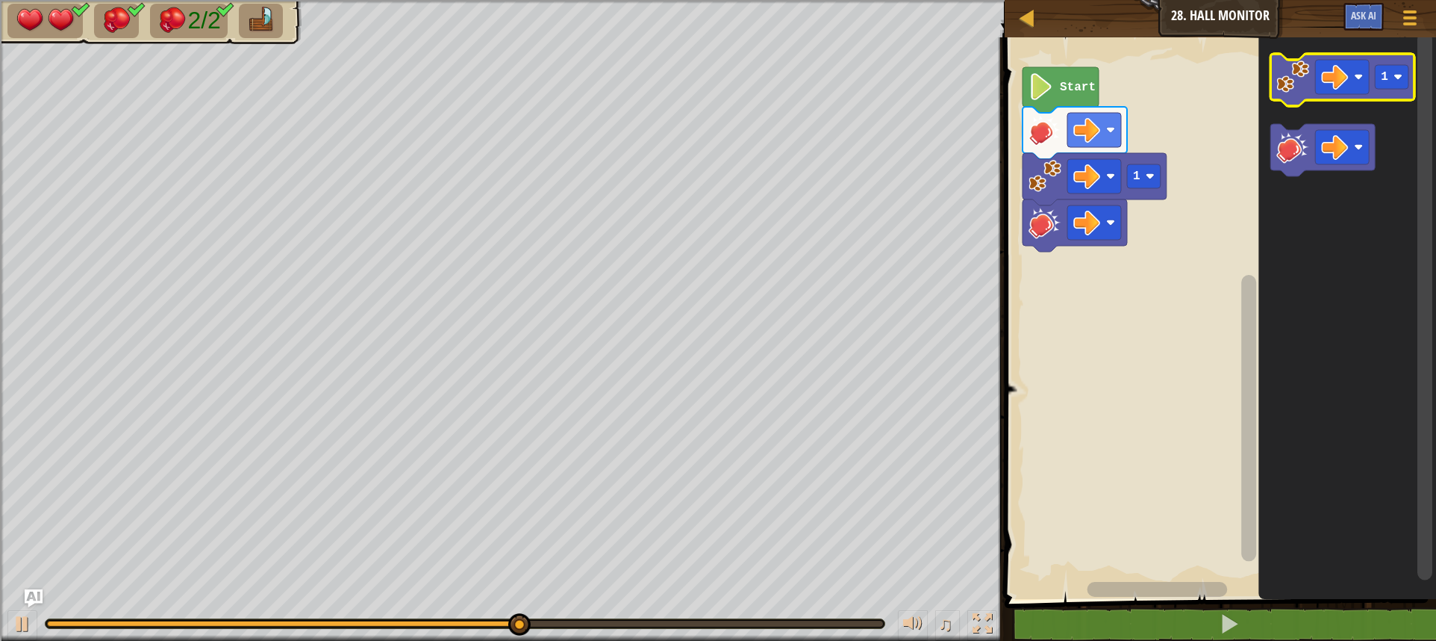
click at [1274, 100] on icon "Blockly Workspace" at bounding box center [1343, 80] width 144 height 52
click at [1281, 100] on icon "Blockly Workspace" at bounding box center [1343, 80] width 144 height 52
click at [1286, 81] on image "Blockly Workspace" at bounding box center [1293, 76] width 33 height 33
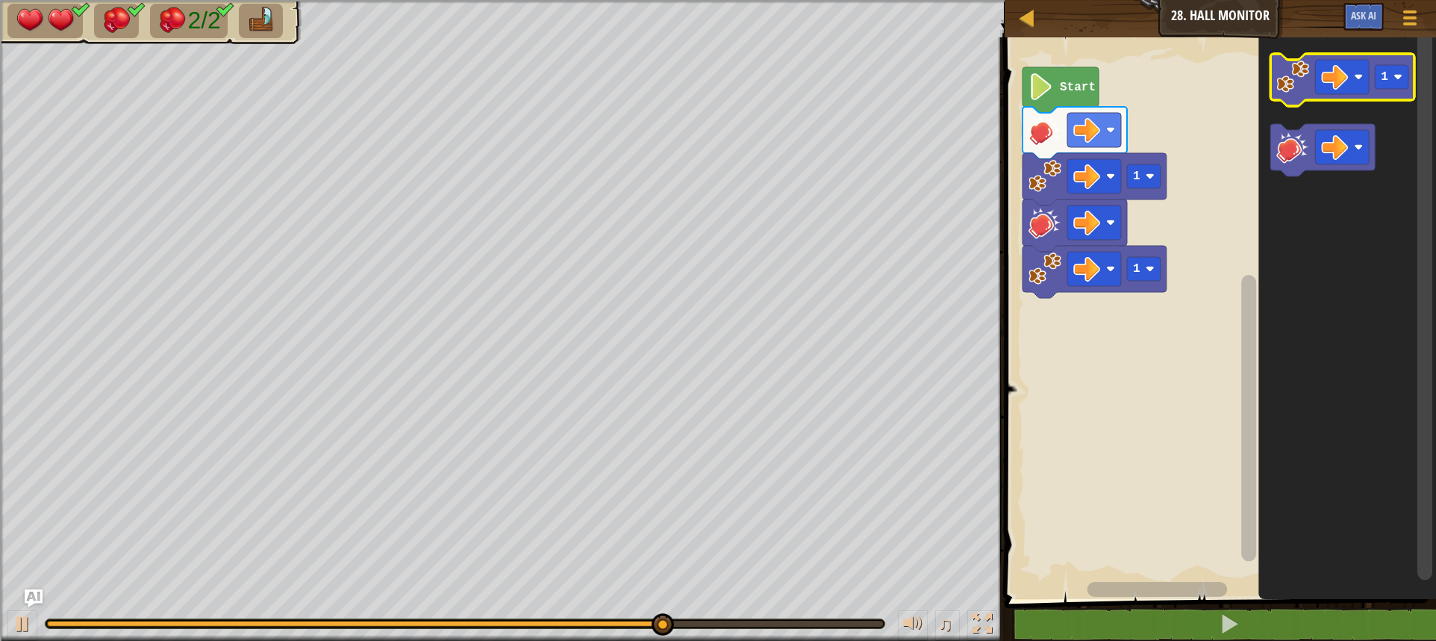
click at [1301, 81] on image "Blockly Workspace" at bounding box center [1293, 76] width 33 height 33
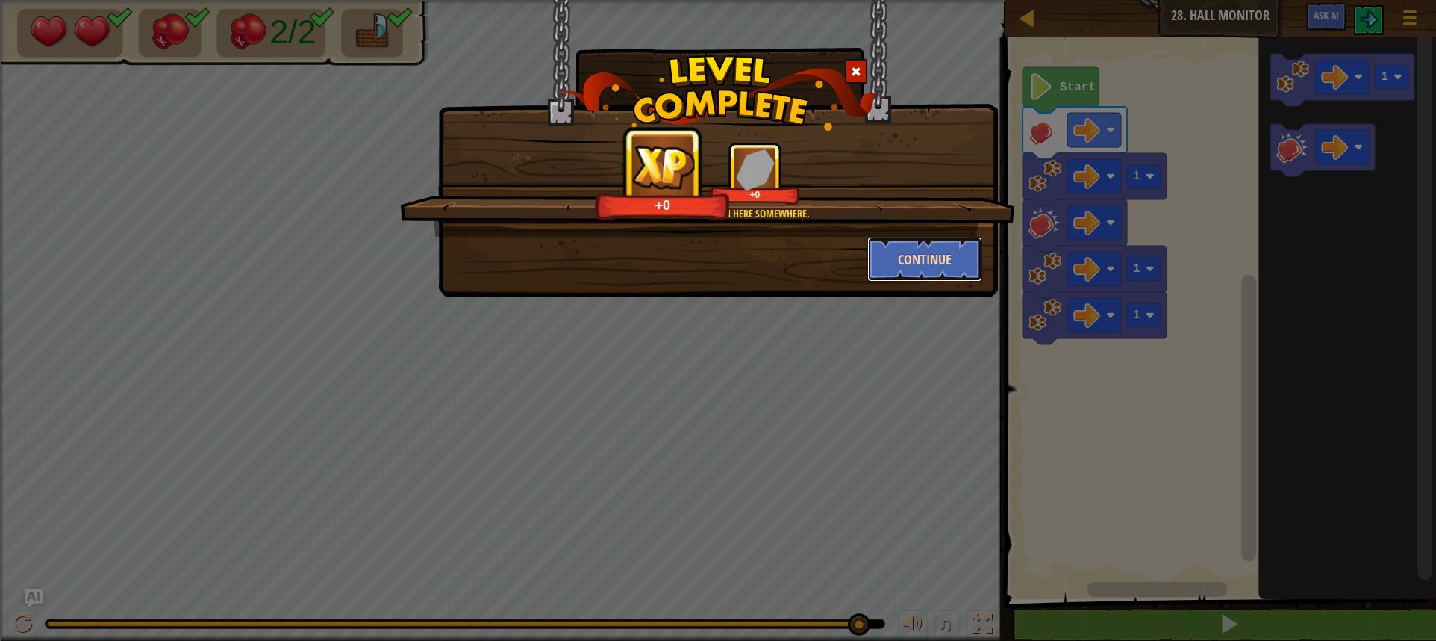
click at [927, 258] on button "Continue" at bounding box center [926, 259] width 116 height 45
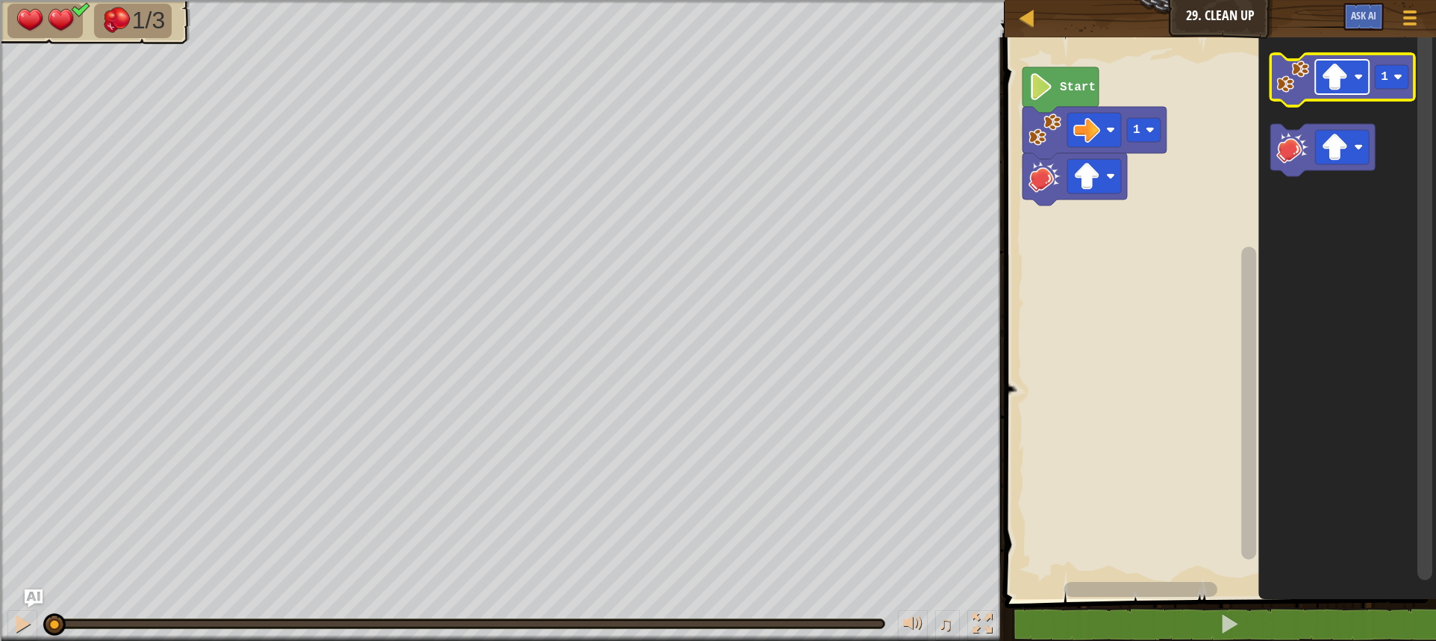
click at [1357, 84] on rect "Blockly Workspace" at bounding box center [1342, 77] width 54 height 34
click at [1301, 90] on image "Blockly Workspace" at bounding box center [1293, 76] width 33 height 33
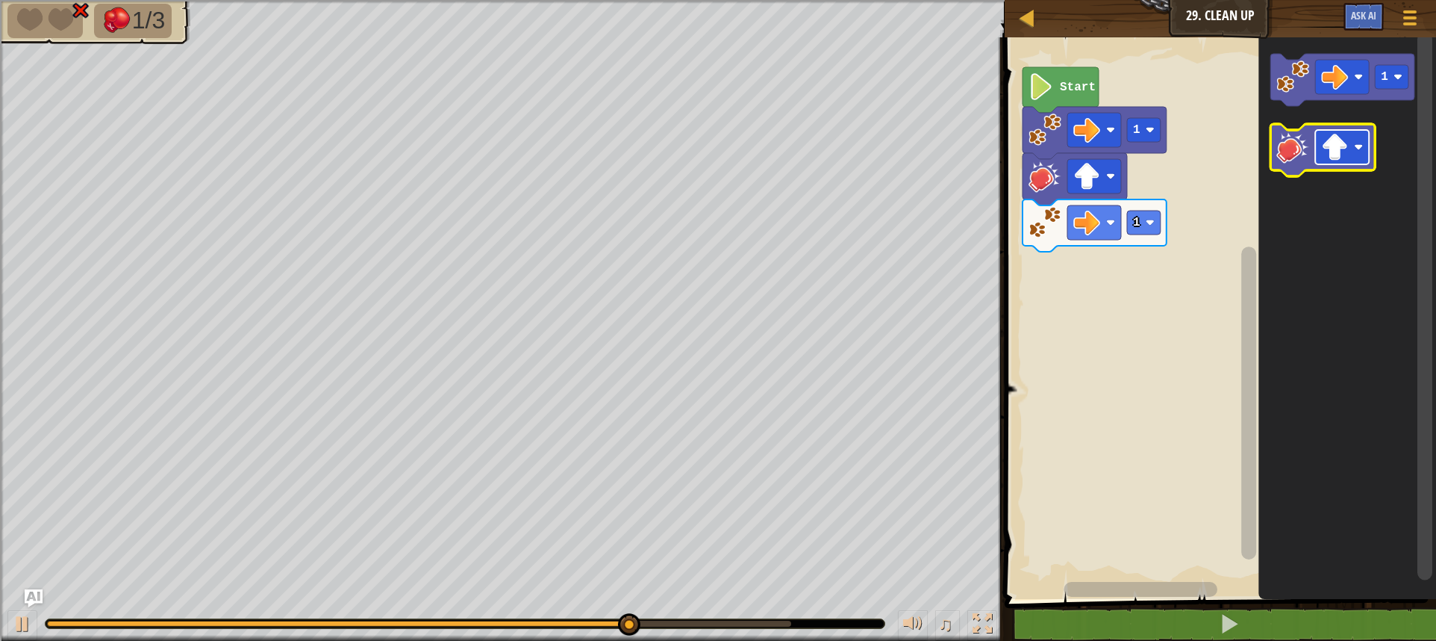
click at [1336, 162] on rect "Blockly Workspace" at bounding box center [1342, 147] width 54 height 34
click at [1309, 164] on icon "Blockly Workspace" at bounding box center [1323, 150] width 105 height 52
